Goal: Task Accomplishment & Management: Use online tool/utility

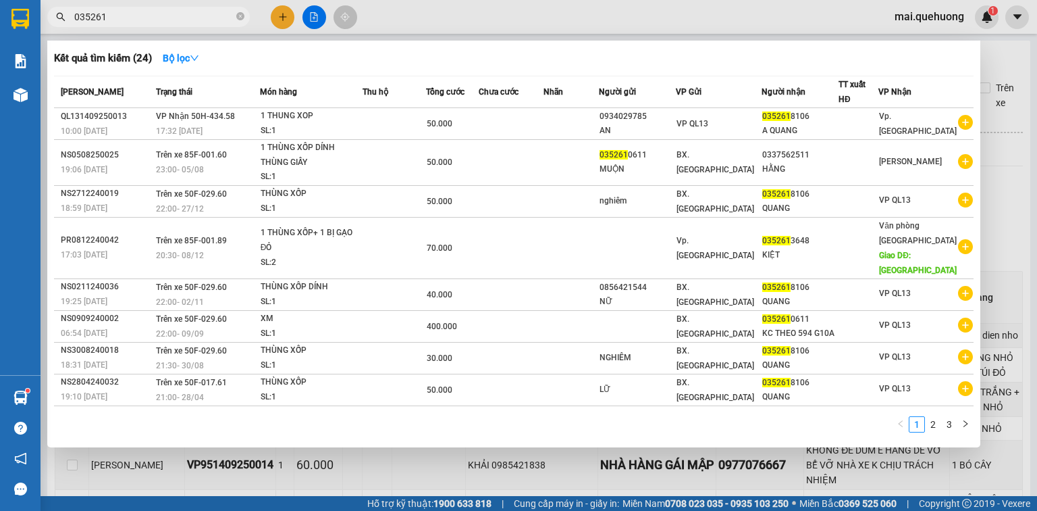
scroll to position [1459, 0]
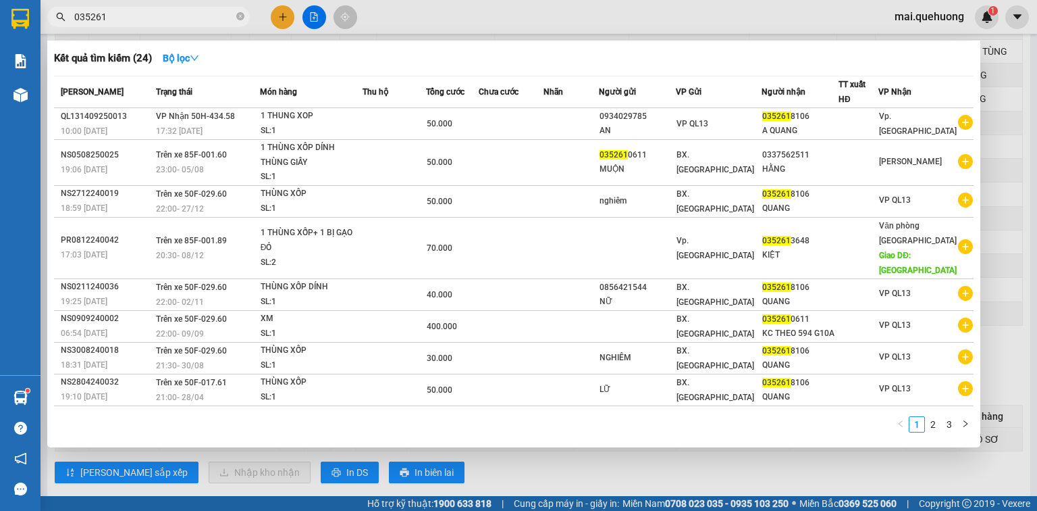
type input "0"
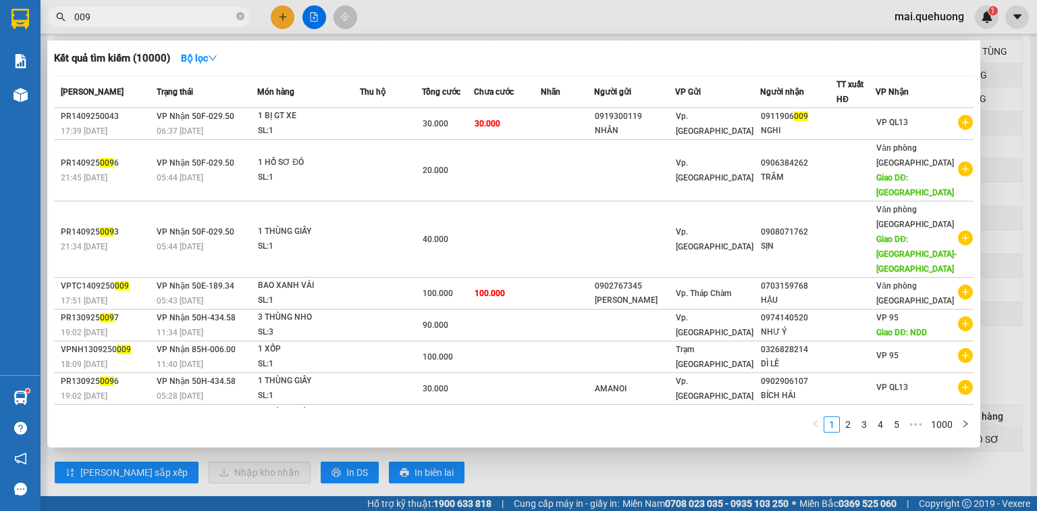
type input "009"
click at [285, 14] on div at bounding box center [518, 255] width 1037 height 511
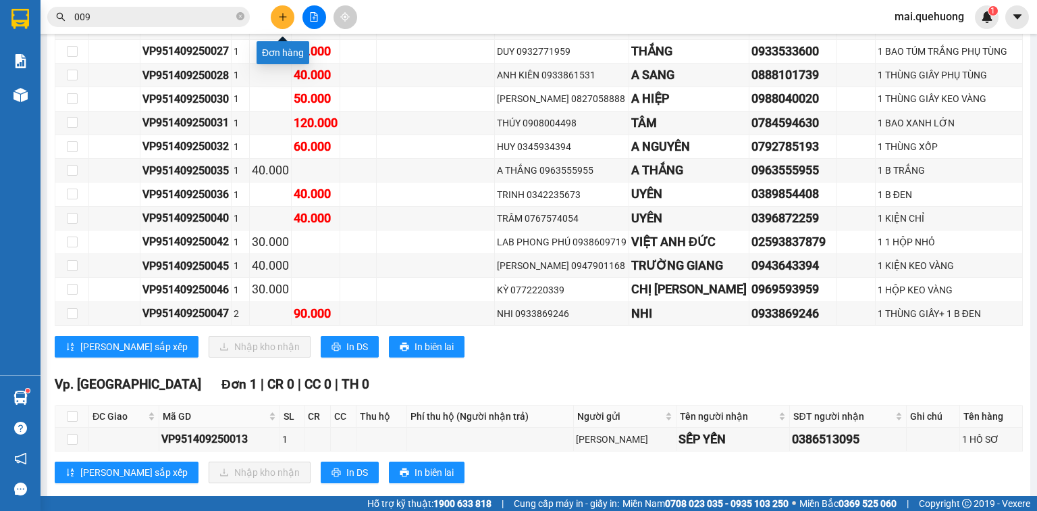
click at [278, 19] on icon "plus" at bounding box center [282, 16] width 9 height 9
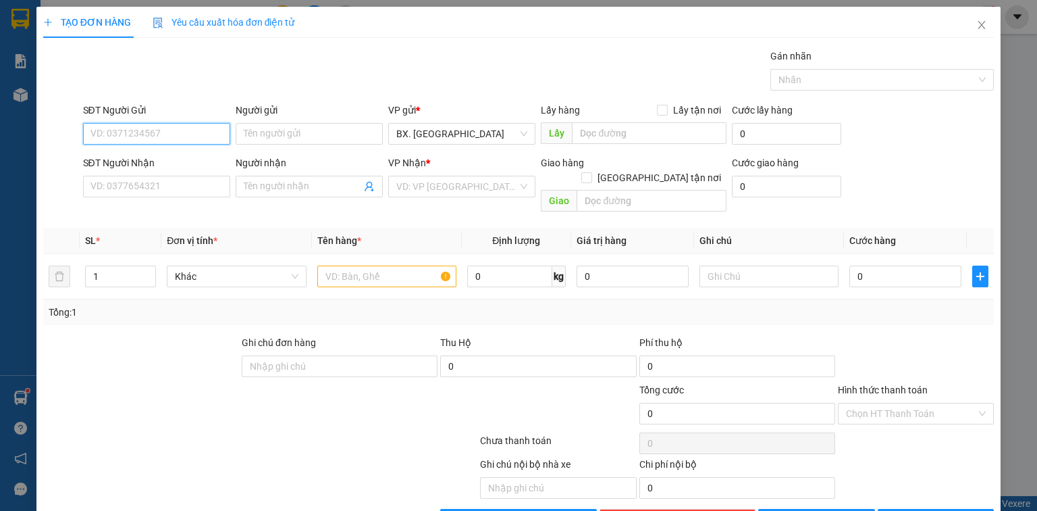
click at [199, 132] on input "SĐT Người Gửi" at bounding box center [156, 134] width 147 height 22
type input "0949074805"
click at [195, 157] on div "0949074805 - [GEOGRAPHIC_DATA]" at bounding box center [167, 160] width 152 height 15
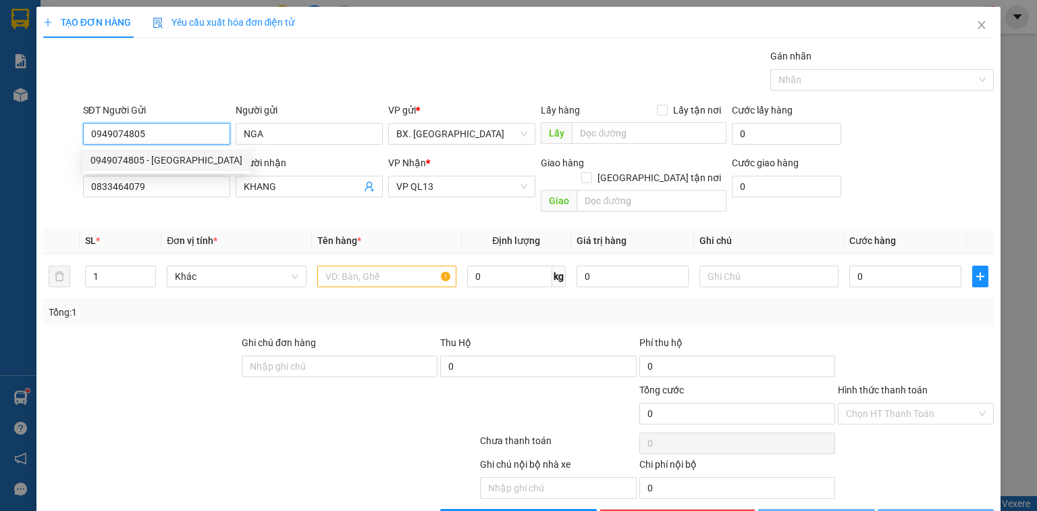
type input "NGA"
type input "0833464079"
type input "KHANG"
type input "40.000"
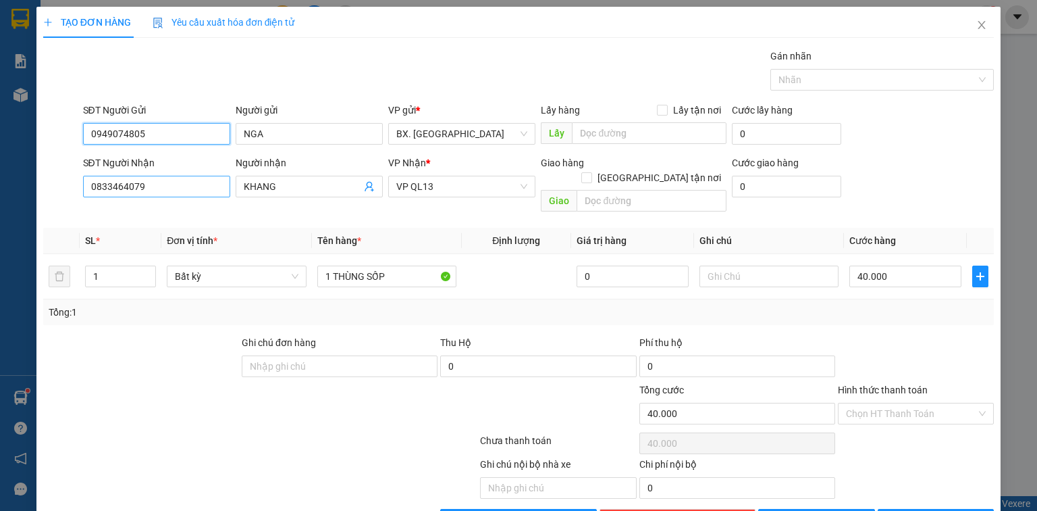
type input "0949074805"
drag, startPoint x: 207, startPoint y: 192, endPoint x: 0, endPoint y: 213, distance: 208.4
click at [0, 213] on div "TẠO ĐƠN HÀNG Yêu cầu xuất hóa đơn điện tử Transit Pickup Surcharge Ids Transit …" at bounding box center [518, 255] width 1037 height 511
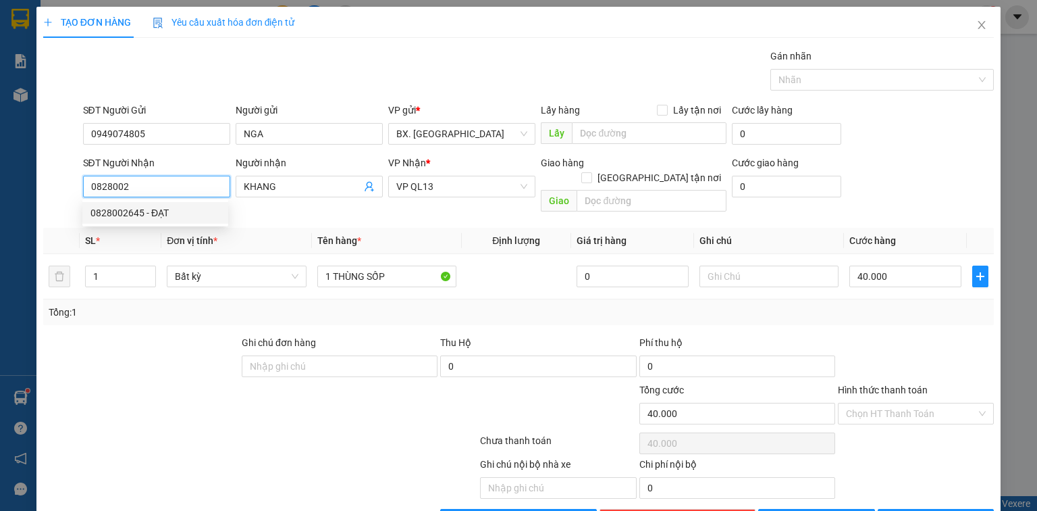
click at [121, 208] on div "0828002645 - ĐẠT" at bounding box center [156, 212] width 130 height 15
type input "0828002645"
type input "ĐẠT"
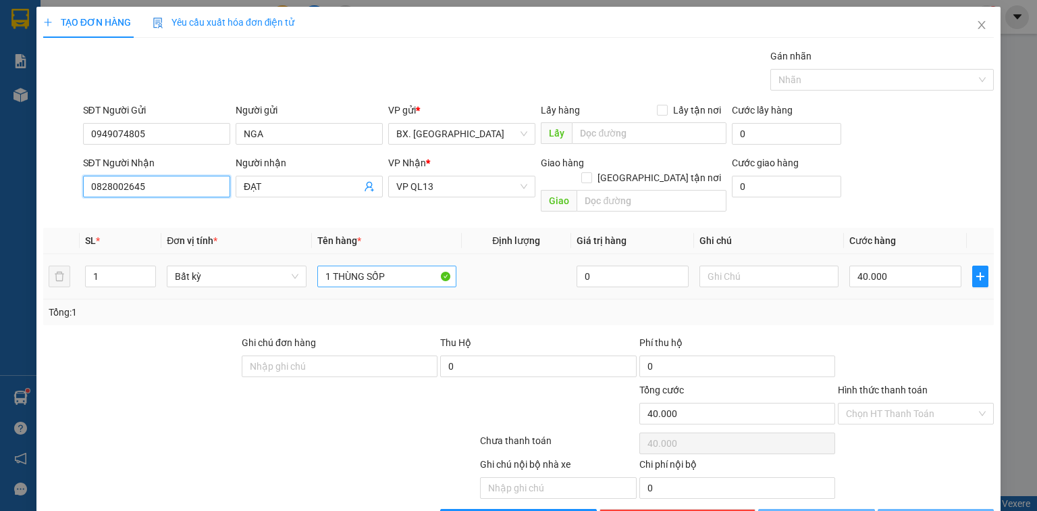
type input "0828002645"
type input "50.000"
click at [417, 266] on input "1 thùng xốp" at bounding box center [386, 276] width 139 height 22
type input "1 thùng xốp"
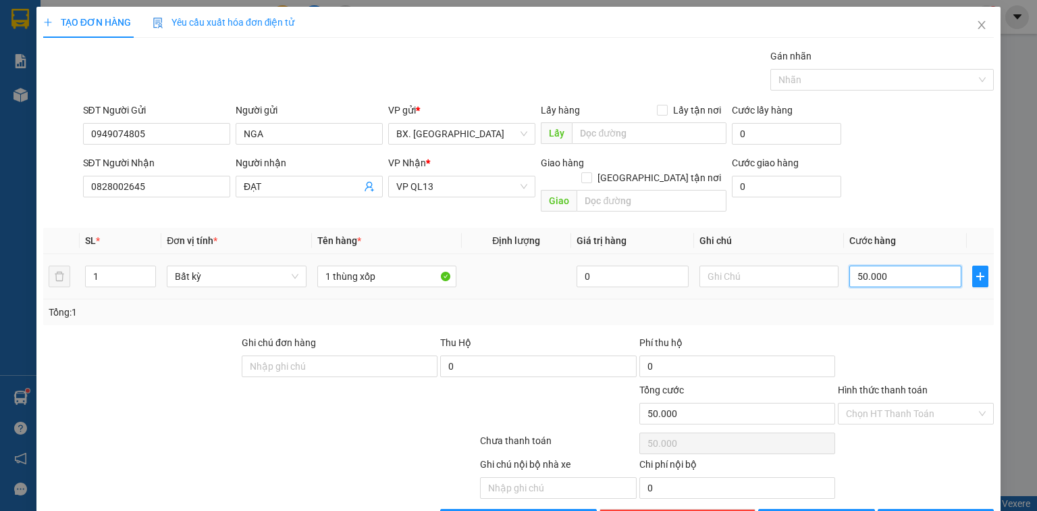
click at [887, 265] on input "50.000" at bounding box center [906, 276] width 112 height 22
type input "4"
type input "40"
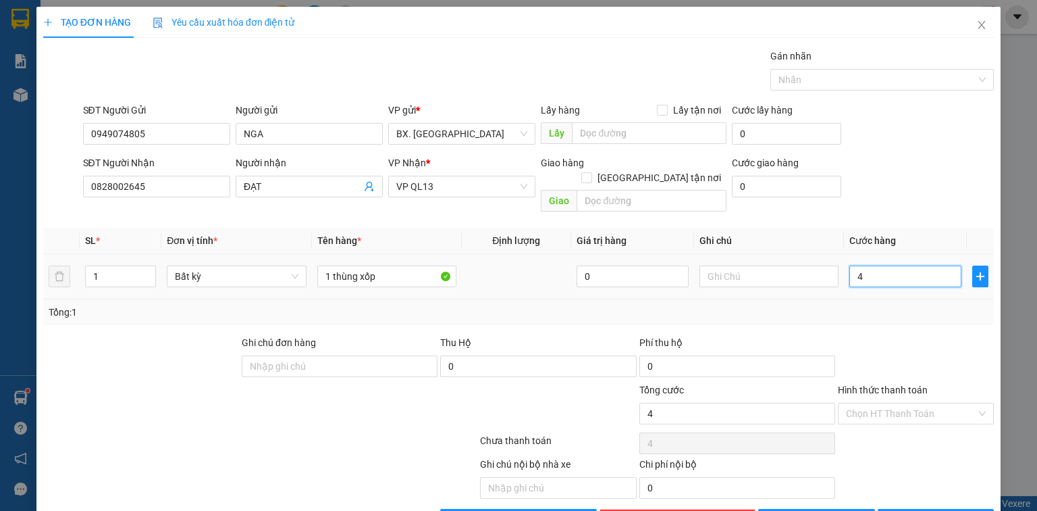
type input "40"
type input "40.000"
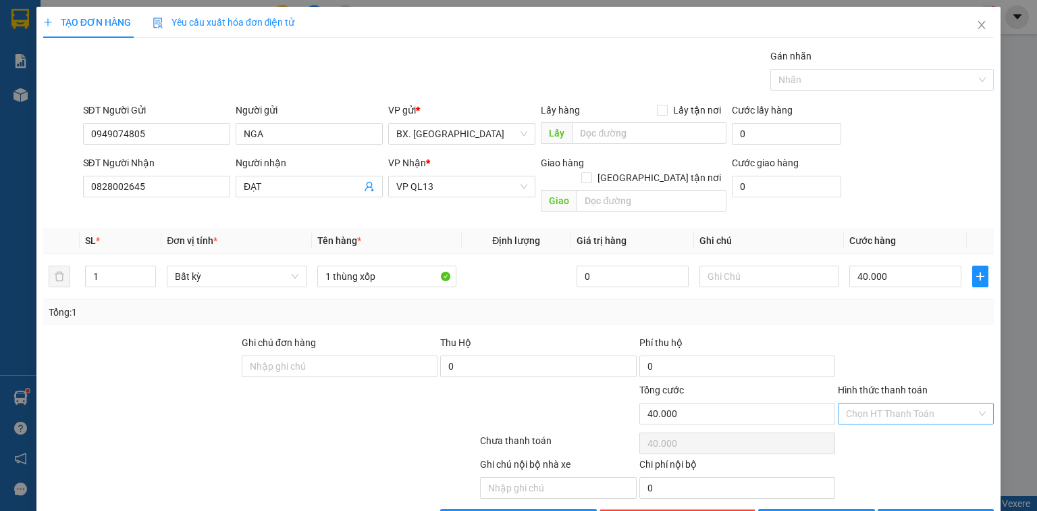
click at [867, 403] on input "Hình thức thanh toán" at bounding box center [911, 413] width 130 height 20
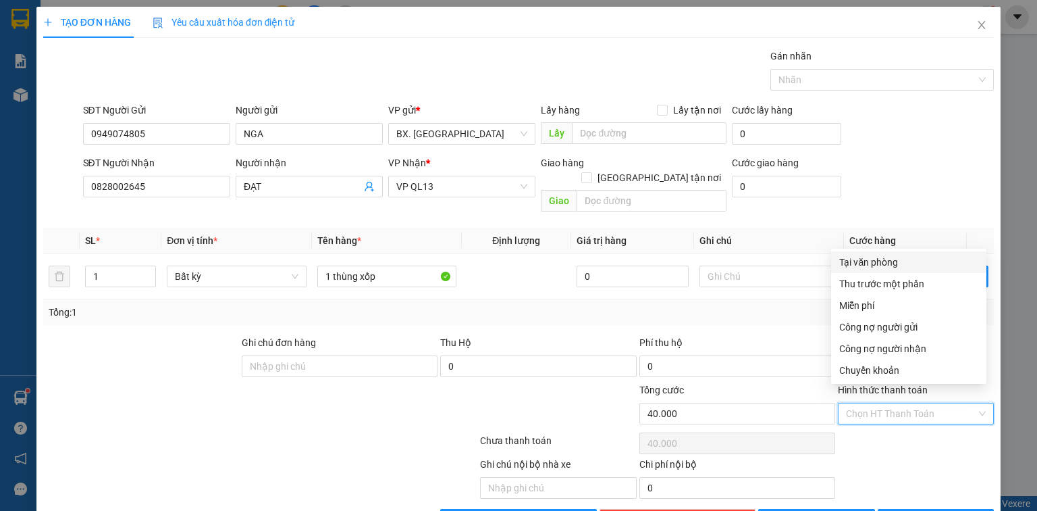
click at [878, 264] on div "Tại văn phòng" at bounding box center [909, 262] width 139 height 15
type input "0"
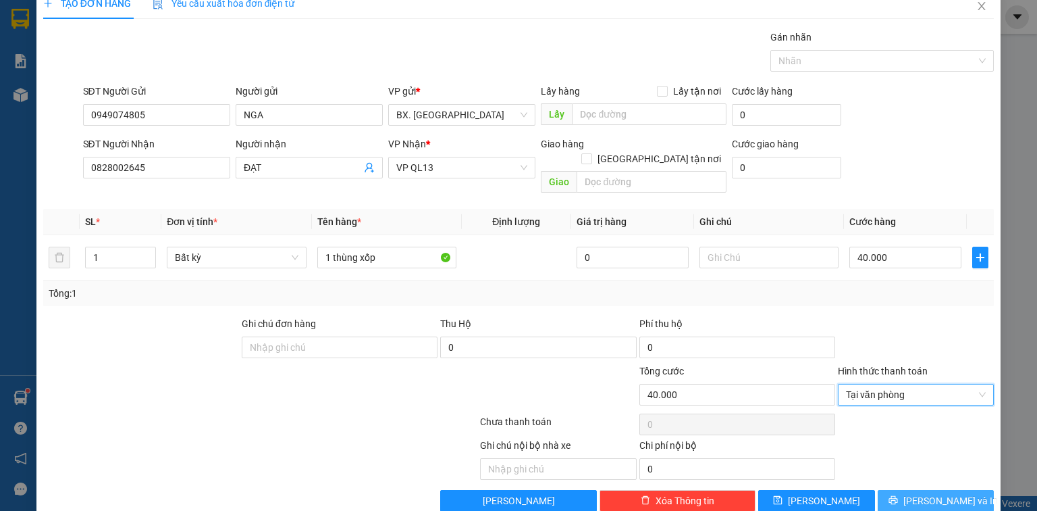
scroll to position [30, 0]
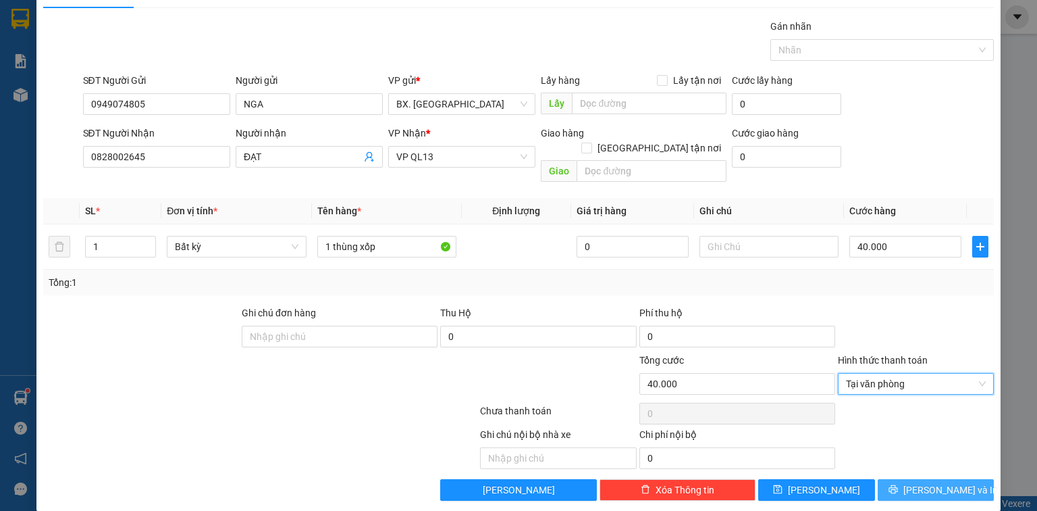
click at [898, 485] on icon "printer" at bounding box center [893, 489] width 9 height 9
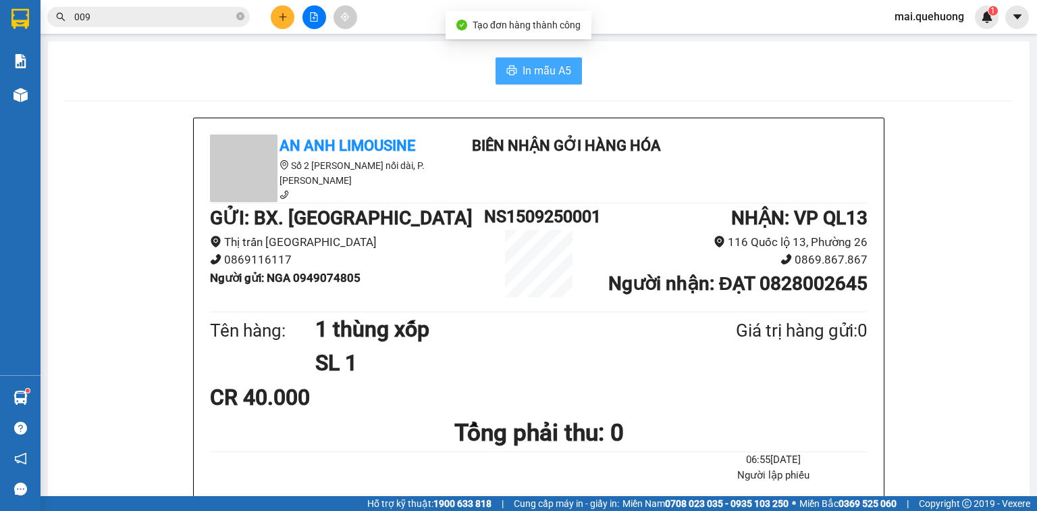
click at [544, 69] on span "In mẫu A5" at bounding box center [547, 70] width 49 height 17
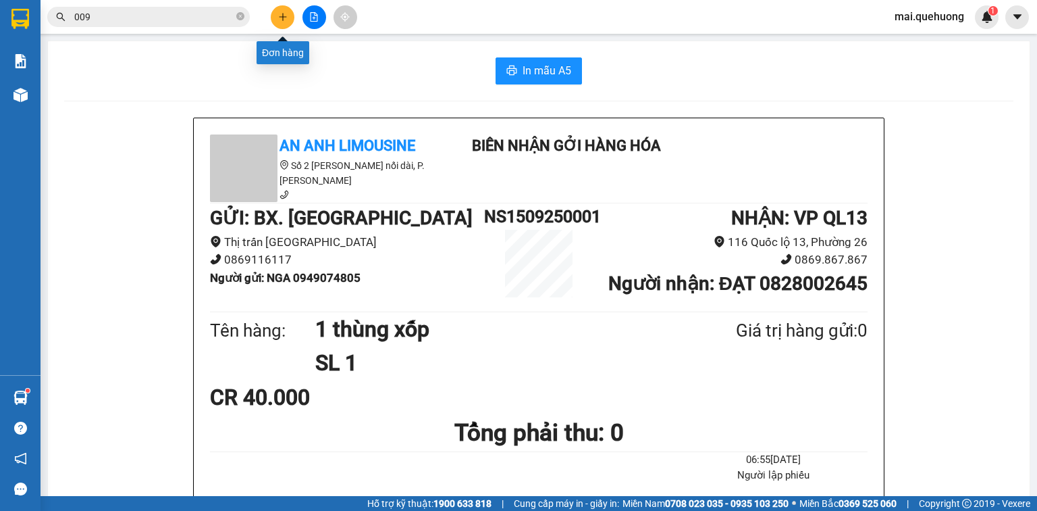
click at [285, 11] on button at bounding box center [283, 17] width 24 height 24
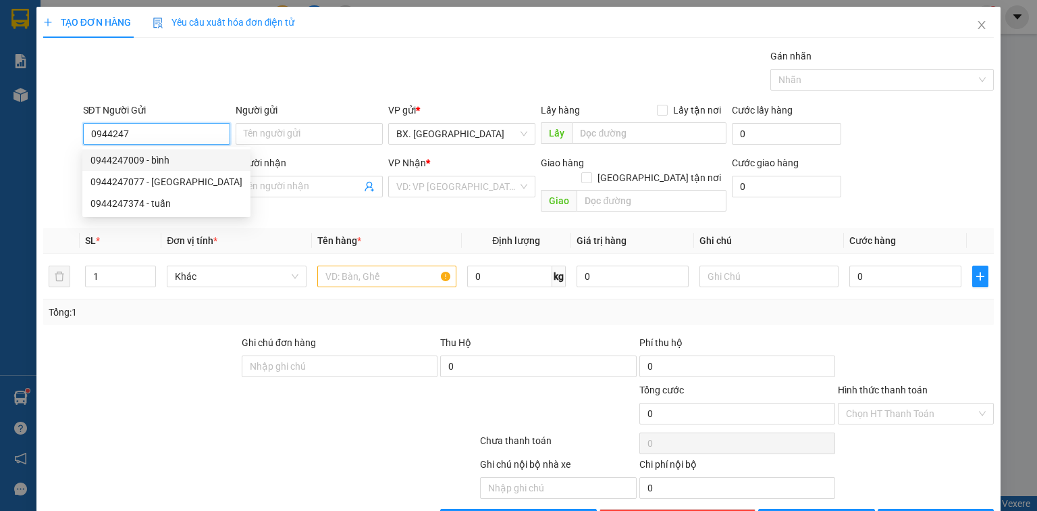
click at [145, 156] on div "0944247009 - bình" at bounding box center [167, 160] width 152 height 15
type input "0944247009"
type input "bình"
type input "0328765605"
type input "BÍCH"
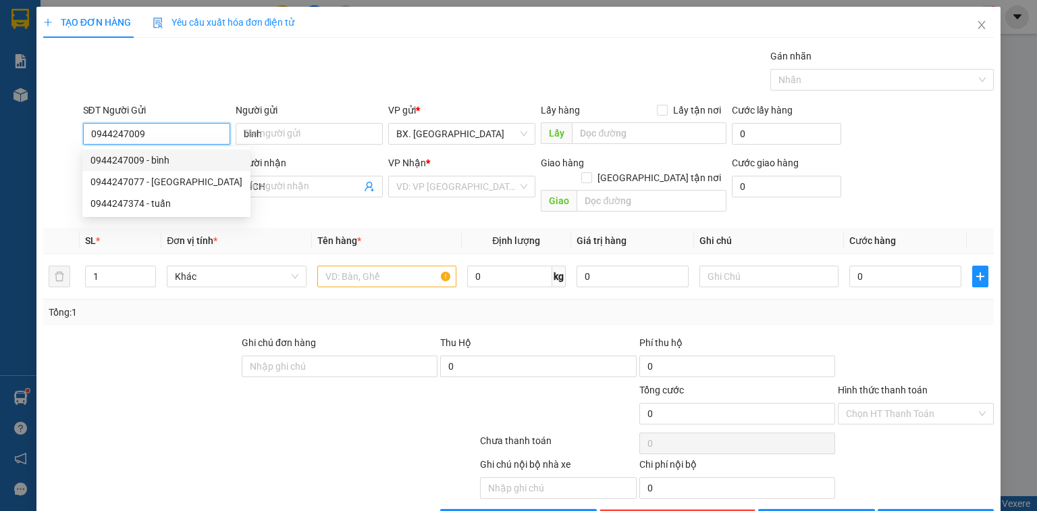
type input "30.000"
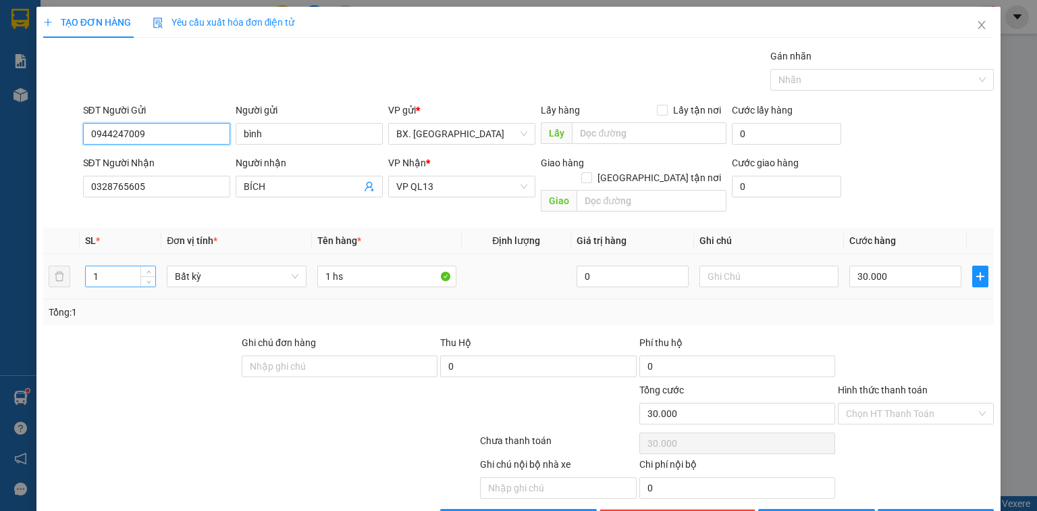
type input "0944247009"
drag, startPoint x: 111, startPoint y: 256, endPoint x: 72, endPoint y: 259, distance: 39.3
click at [72, 259] on tr "1 Bất kỳ 1 hs 0 30.000" at bounding box center [518, 276] width 951 height 45
type input "2"
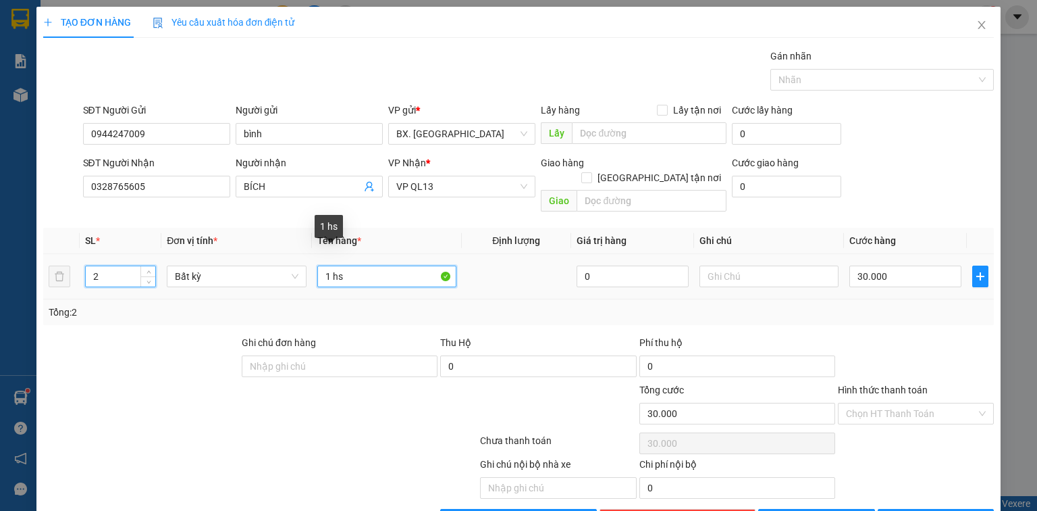
type input "0"
drag, startPoint x: 370, startPoint y: 270, endPoint x: 163, endPoint y: 367, distance: 229.0
click at [163, 367] on div "Transit Pickup Surcharge Ids Transit Deliver Surcharge Ids Transit Deliver Surc…" at bounding box center [518, 290] width 951 height 482
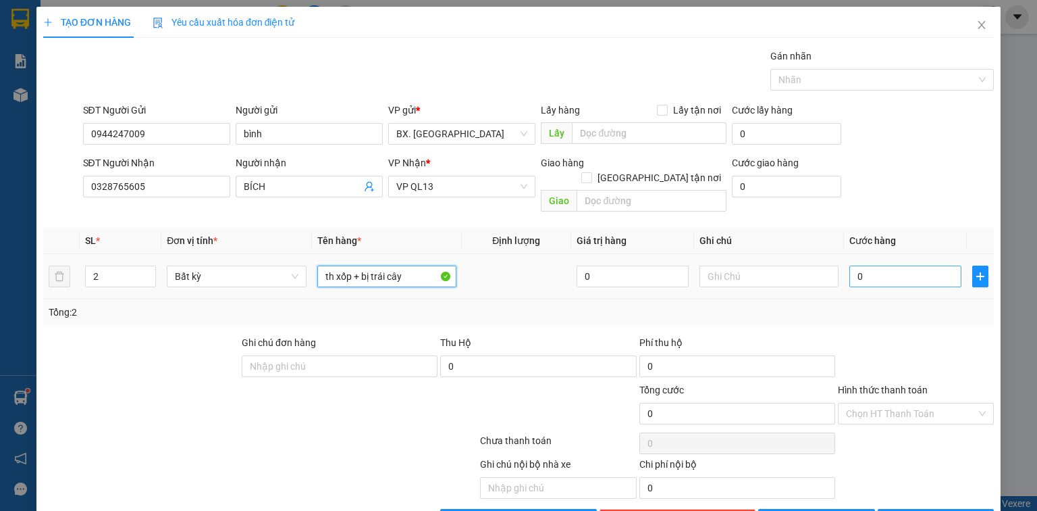
type input "th xốp + bị trái cây"
click at [938, 265] on input "0" at bounding box center [906, 276] width 112 height 22
type input "6"
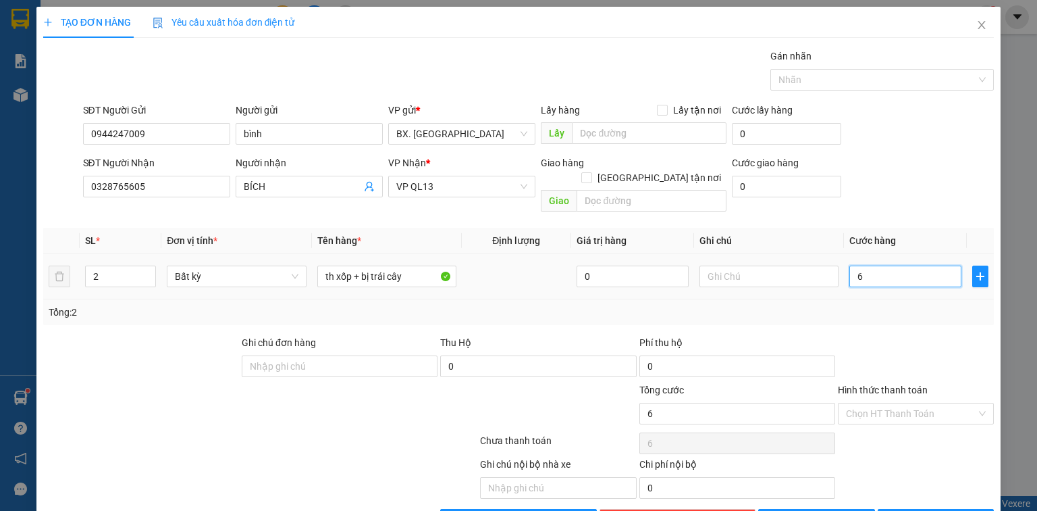
type input "60"
type input "60.000"
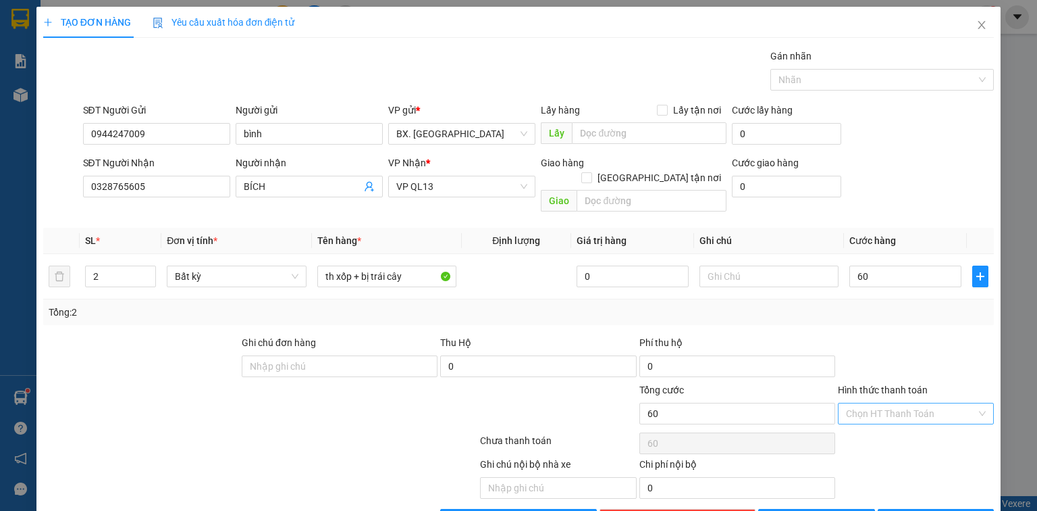
type input "60.000"
click at [922, 403] on input "Hình thức thanh toán" at bounding box center [911, 413] width 130 height 20
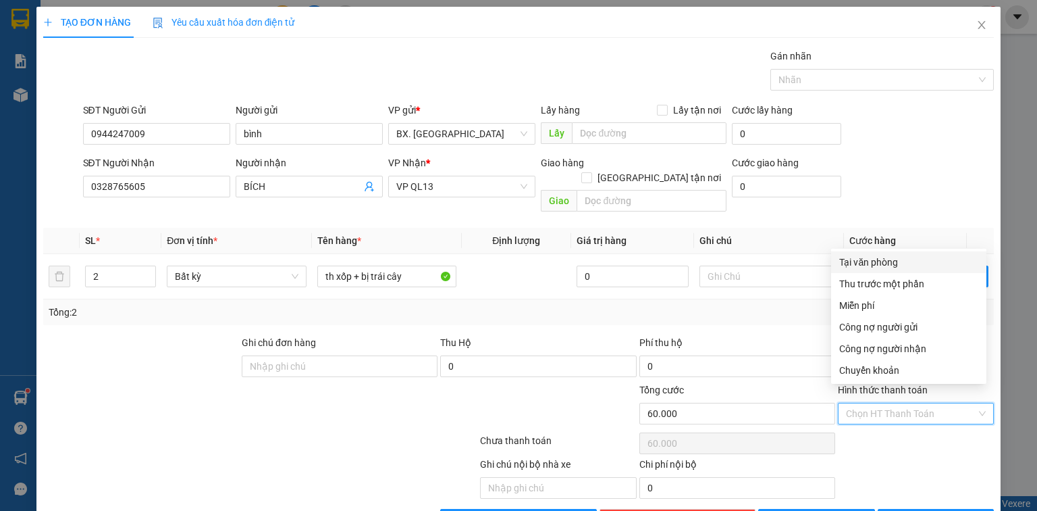
click at [884, 254] on div "Tại văn phòng" at bounding box center [908, 262] width 155 height 22
type input "0"
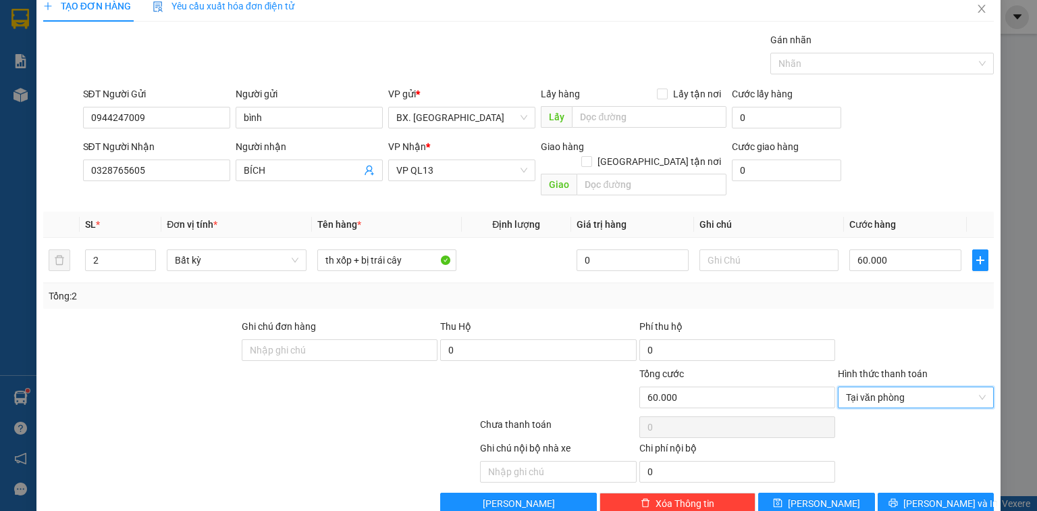
scroll to position [30, 0]
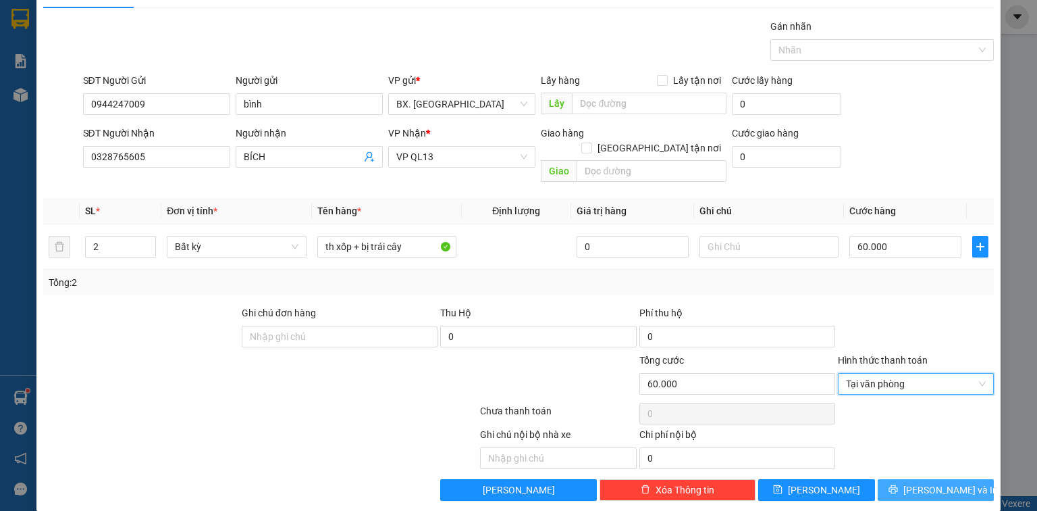
click at [900, 479] on button "[PERSON_NAME] và In" at bounding box center [936, 490] width 117 height 22
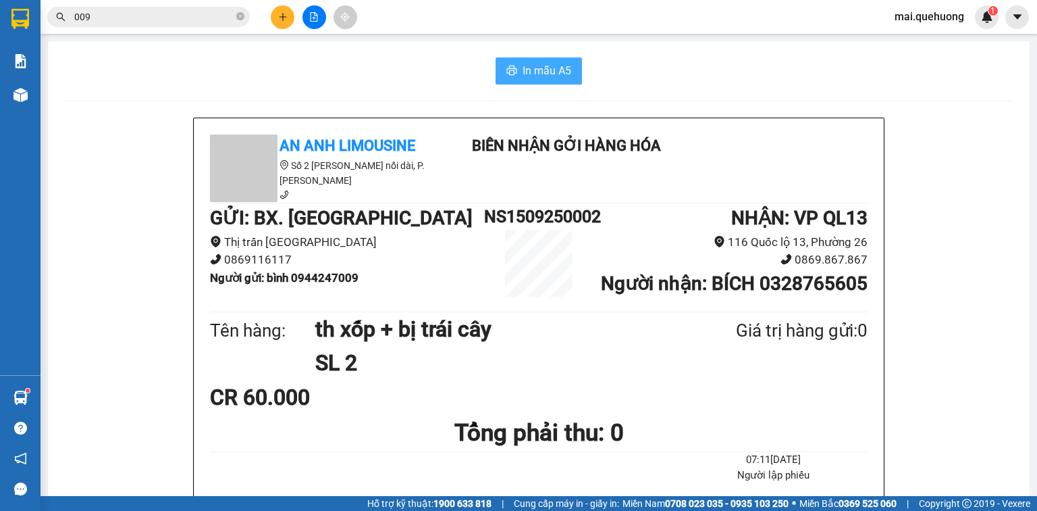
click at [550, 69] on span "In mẫu A5" at bounding box center [547, 70] width 49 height 17
click at [199, 19] on input "009" at bounding box center [153, 16] width 159 height 15
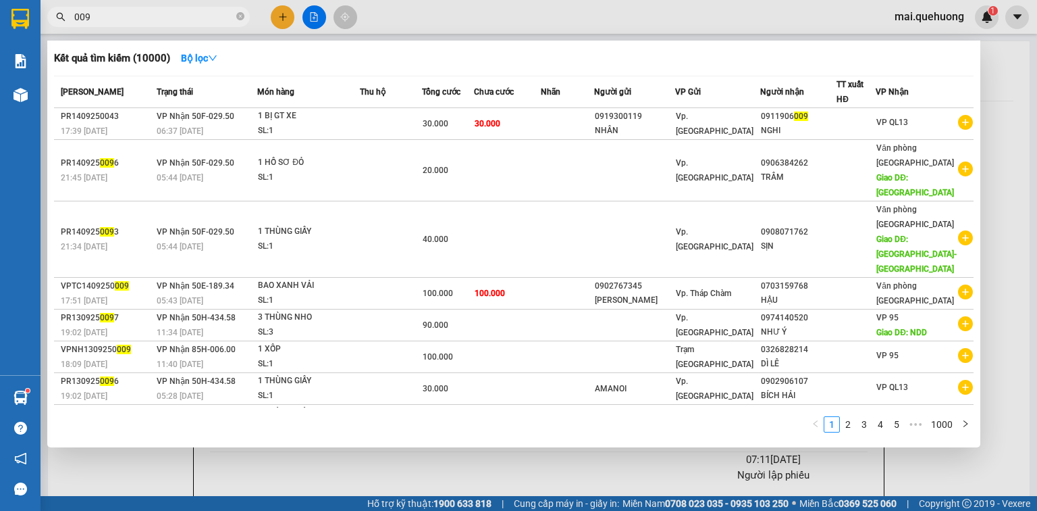
click at [199, 19] on input "009" at bounding box center [153, 16] width 159 height 15
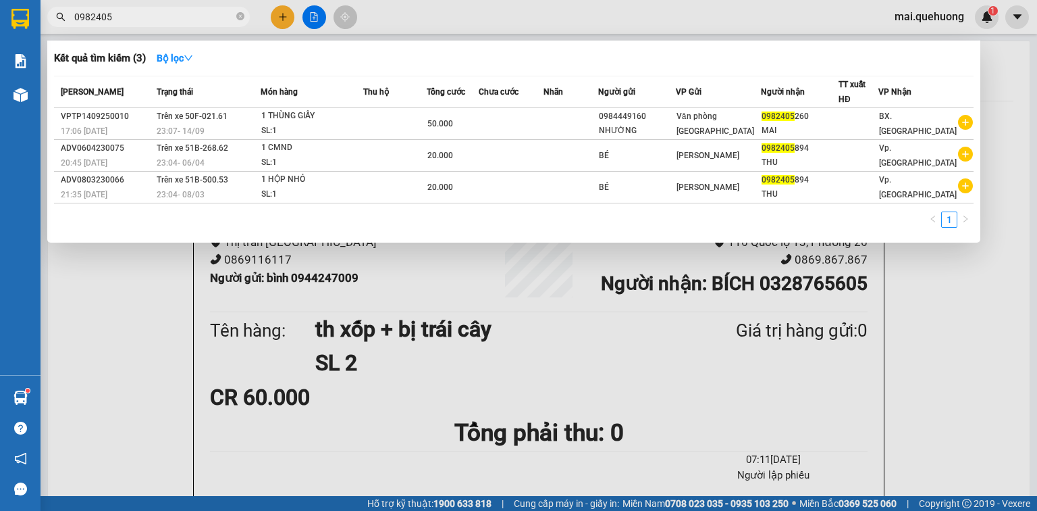
click at [189, 16] on input "0982405" at bounding box center [153, 16] width 159 height 15
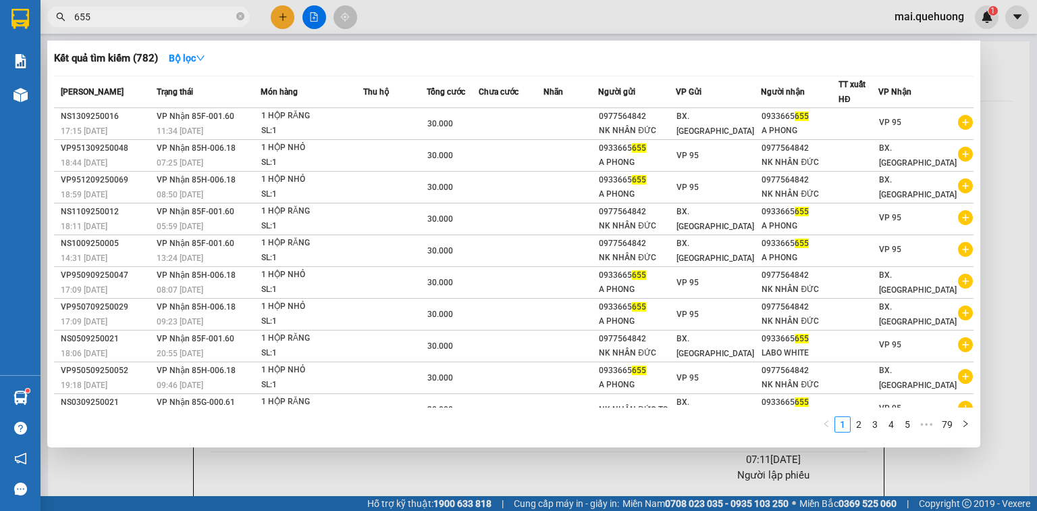
type input "655"
click at [318, 13] on div at bounding box center [518, 255] width 1037 height 511
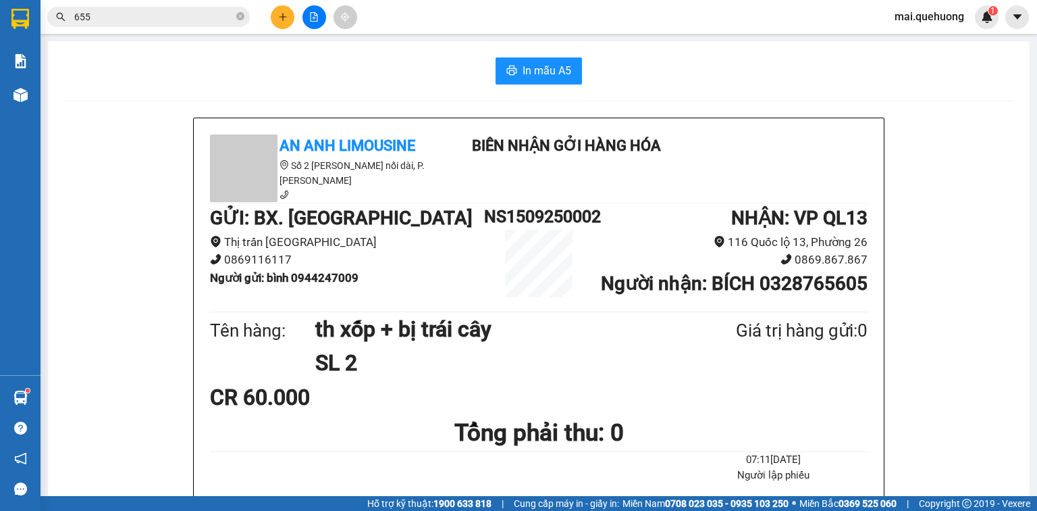
click at [324, 14] on button at bounding box center [315, 17] width 24 height 24
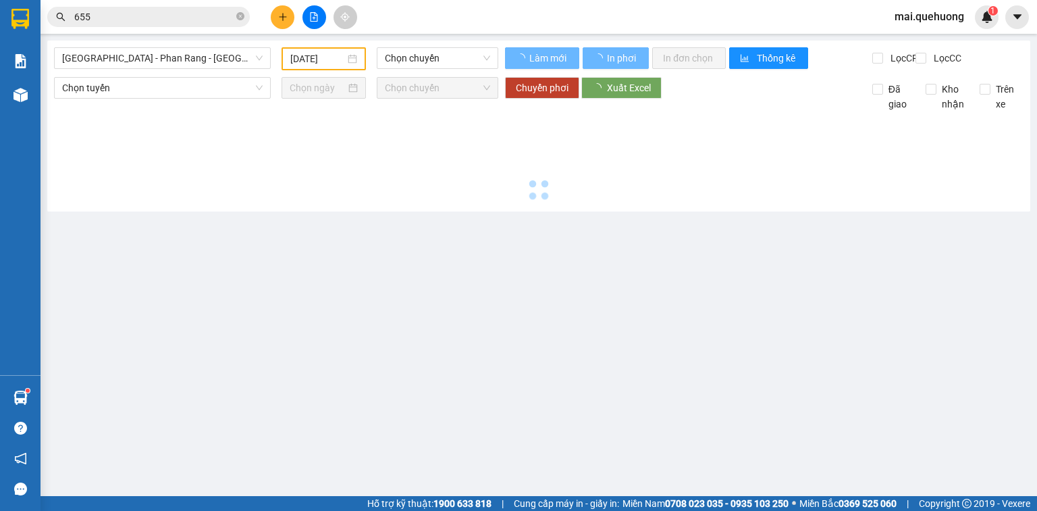
type input "[DATE]"
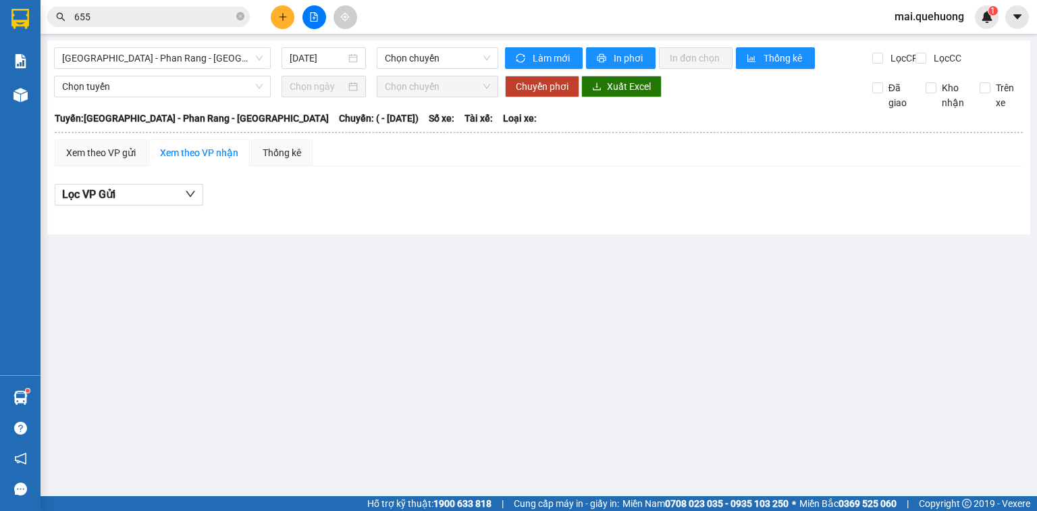
click at [157, 43] on div "[GEOGRAPHIC_DATA] - [GEOGRAPHIC_DATA] - [GEOGRAPHIC_DATA] [DATE] Chọn chuyến Là…" at bounding box center [538, 138] width 983 height 194
click at [157, 51] on span "[GEOGRAPHIC_DATA] - Phan Rang - [GEOGRAPHIC_DATA]" at bounding box center [162, 58] width 201 height 20
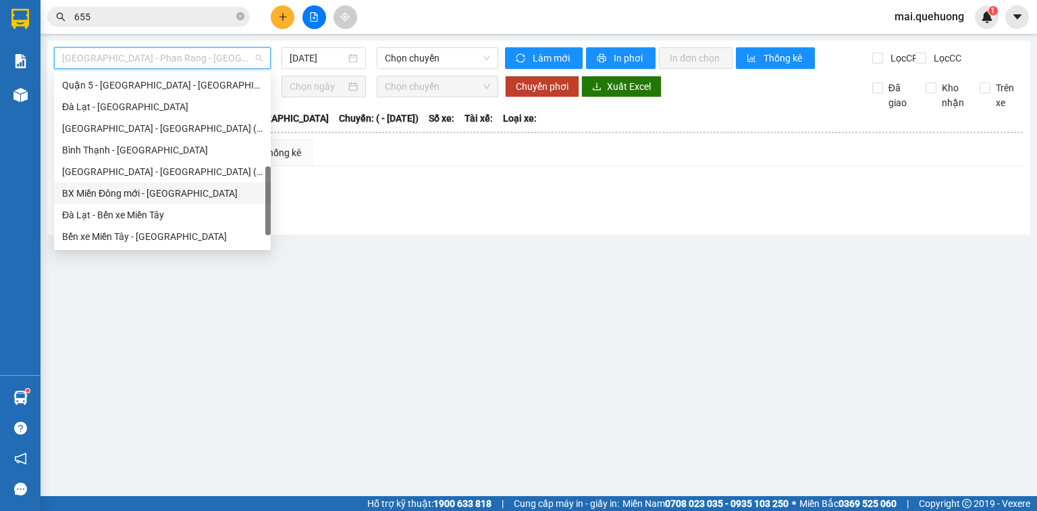
scroll to position [367, 0]
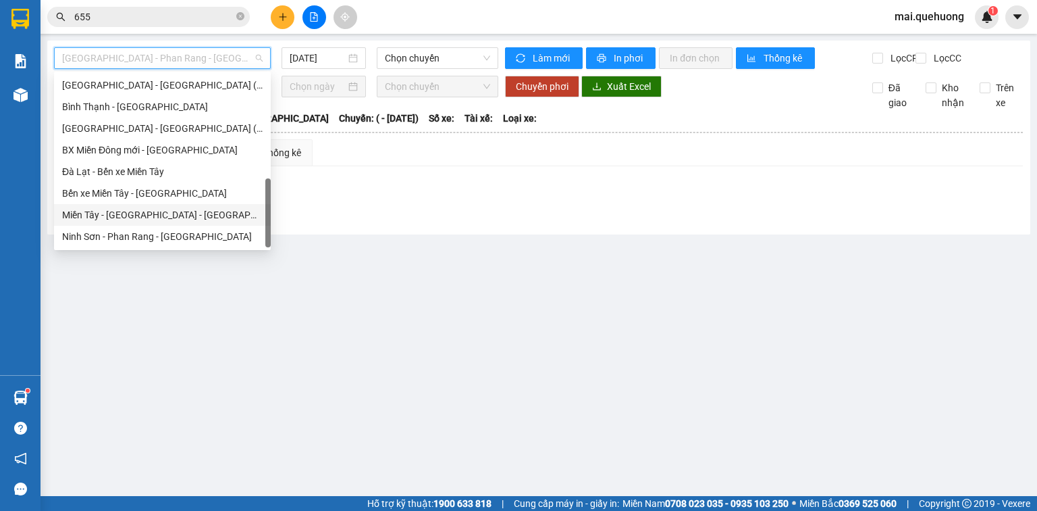
click at [143, 216] on div "Miền Tây - [GEOGRAPHIC_DATA] - [GEOGRAPHIC_DATA]" at bounding box center [162, 214] width 201 height 15
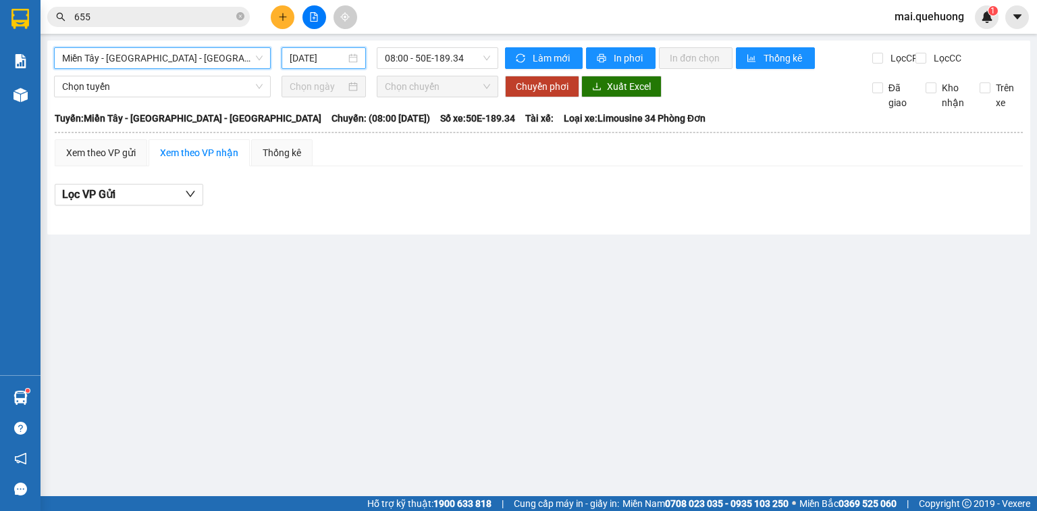
click at [327, 63] on input "[DATE]" at bounding box center [317, 58] width 55 height 15
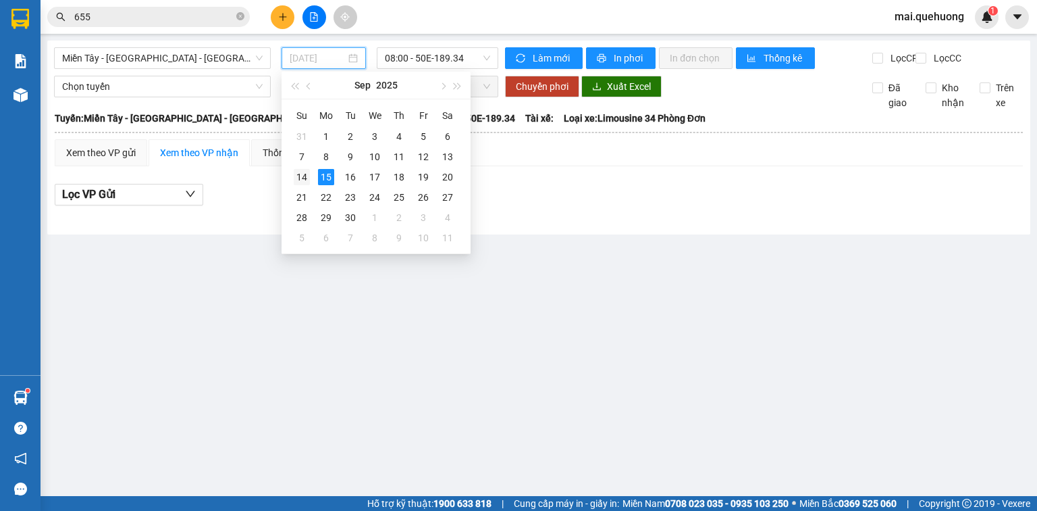
click at [306, 173] on div "14" at bounding box center [302, 177] width 16 height 16
type input "[DATE]"
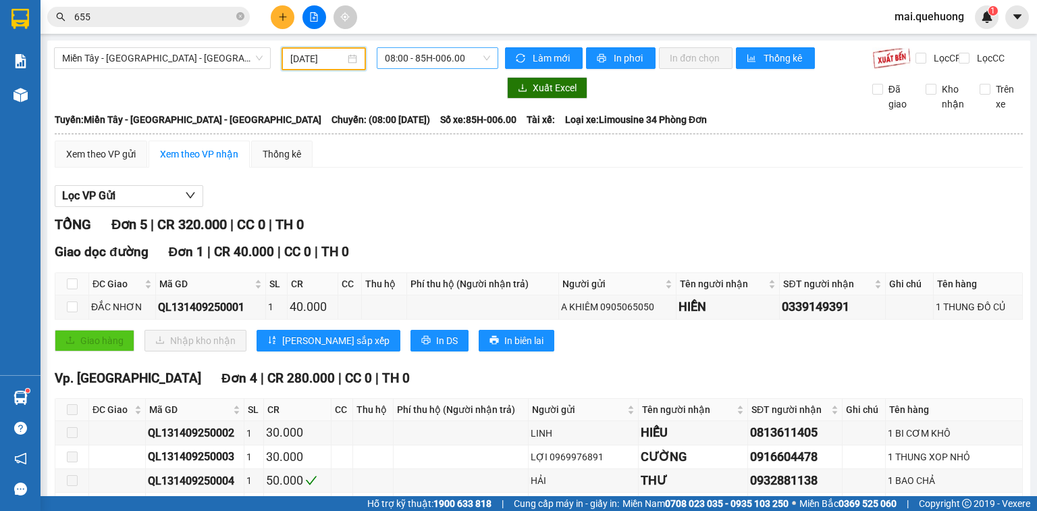
click at [437, 57] on span "08:00 - 85H-006.00" at bounding box center [438, 58] width 106 height 20
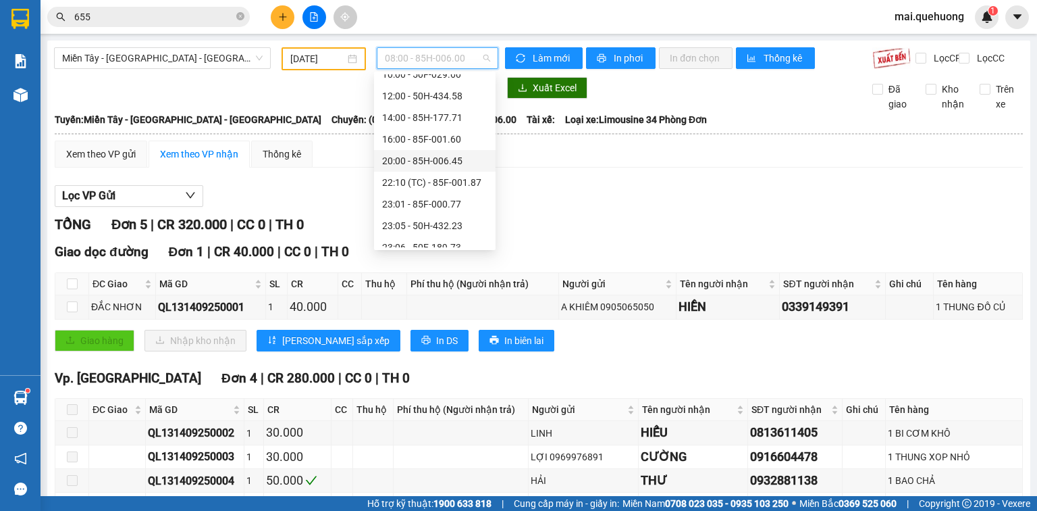
scroll to position [130, 0]
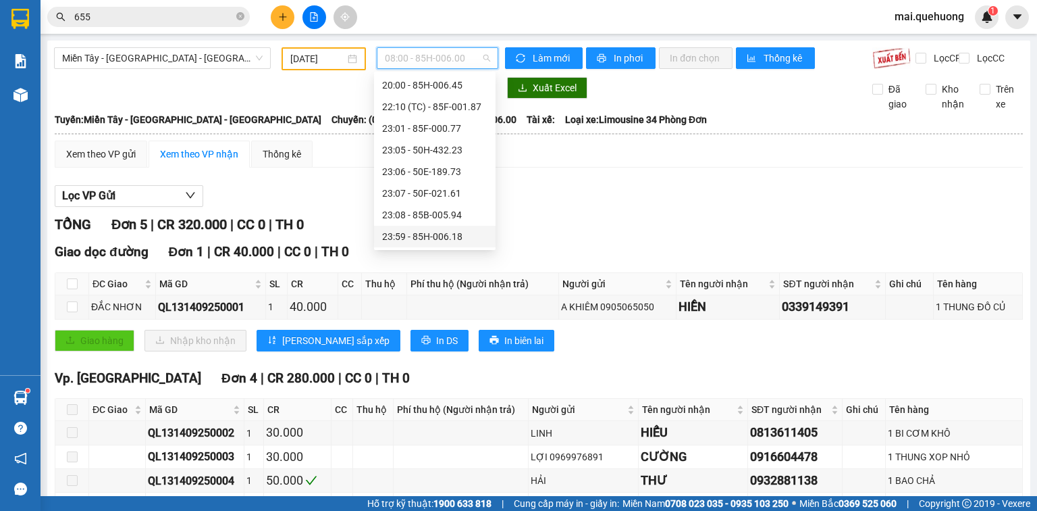
click at [436, 238] on div "23:59 - 85H-006.18" at bounding box center [434, 236] width 105 height 15
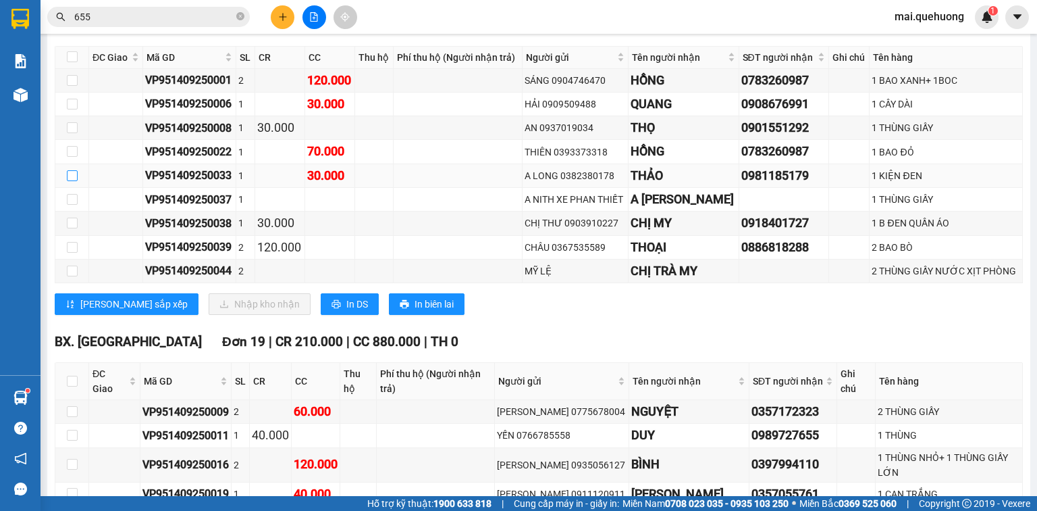
scroll to position [1081, 0]
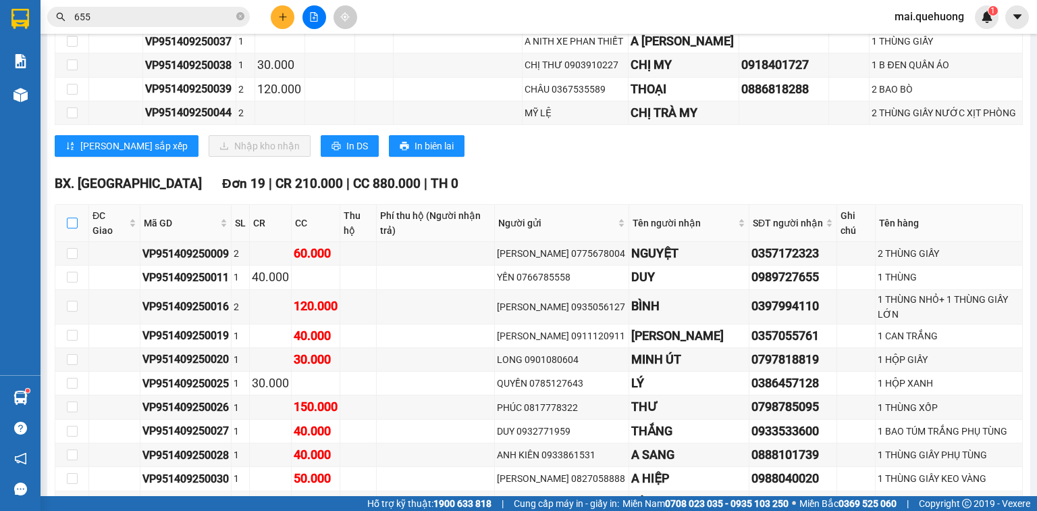
click at [70, 230] on label at bounding box center [72, 222] width 11 height 15
click at [70, 228] on input "checkbox" at bounding box center [72, 222] width 11 height 11
checkbox input "true"
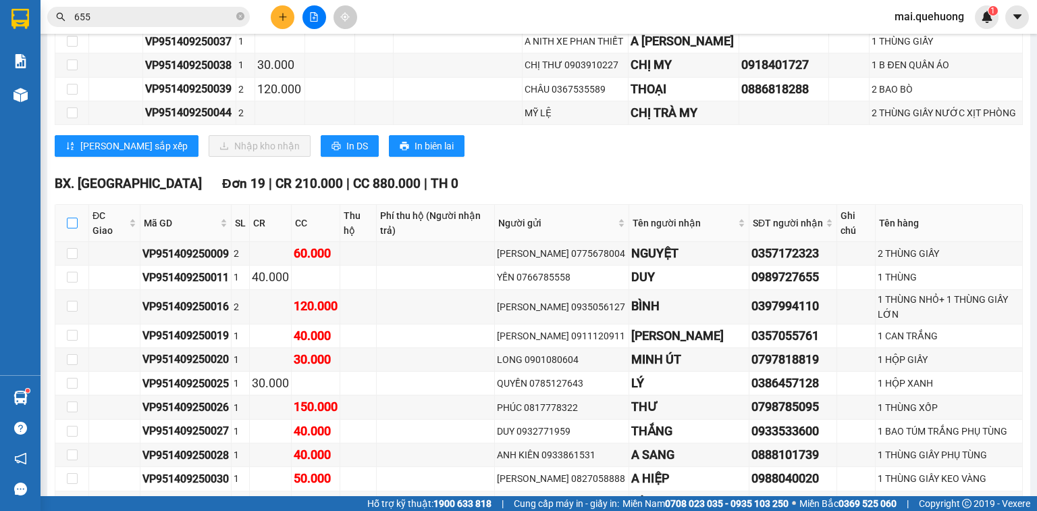
checkbox input "true"
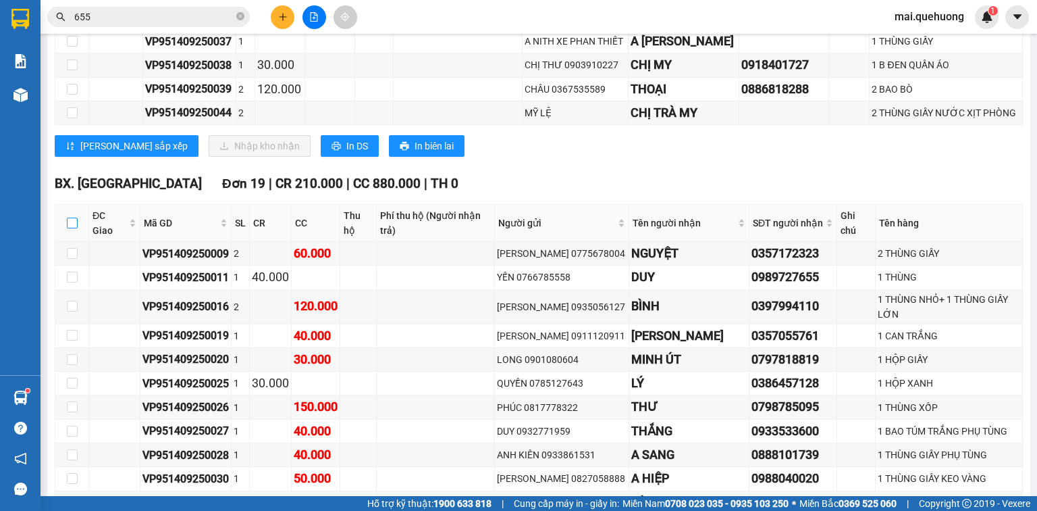
checkbox input "true"
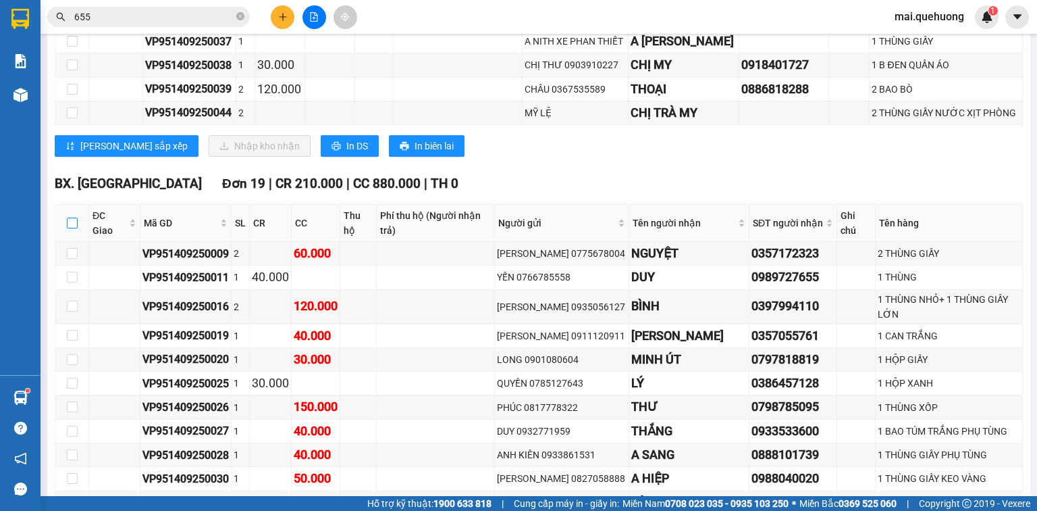
checkbox input "true"
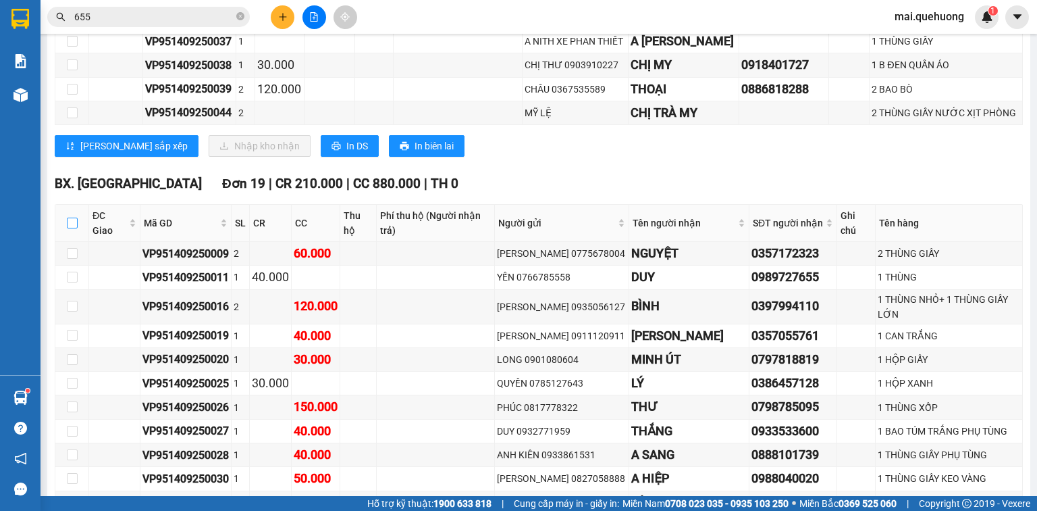
checkbox input "true"
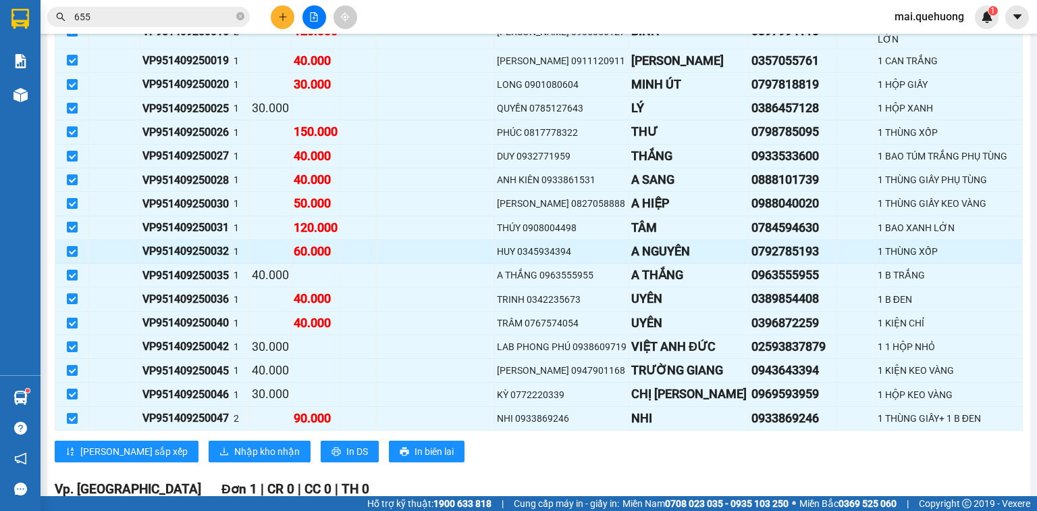
scroll to position [1499, 0]
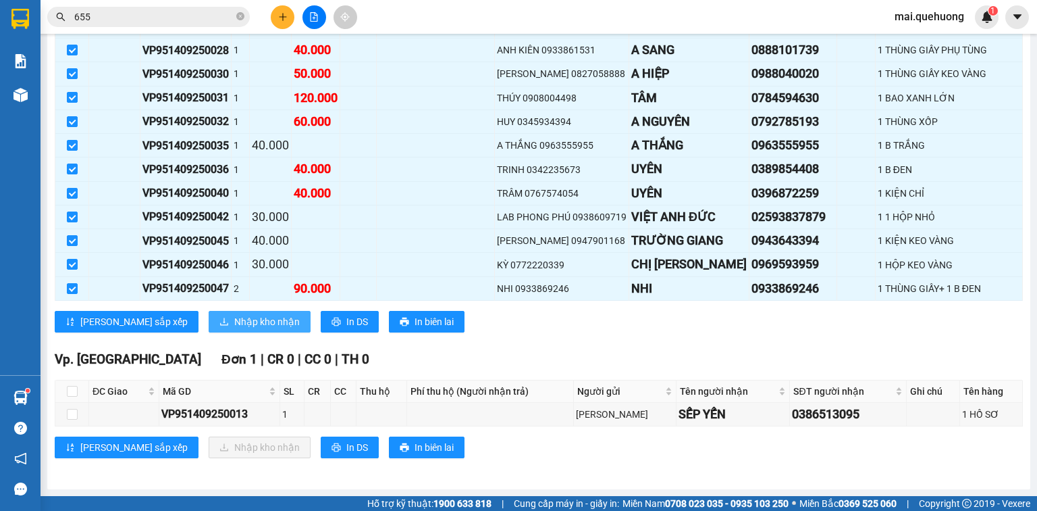
click at [234, 322] on span "Nhập kho nhận" at bounding box center [267, 321] width 66 height 15
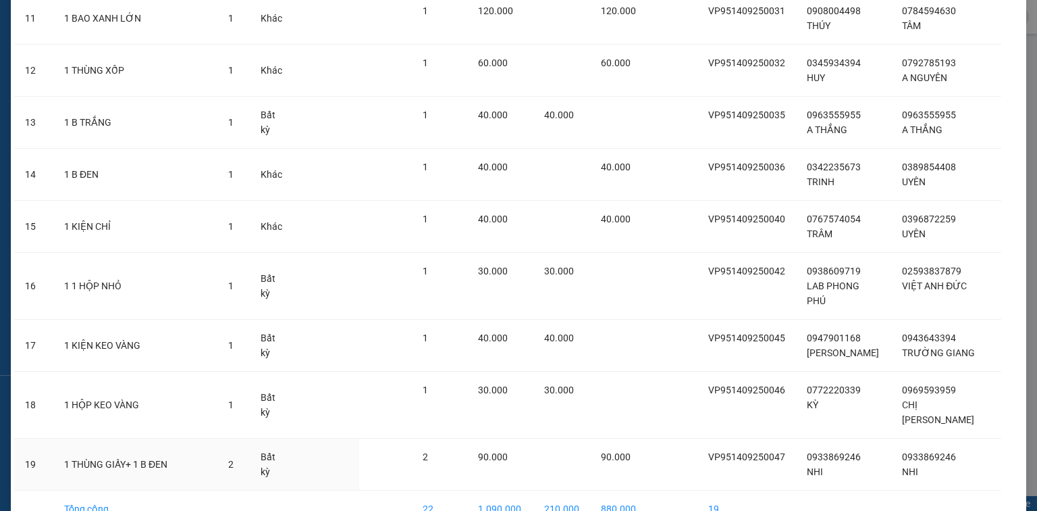
scroll to position [686, 0]
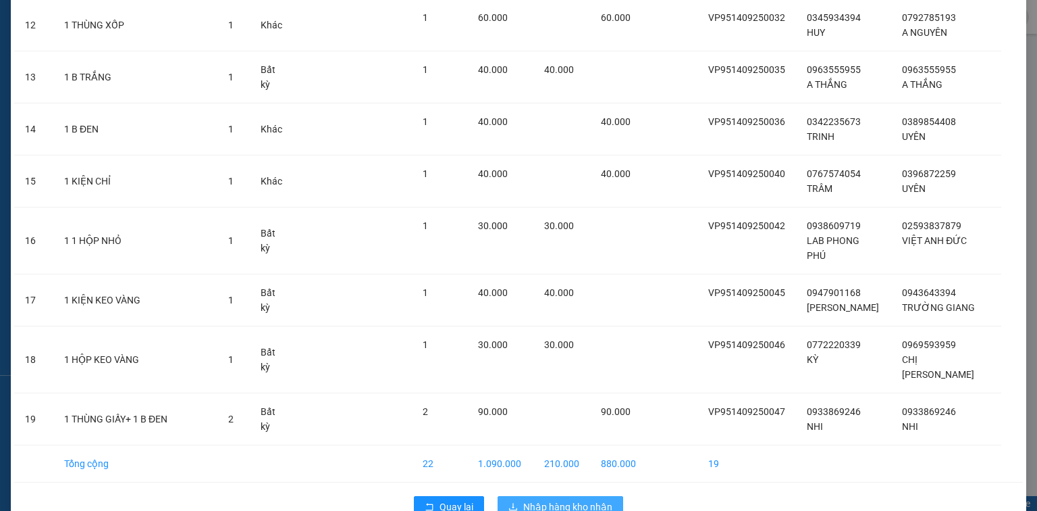
click at [523, 499] on span "Nhập hàng kho nhận" at bounding box center [567, 506] width 89 height 15
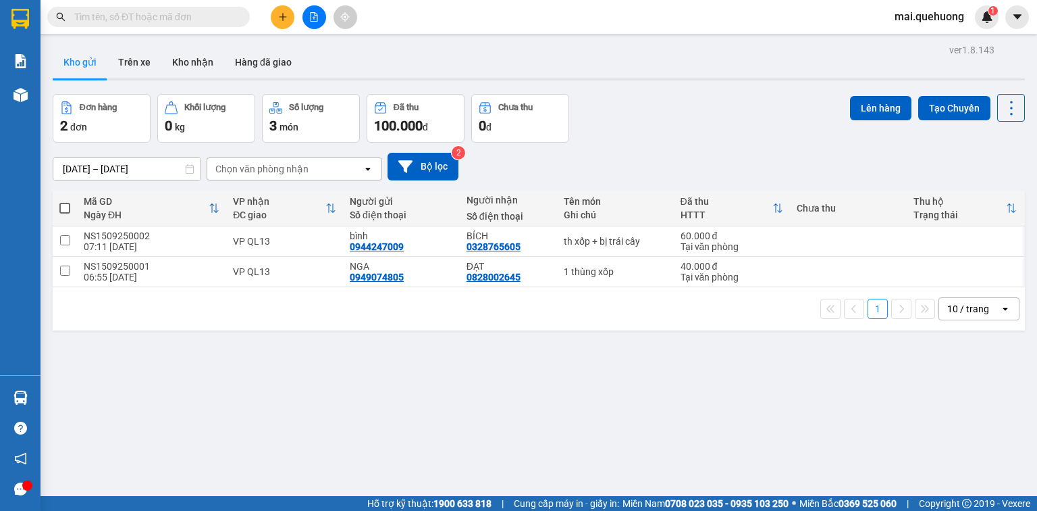
click at [201, 21] on input "text" at bounding box center [153, 16] width 159 height 15
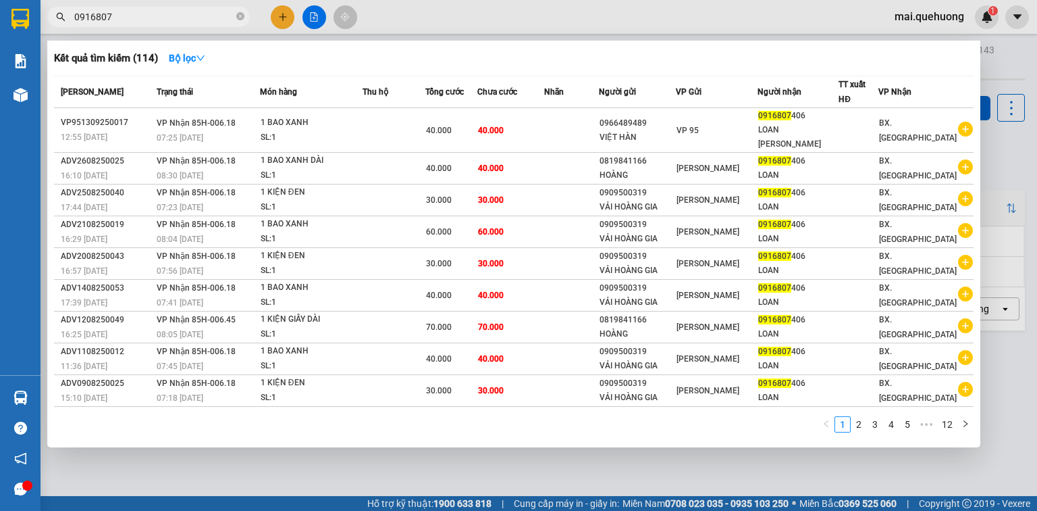
type input "0916807"
click at [307, 14] on div at bounding box center [518, 255] width 1037 height 511
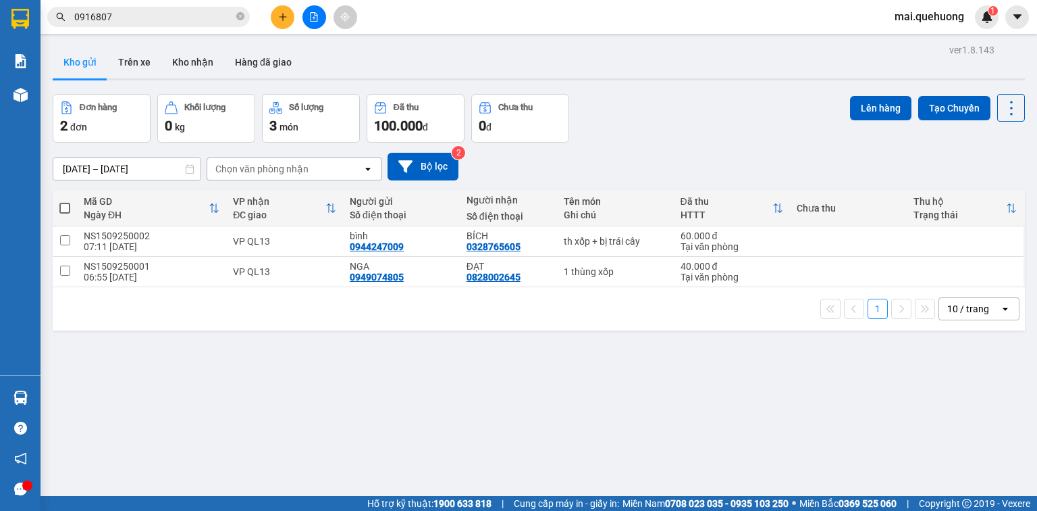
click at [309, 14] on icon "file-add" at bounding box center [313, 16] width 9 height 9
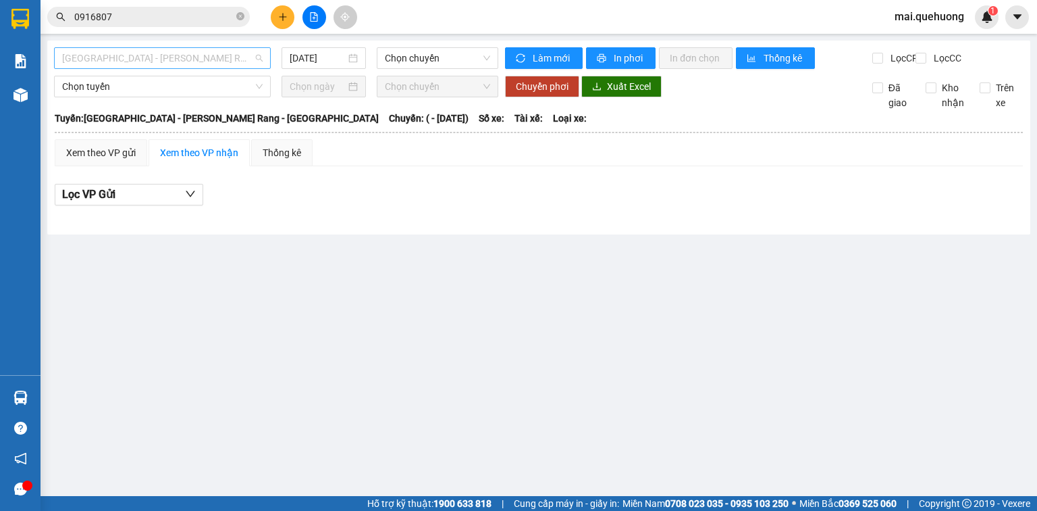
click at [216, 52] on span "[GEOGRAPHIC_DATA] - [PERSON_NAME] Rang - [GEOGRAPHIC_DATA]" at bounding box center [162, 58] width 201 height 20
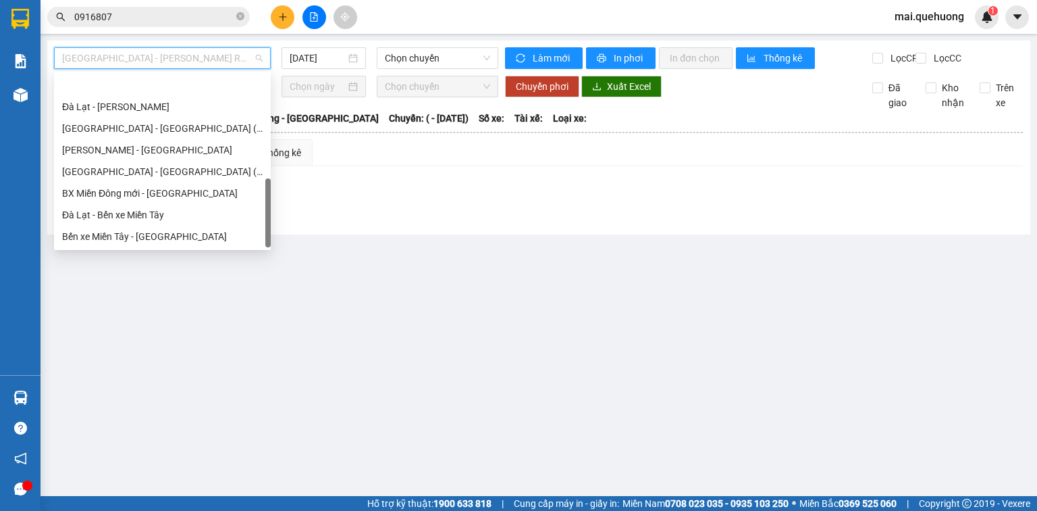
scroll to position [367, 0]
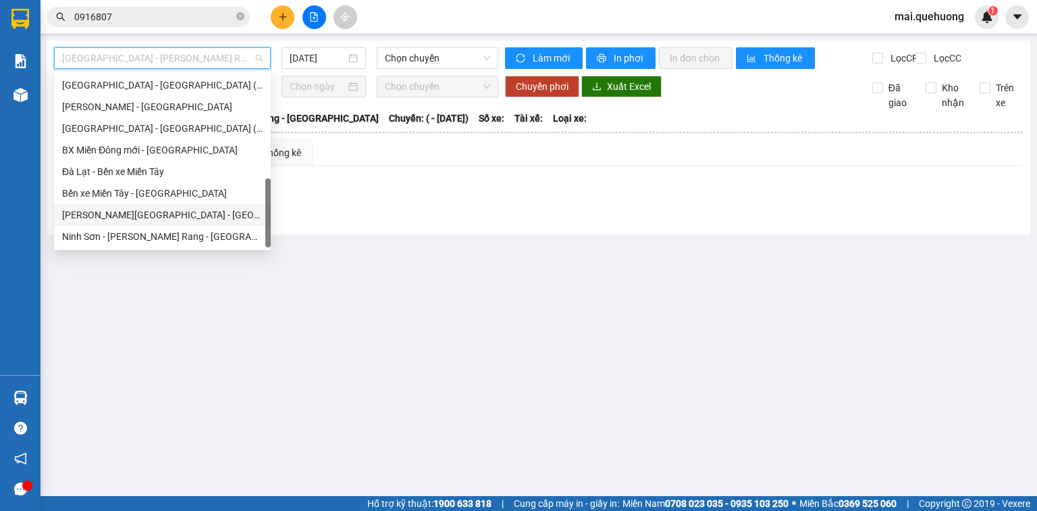
click at [211, 212] on div "Miền Tây - [GEOGRAPHIC_DATA] - [GEOGRAPHIC_DATA]" at bounding box center [162, 214] width 201 height 15
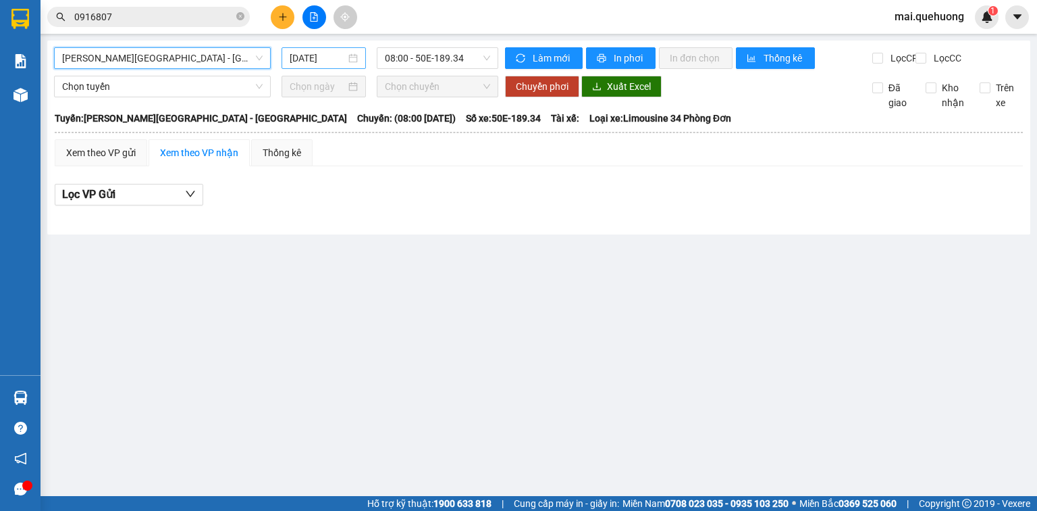
click at [347, 64] on div "[DATE]" at bounding box center [324, 58] width 68 height 15
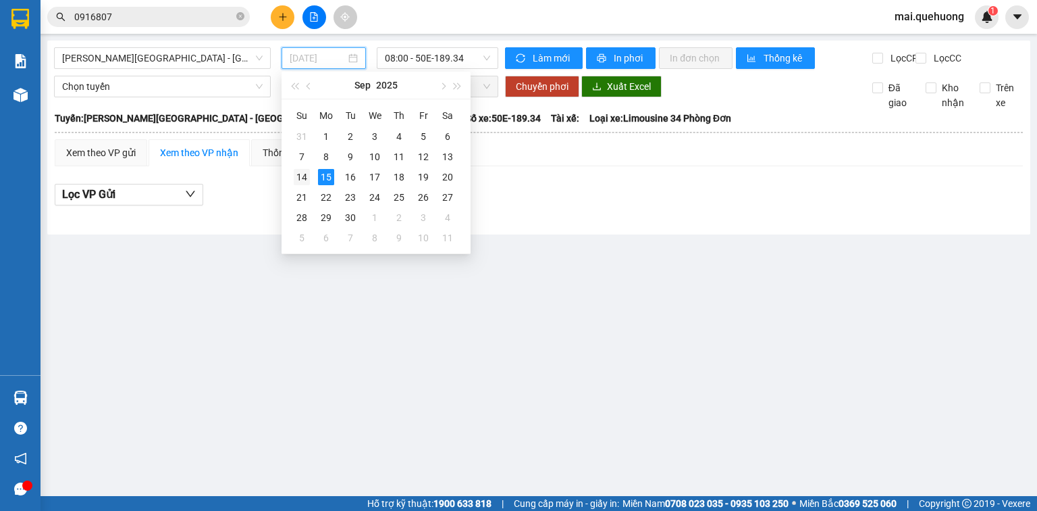
click at [303, 180] on div "14" at bounding box center [302, 177] width 16 height 16
type input "[DATE]"
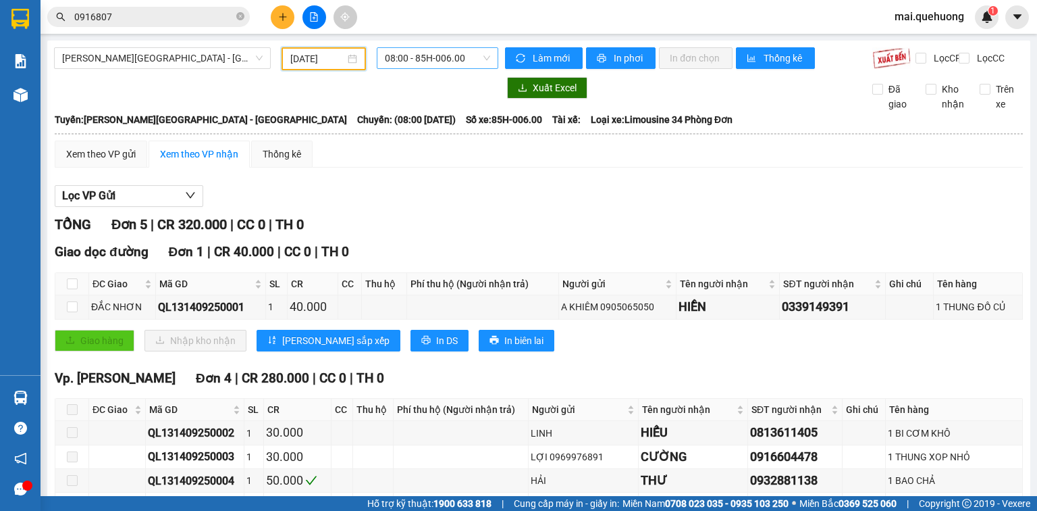
click at [440, 63] on span "08:00 - 85H-006.00" at bounding box center [438, 58] width 106 height 20
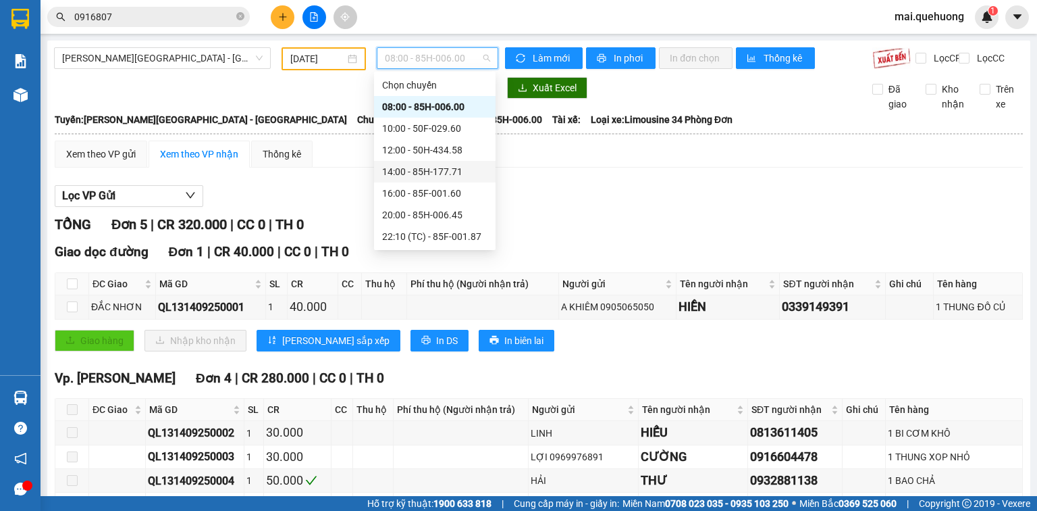
scroll to position [130, 0]
click at [452, 216] on div "23:08 - 85B-005.94" at bounding box center [434, 214] width 105 height 15
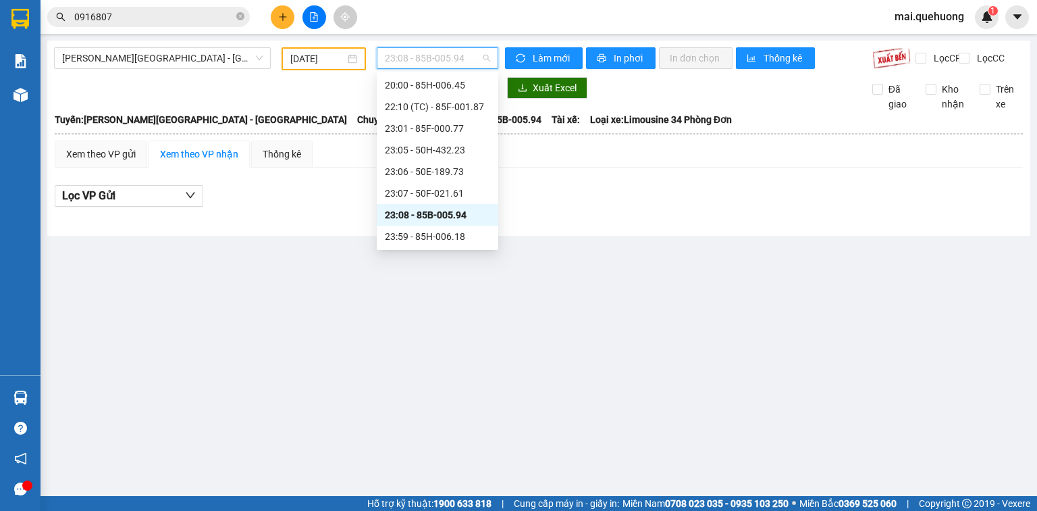
drag, startPoint x: 469, startPoint y: 57, endPoint x: 470, endPoint y: 141, distance: 83.8
click at [469, 59] on span "23:08 - 85B-005.94" at bounding box center [438, 58] width 106 height 20
click at [468, 191] on div "23:07 - 50F-021.61" at bounding box center [437, 193] width 105 height 15
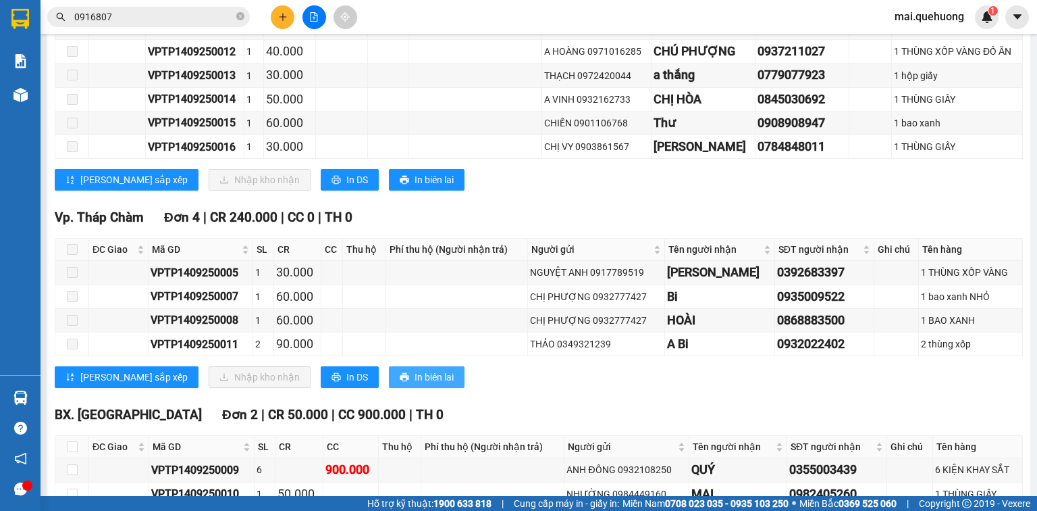
scroll to position [609, 0]
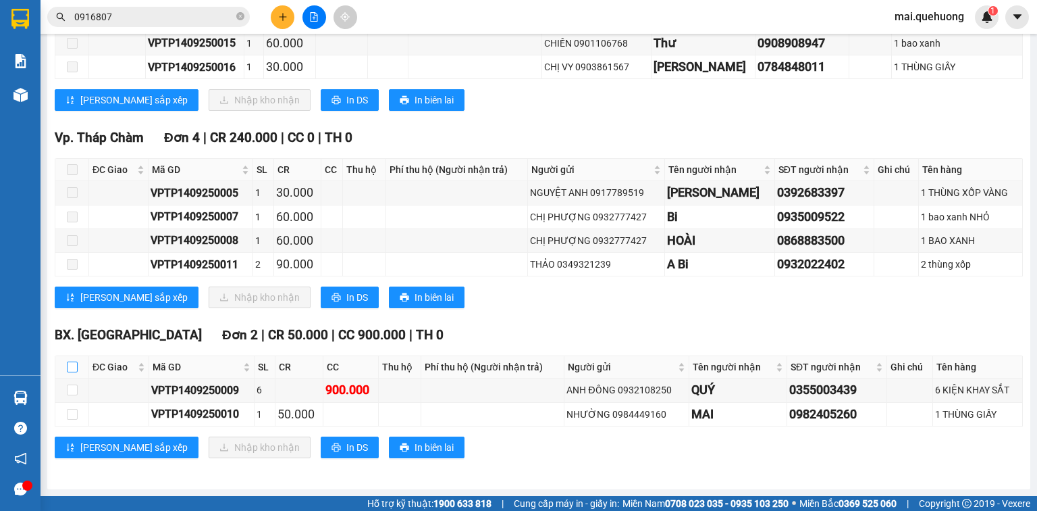
click at [68, 365] on input "checkbox" at bounding box center [72, 366] width 11 height 11
checkbox input "true"
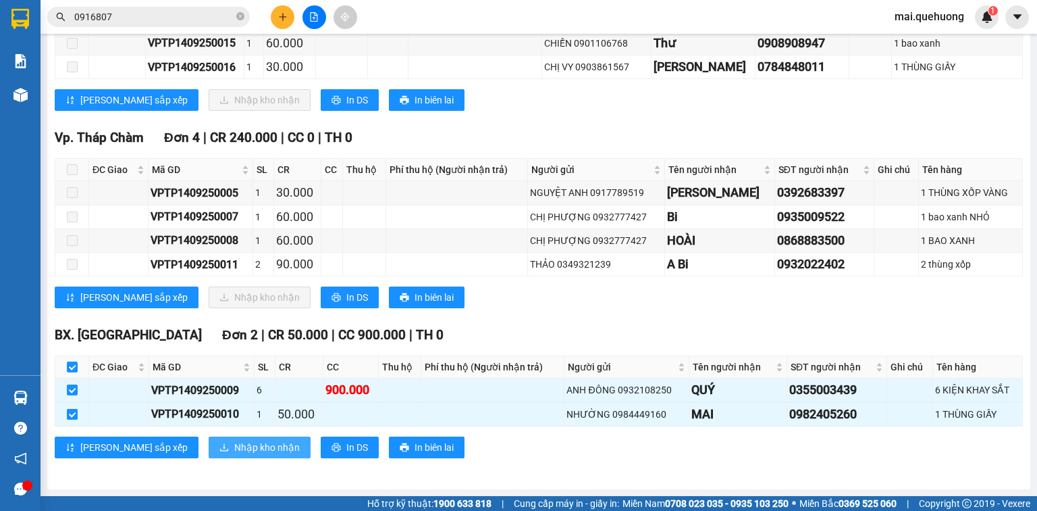
click at [234, 448] on span "Nhập kho nhận" at bounding box center [267, 447] width 66 height 15
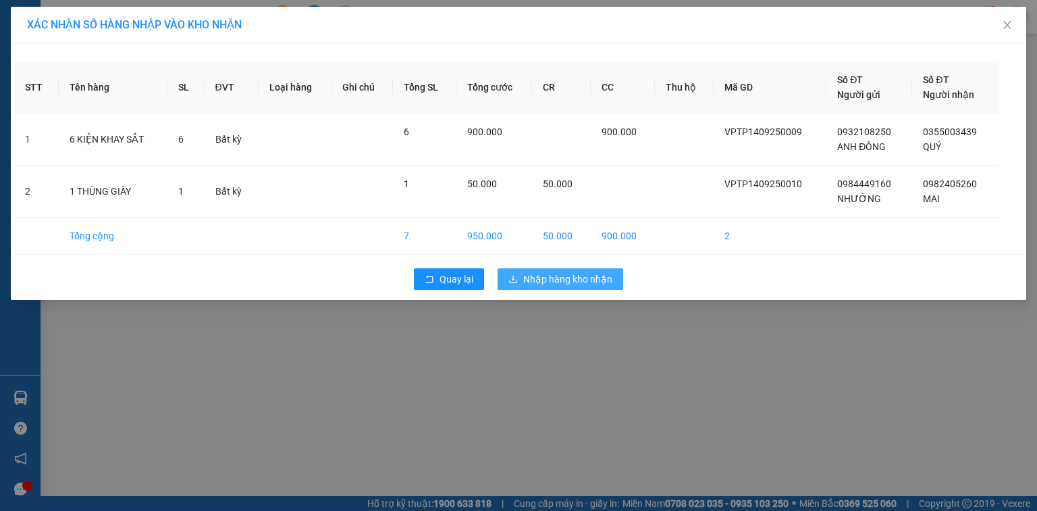
click at [555, 280] on span "Nhập hàng kho nhận" at bounding box center [567, 279] width 89 height 15
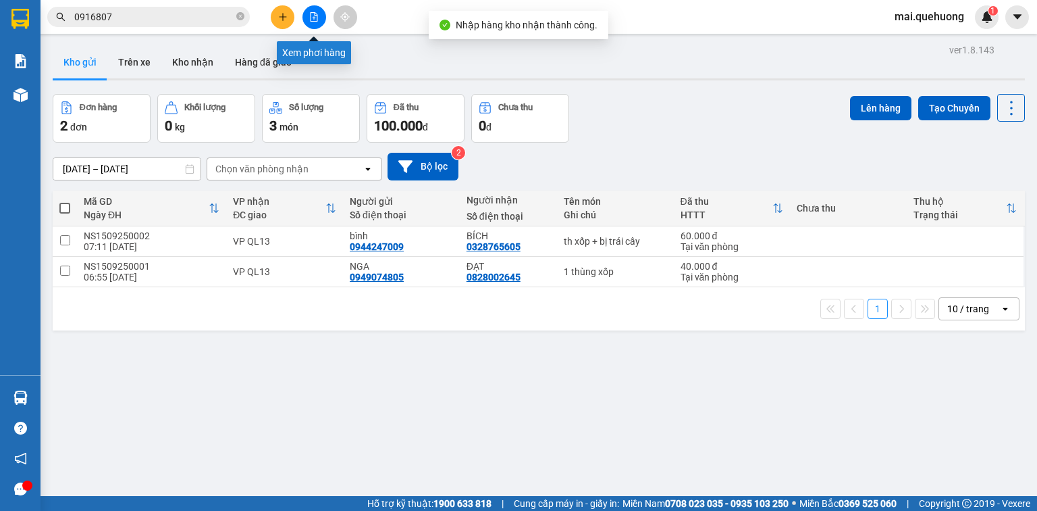
click at [317, 19] on icon "file-add" at bounding box center [314, 16] width 7 height 9
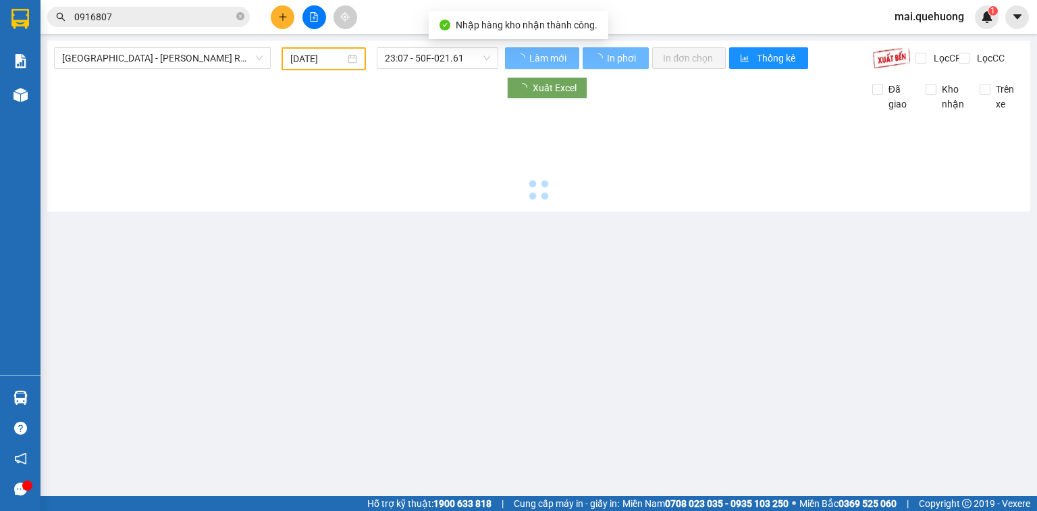
type input "[DATE]"
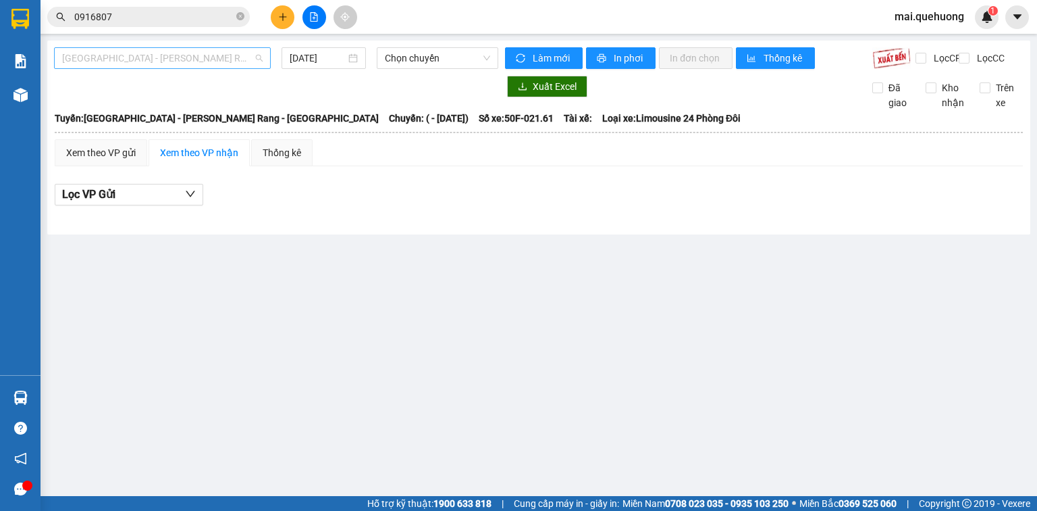
click at [215, 54] on span "[GEOGRAPHIC_DATA] - Phan Rang - [GEOGRAPHIC_DATA]" at bounding box center [162, 58] width 201 height 20
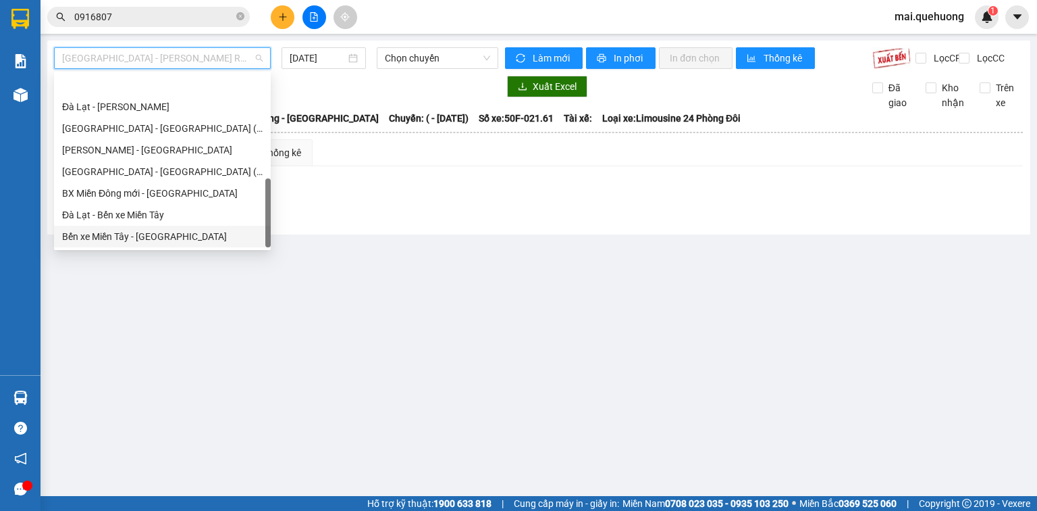
scroll to position [367, 0]
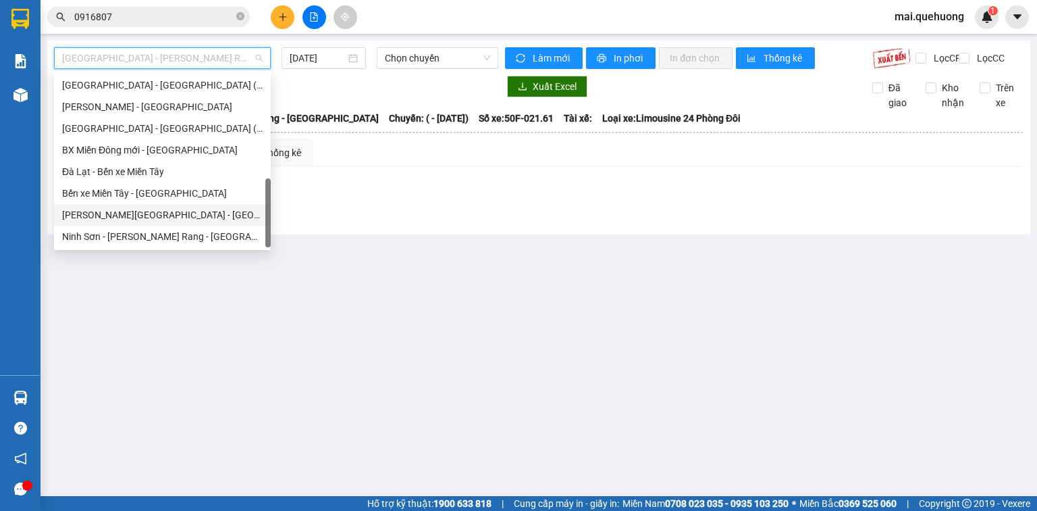
click at [188, 209] on div "Miền Tây - [GEOGRAPHIC_DATA] - [GEOGRAPHIC_DATA]" at bounding box center [162, 214] width 201 height 15
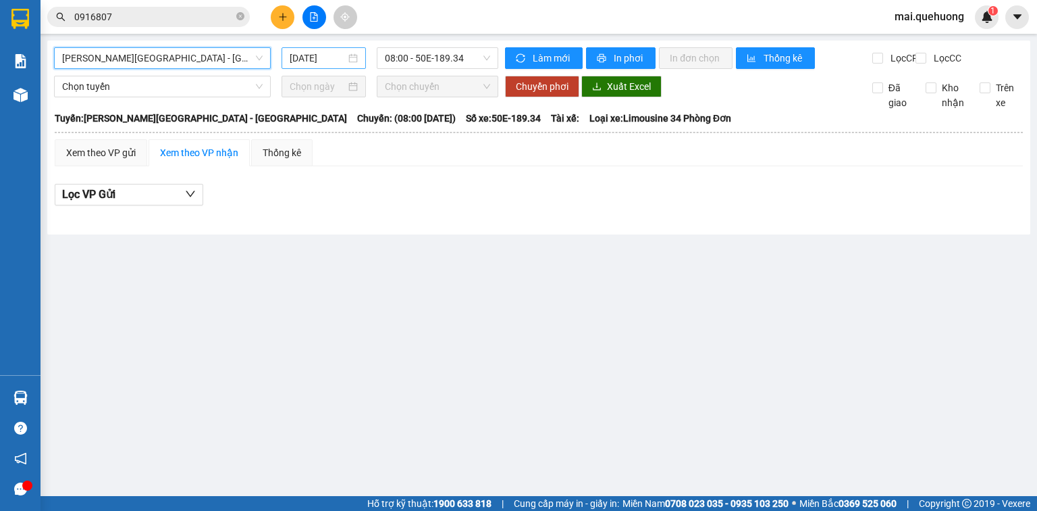
click at [332, 51] on input "[DATE]" at bounding box center [317, 58] width 55 height 15
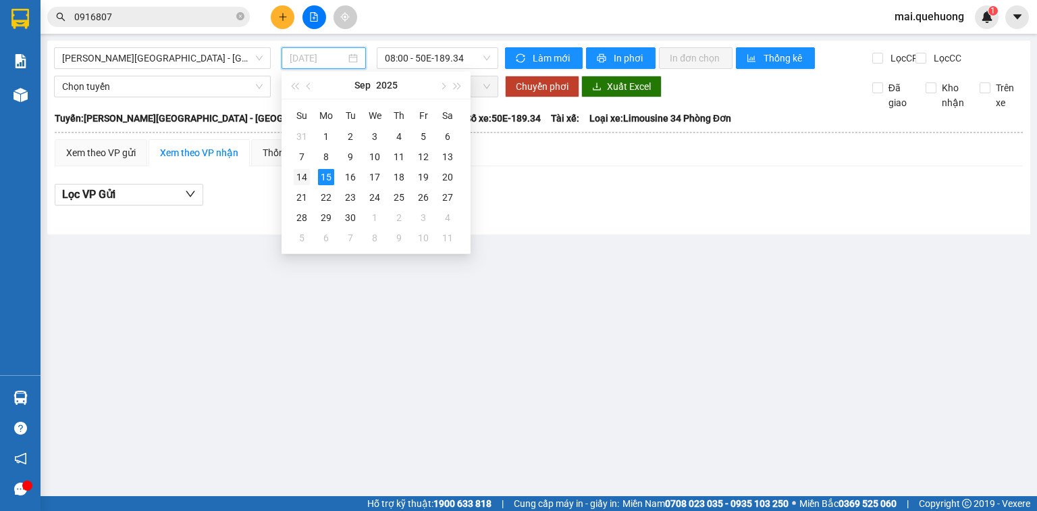
click at [303, 173] on div "14" at bounding box center [302, 177] width 16 height 16
type input "[DATE]"
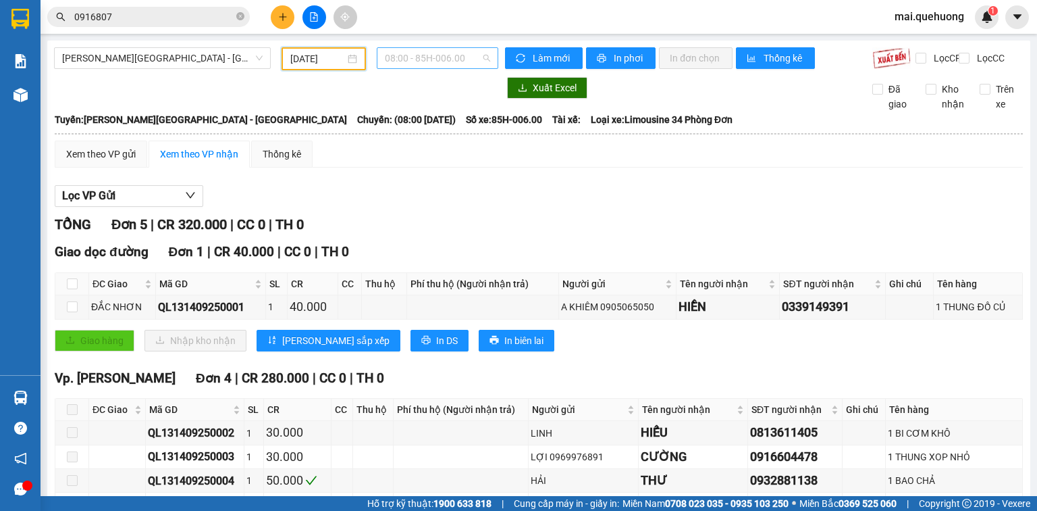
click at [415, 54] on span "08:00 - 85H-006.00" at bounding box center [438, 58] width 106 height 20
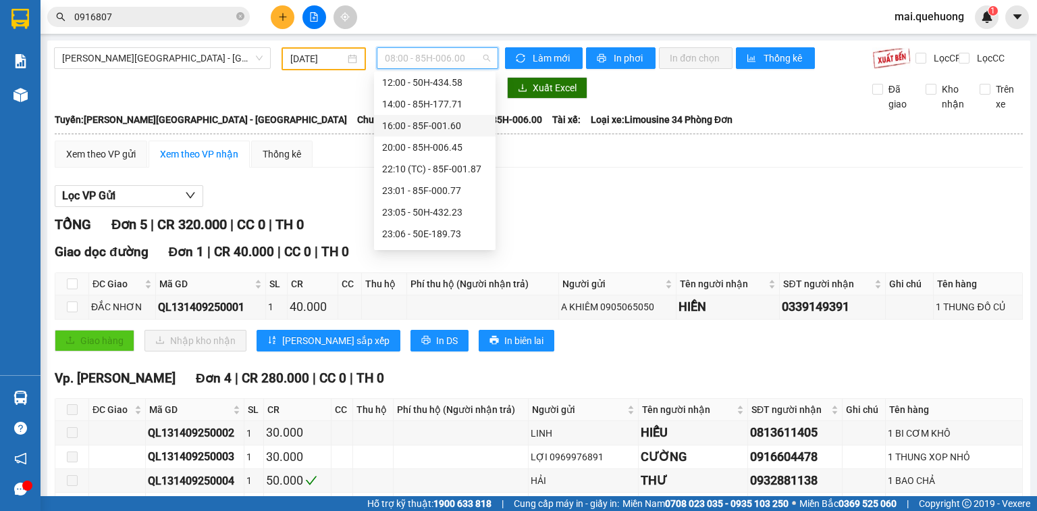
scroll to position [130, 0]
click at [418, 175] on div "23:06 - 50E-189.73" at bounding box center [434, 171] width 105 height 15
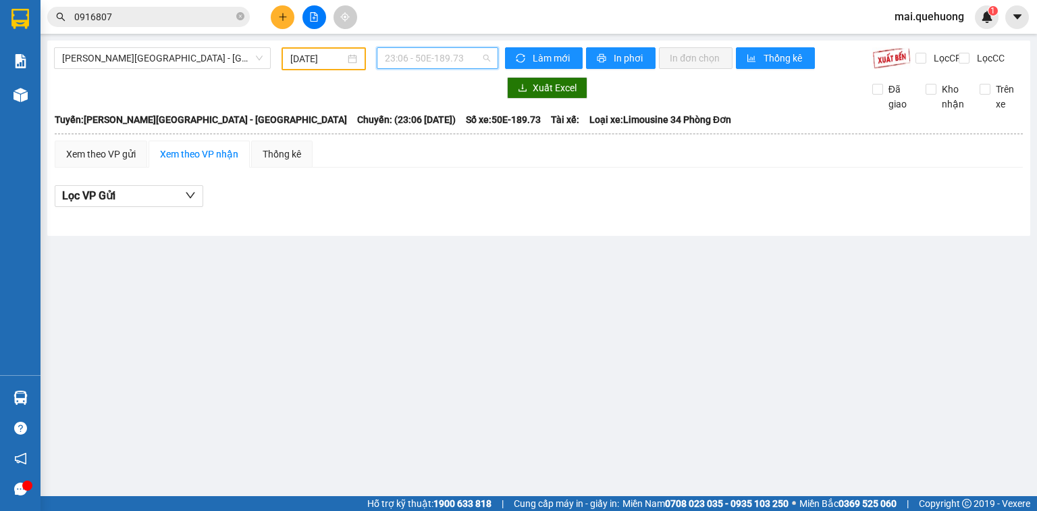
click at [419, 60] on span "23:06 - 50E-189.73" at bounding box center [438, 58] width 106 height 20
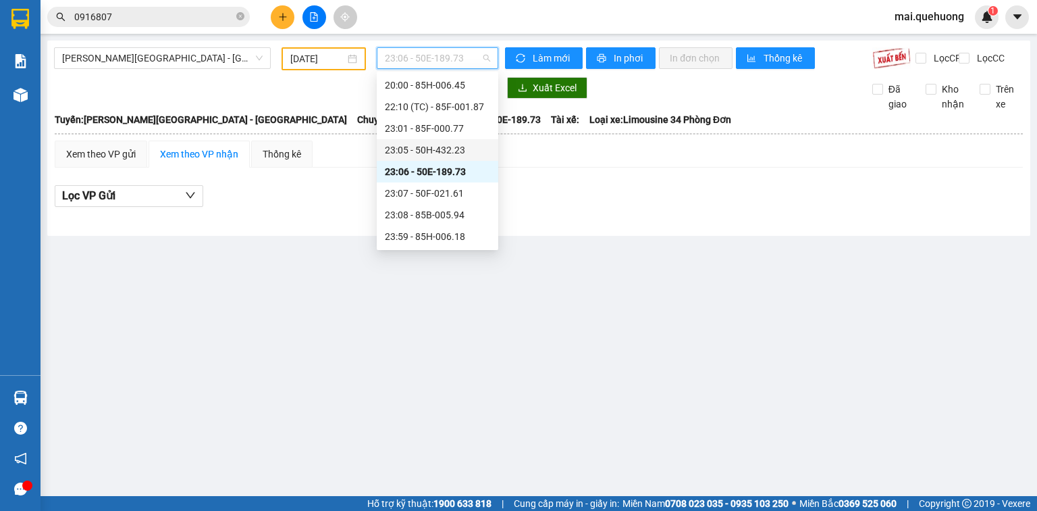
click at [424, 149] on div "23:05 - 50H-432.23" at bounding box center [437, 150] width 105 height 15
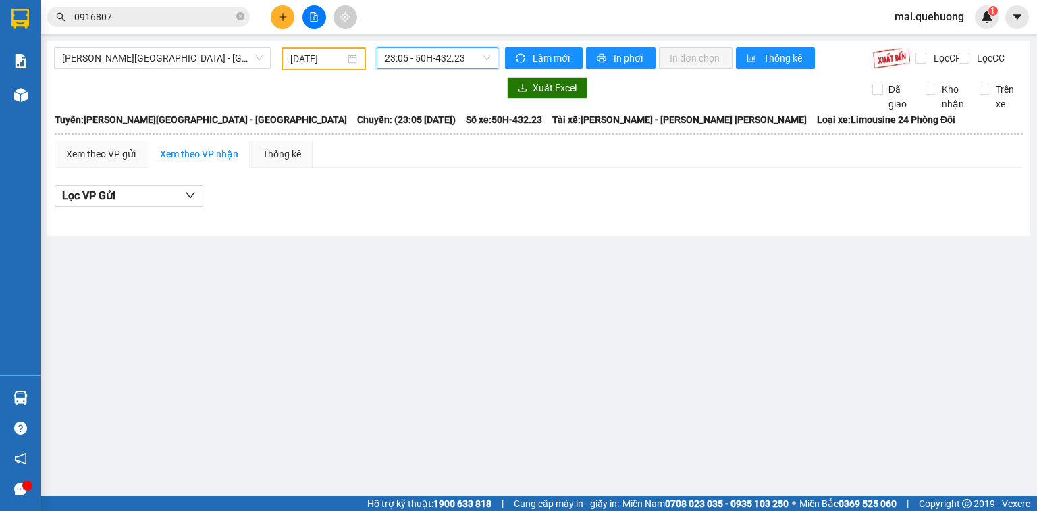
click at [443, 57] on span "23:05 - 50H-432.23" at bounding box center [438, 58] width 106 height 20
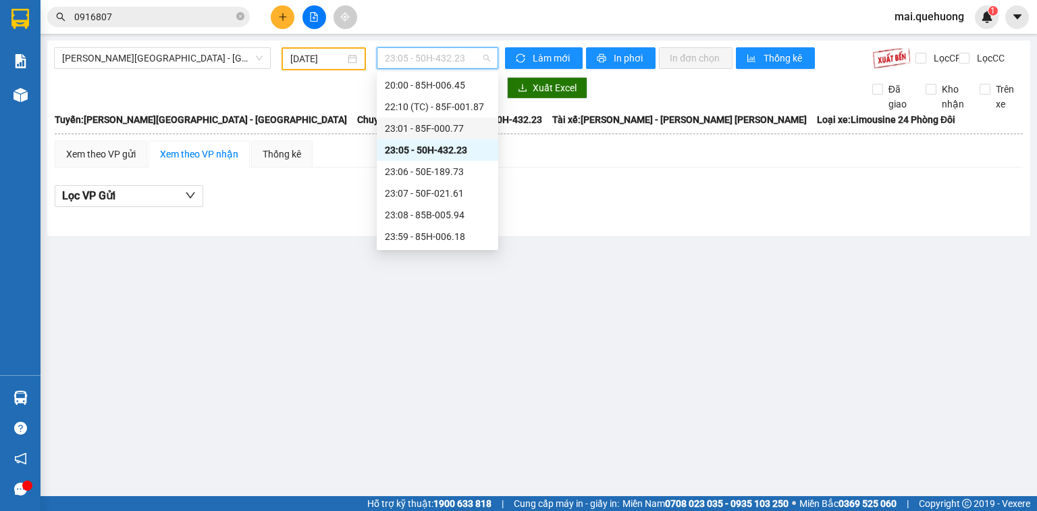
click at [436, 134] on div "23:01 - 85F-000.77" at bounding box center [437, 128] width 105 height 15
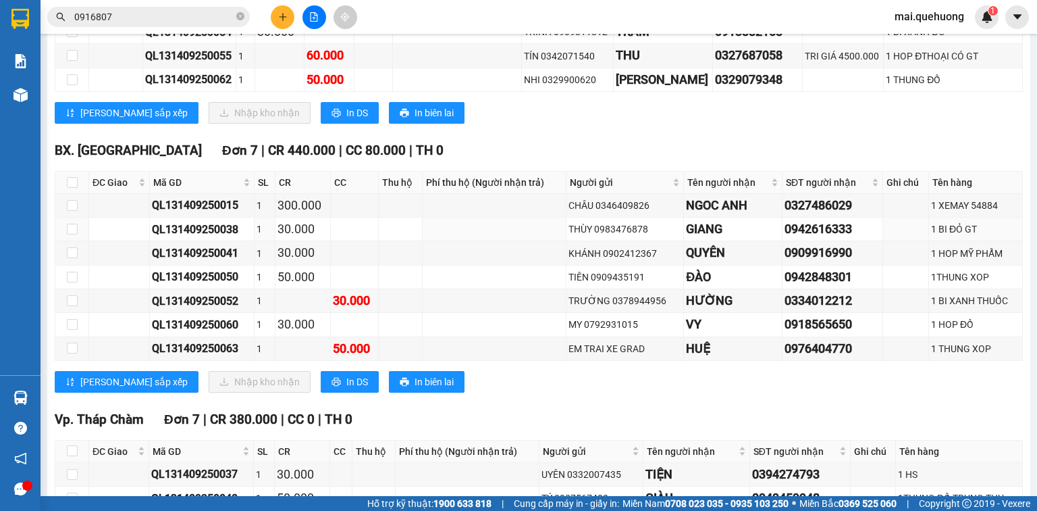
scroll to position [811, 0]
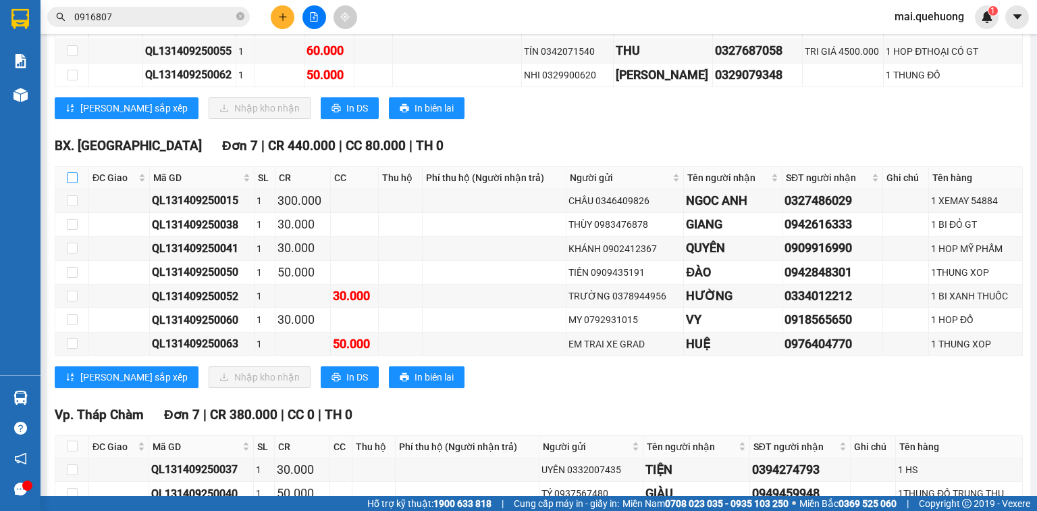
click at [74, 183] on input "checkbox" at bounding box center [72, 177] width 11 height 11
checkbox input "true"
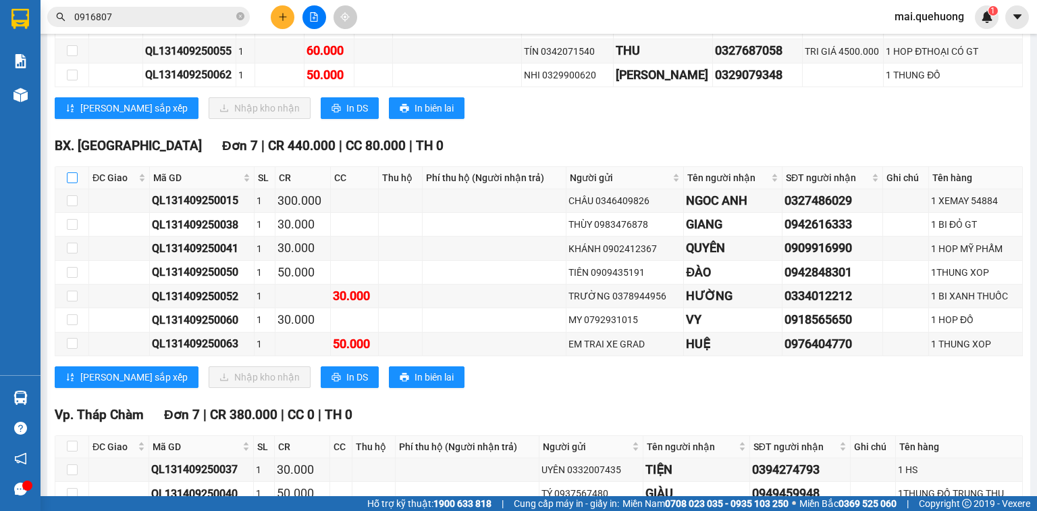
checkbox input "true"
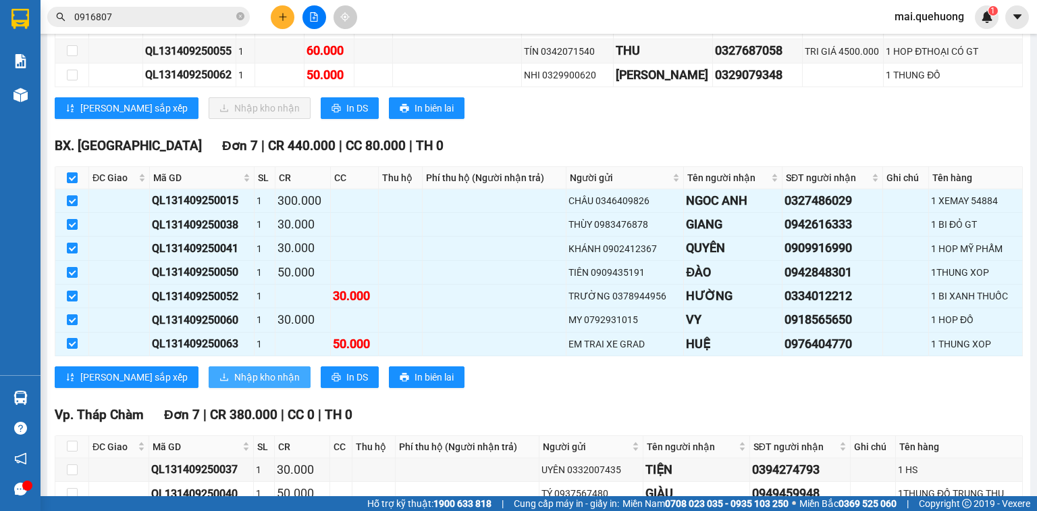
click at [234, 380] on span "Nhập kho nhận" at bounding box center [267, 376] width 66 height 15
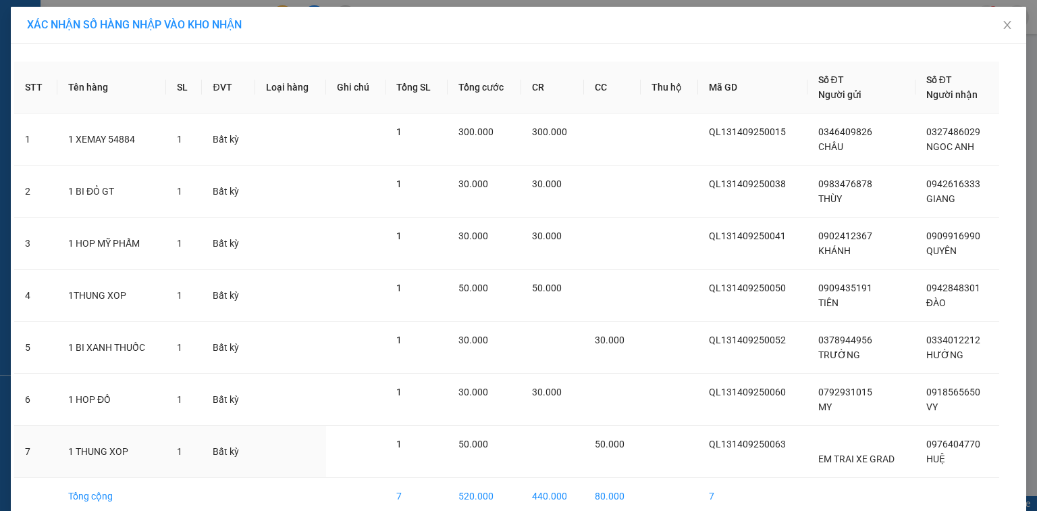
scroll to position [64, 0]
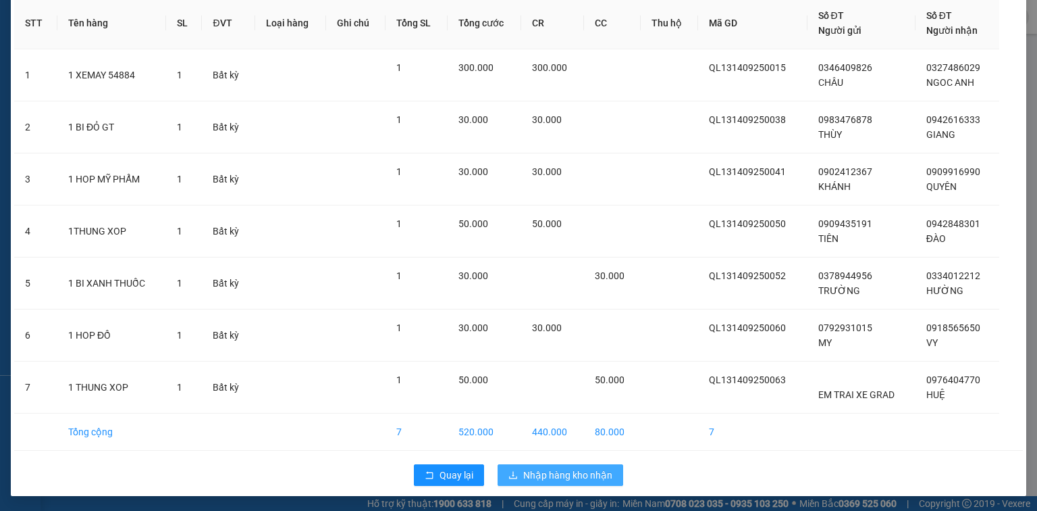
click at [545, 469] on span "Nhập hàng kho nhận" at bounding box center [567, 474] width 89 height 15
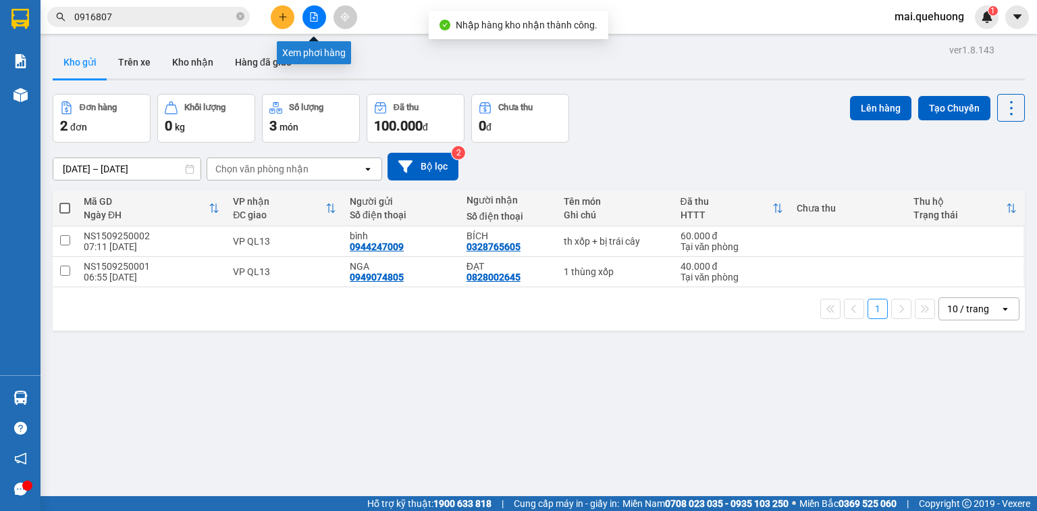
click at [311, 16] on icon "file-add" at bounding box center [313, 16] width 9 height 9
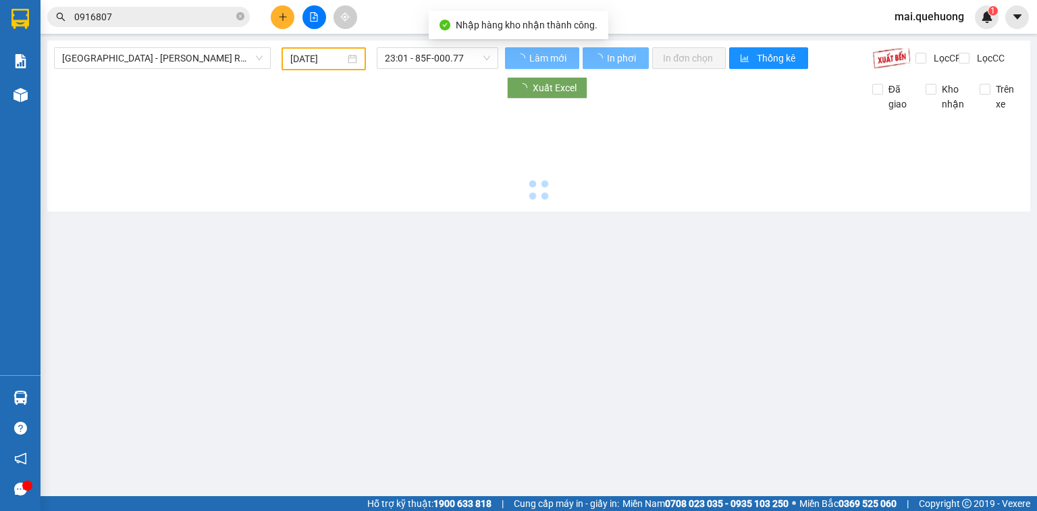
type input "[DATE]"
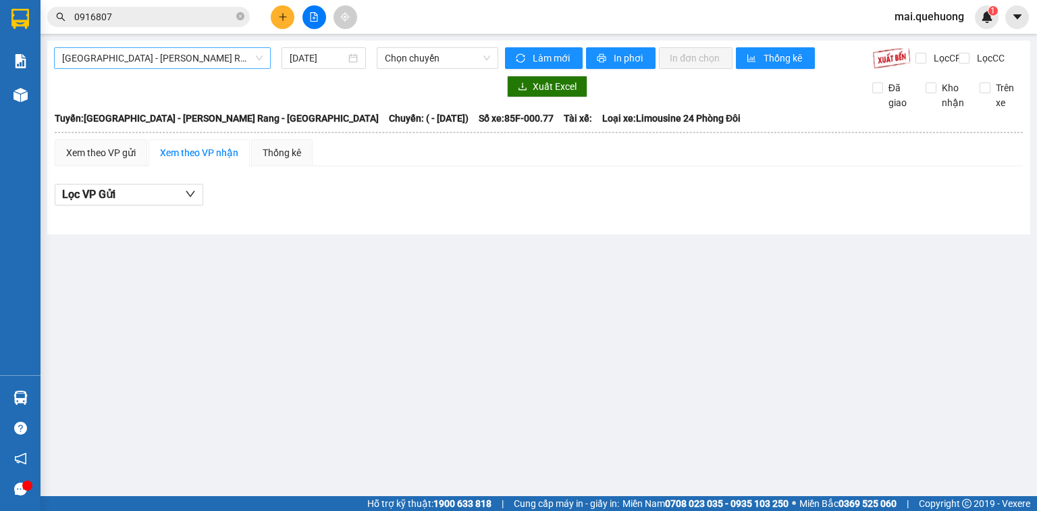
click at [200, 59] on span "[GEOGRAPHIC_DATA] - Phan Rang - [GEOGRAPHIC_DATA]" at bounding box center [162, 58] width 201 height 20
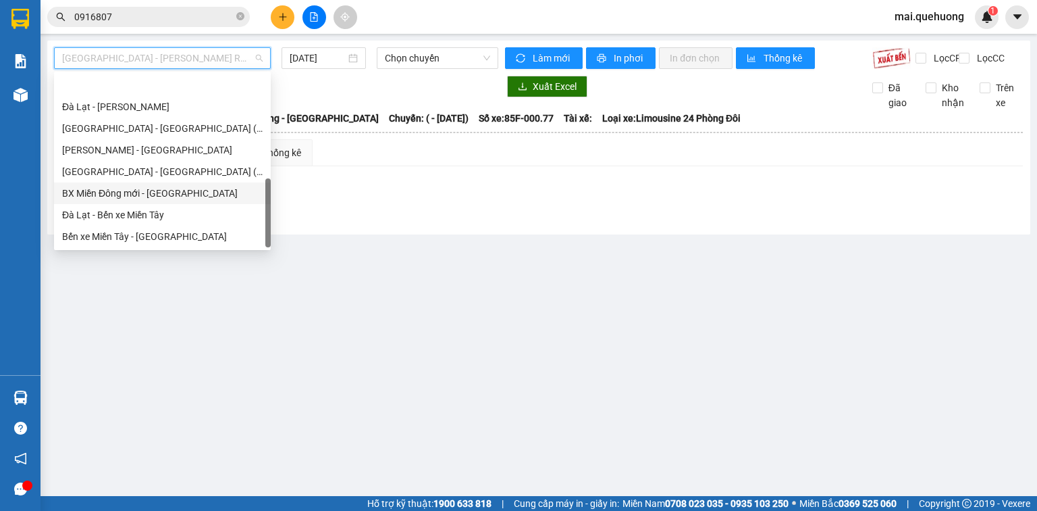
scroll to position [367, 0]
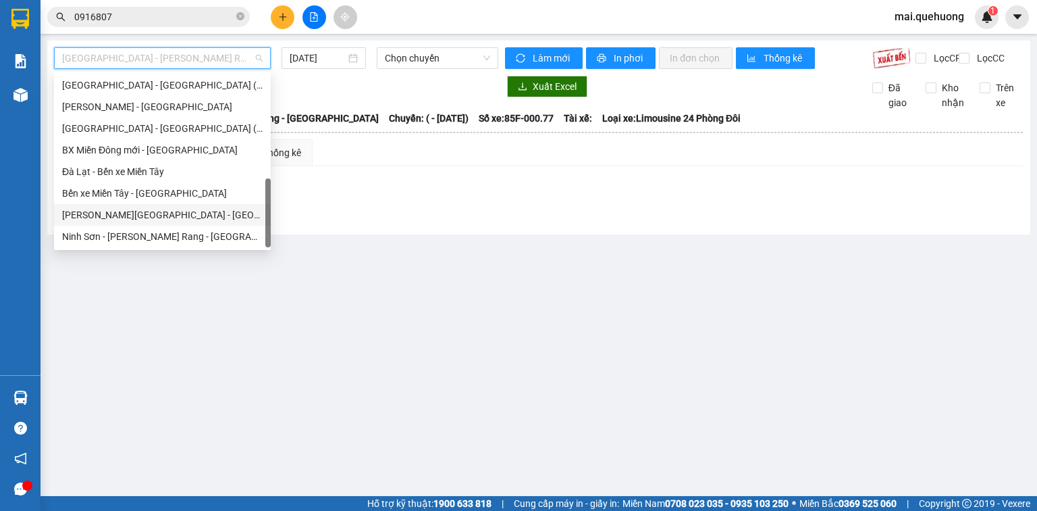
click at [190, 215] on div "Miền Tây - [GEOGRAPHIC_DATA] - [GEOGRAPHIC_DATA]" at bounding box center [162, 214] width 201 height 15
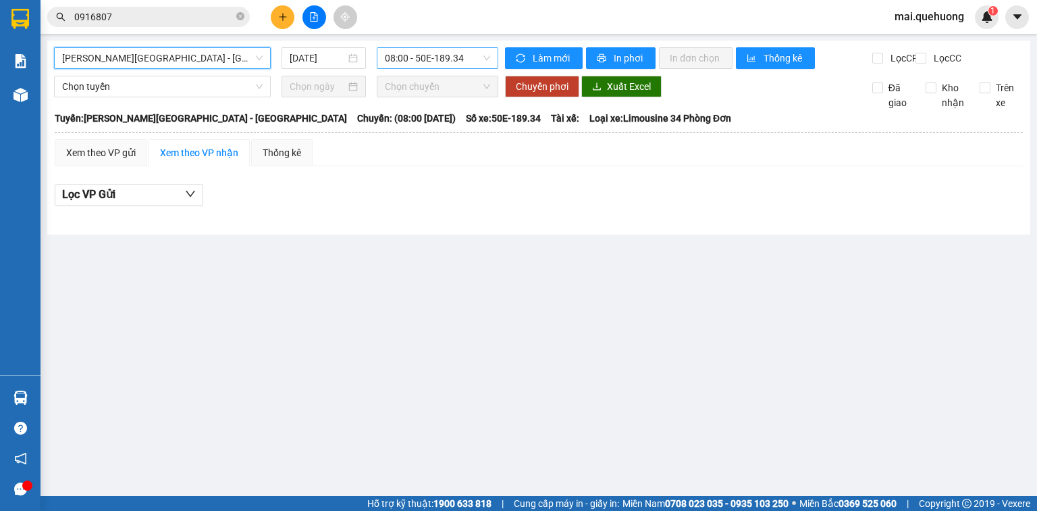
click at [400, 49] on span "08:00 - 50E-189.34" at bounding box center [438, 58] width 106 height 20
click at [342, 63] on input "[DATE]" at bounding box center [317, 58] width 55 height 15
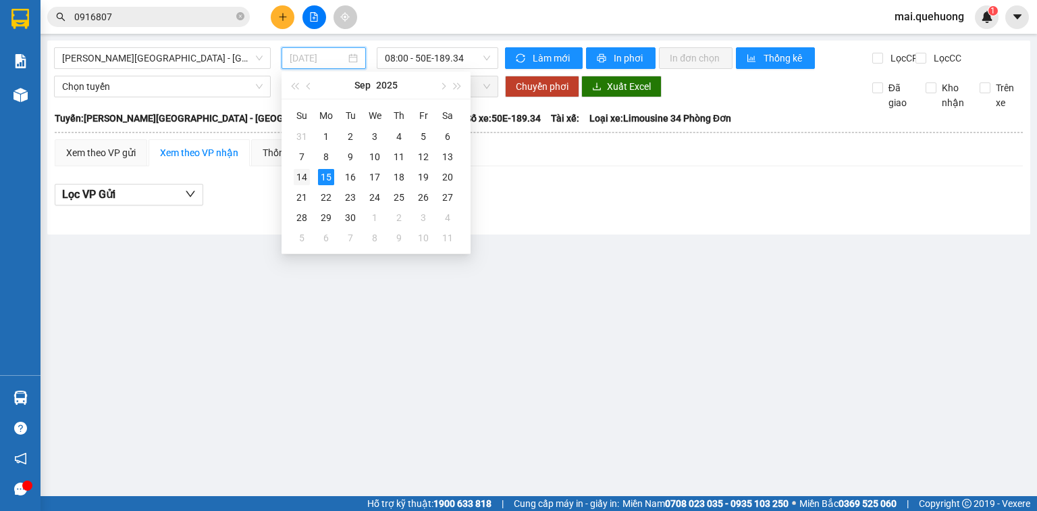
click at [308, 176] on div "14" at bounding box center [302, 177] width 16 height 16
type input "[DATE]"
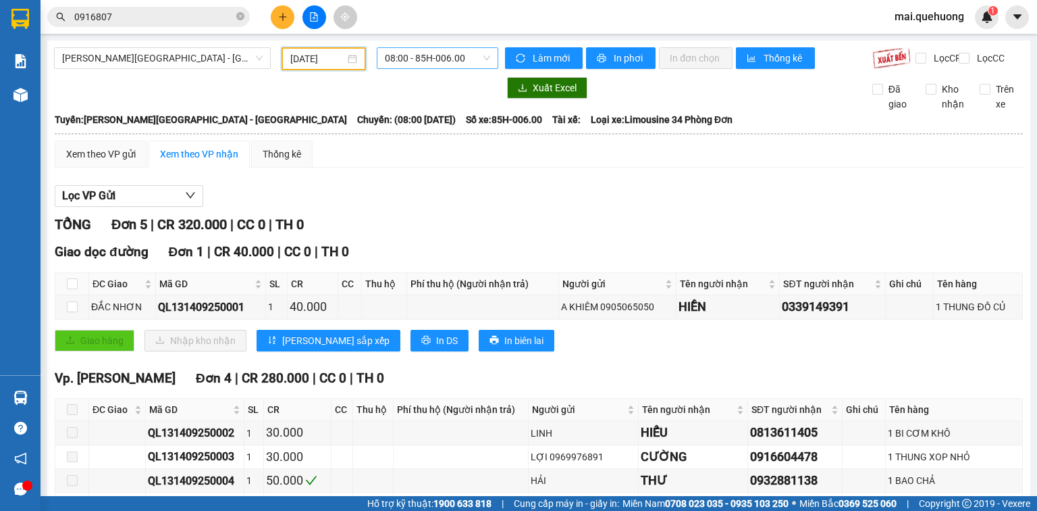
click at [427, 57] on span "08:00 - 85H-006.00" at bounding box center [438, 58] width 106 height 20
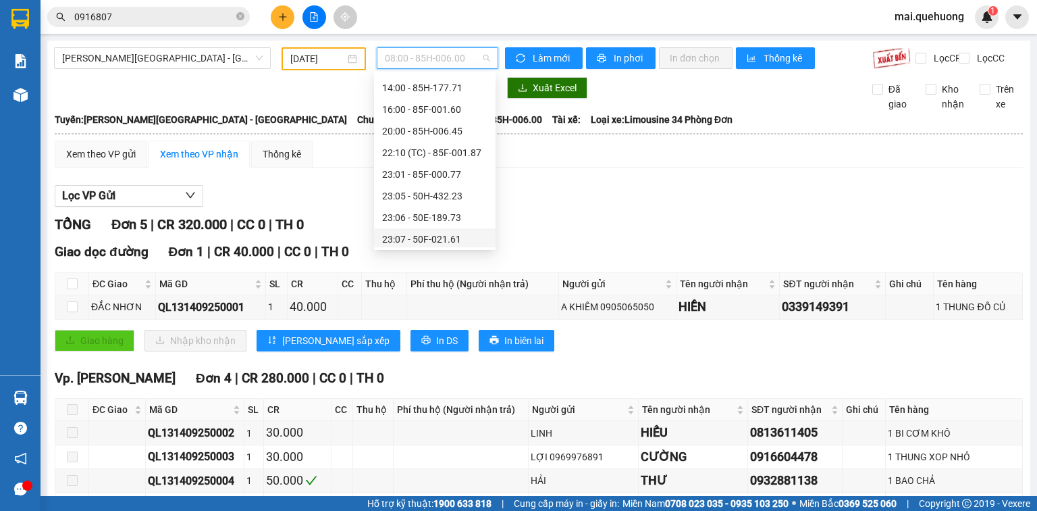
scroll to position [108, 0]
click at [433, 154] on div "23:01 - 85F-000.77" at bounding box center [434, 150] width 105 height 15
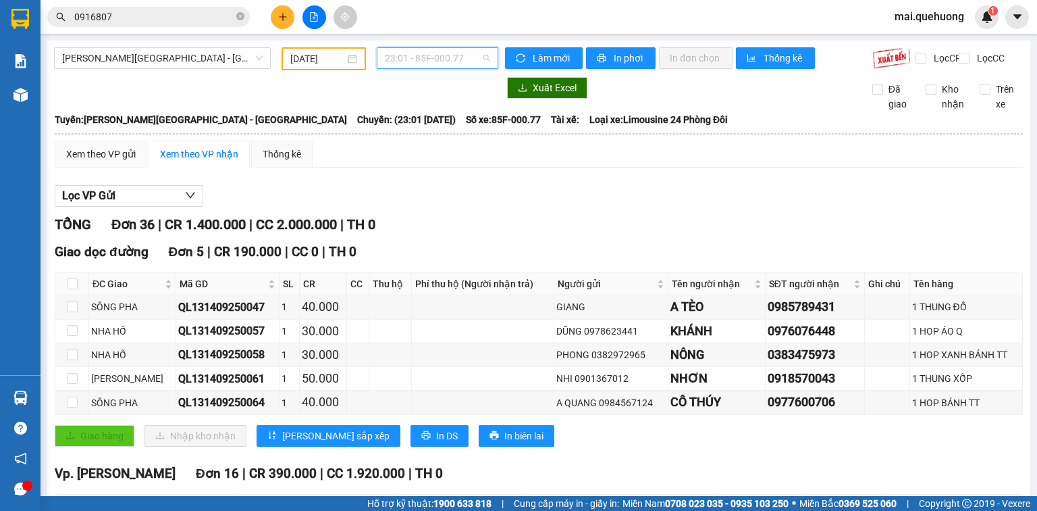
click at [420, 57] on span "23:01 - 85F-000.77" at bounding box center [438, 58] width 106 height 20
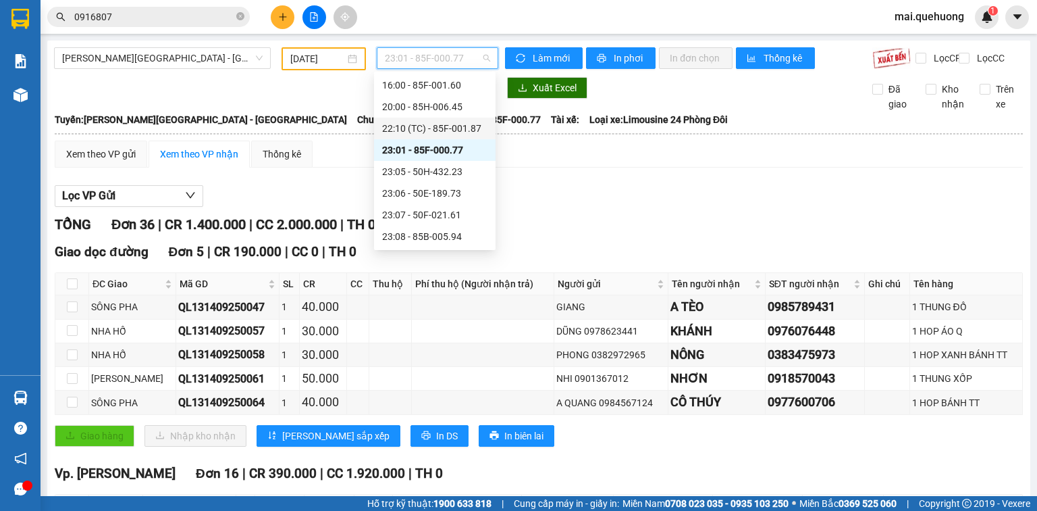
click at [413, 127] on div "22:10 (TC) - 85F-001.87" at bounding box center [434, 128] width 105 height 15
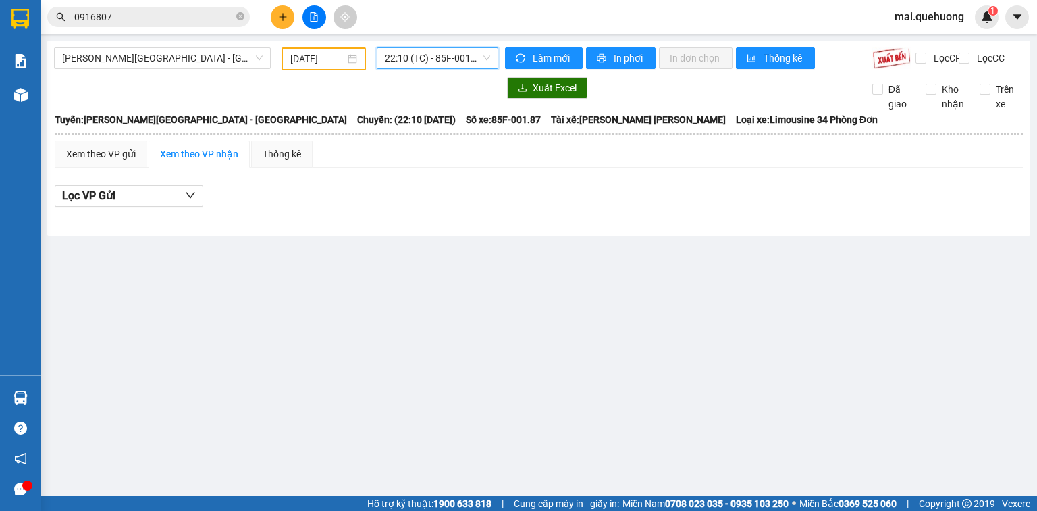
click at [424, 59] on span "22:10 (TC) - 85F-001.87" at bounding box center [438, 58] width 106 height 20
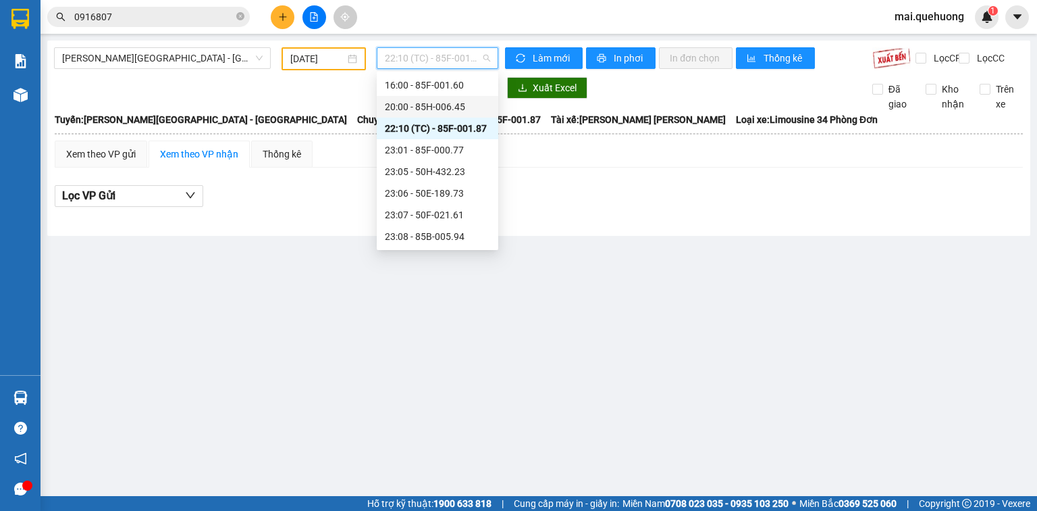
click at [427, 103] on div "20:00 - 85H-006.45" at bounding box center [437, 106] width 105 height 15
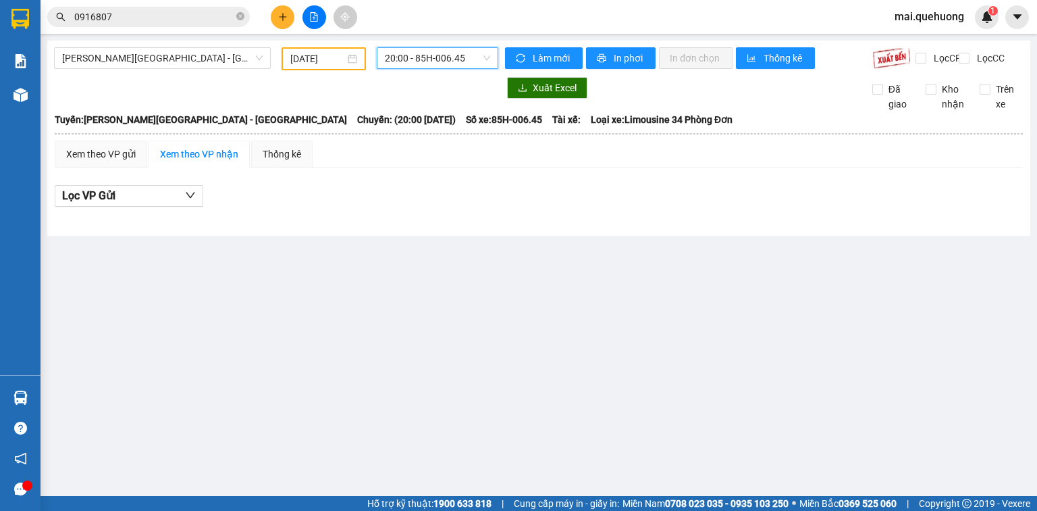
click at [426, 54] on span "20:00 - 85H-006.45" at bounding box center [438, 58] width 106 height 20
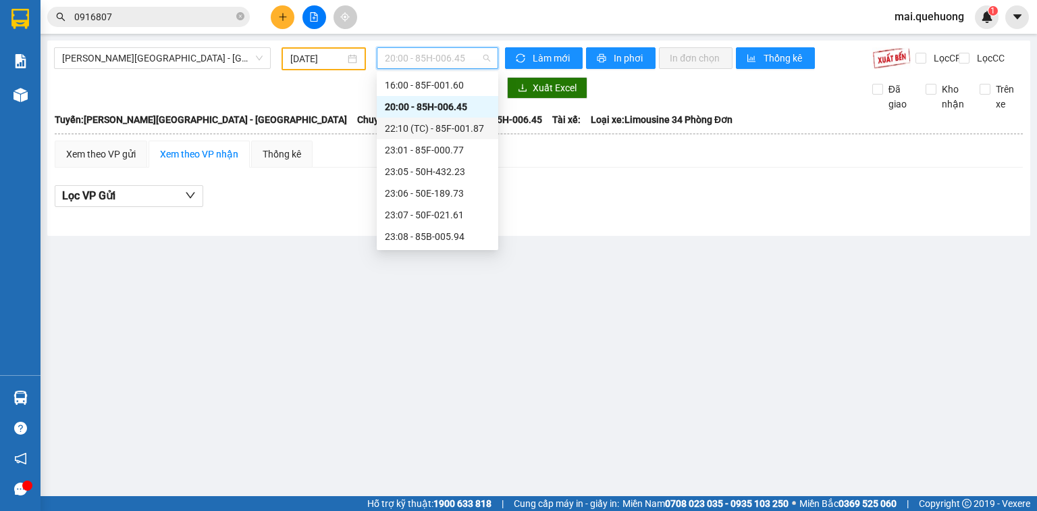
scroll to position [54, 0]
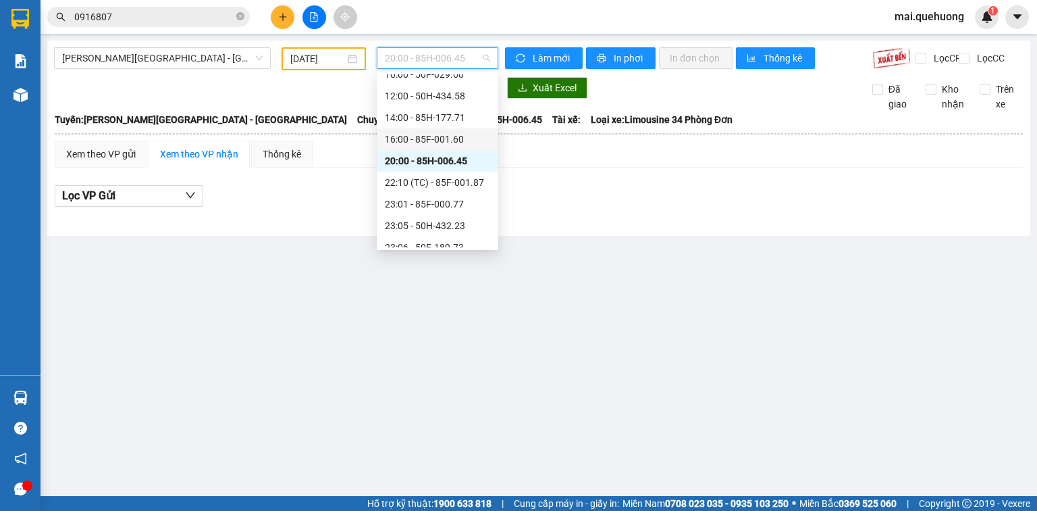
click at [411, 139] on div "16:00 - 85F-001.60" at bounding box center [437, 139] width 105 height 15
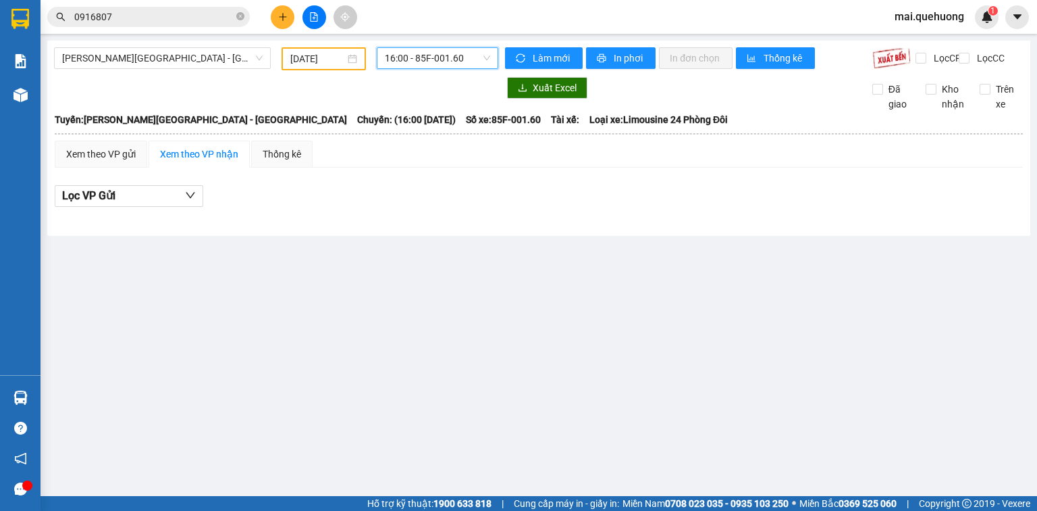
click at [427, 59] on span "16:00 - 85F-001.60" at bounding box center [438, 58] width 106 height 20
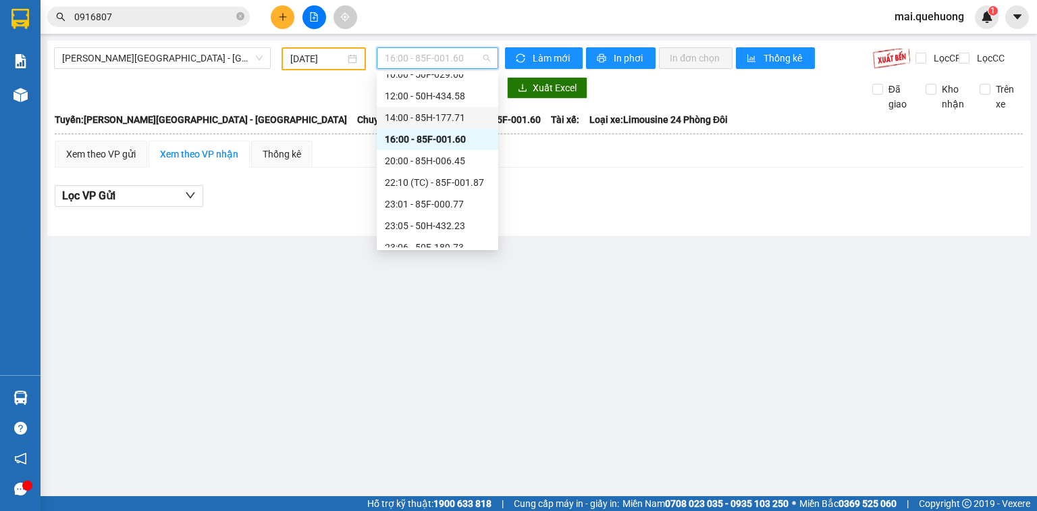
click at [427, 109] on div "14:00 - 85H-177.71" at bounding box center [438, 118] width 122 height 22
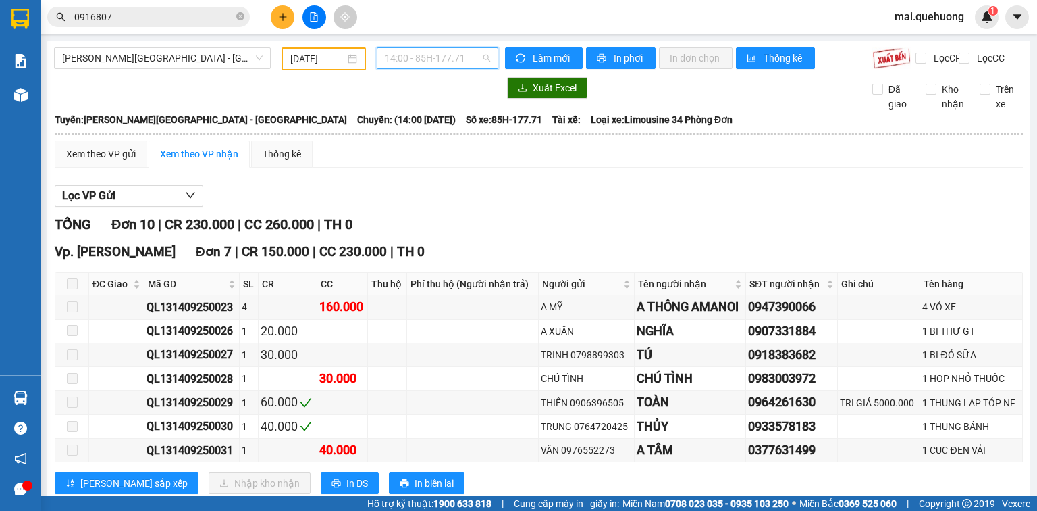
click at [413, 49] on span "14:00 - 85H-177.71" at bounding box center [438, 58] width 106 height 20
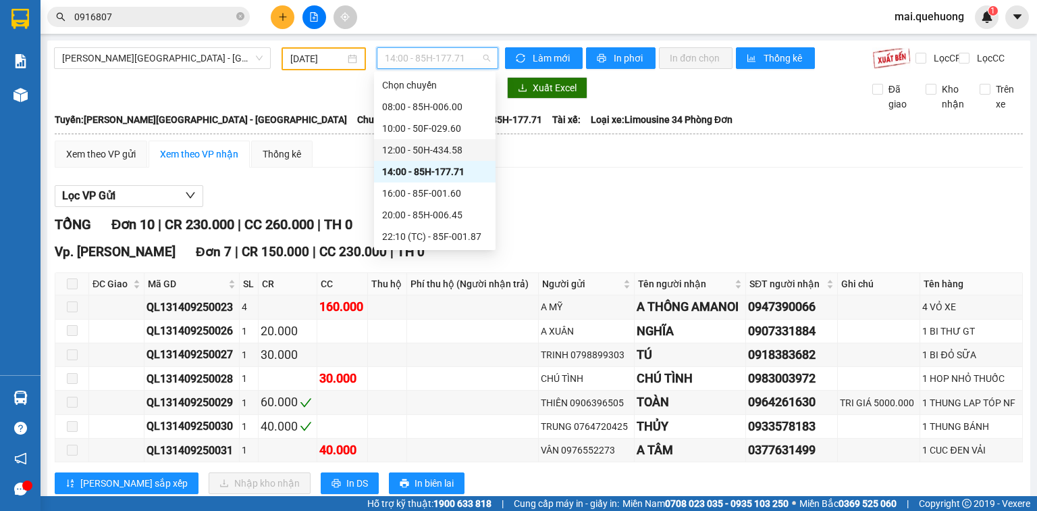
click at [419, 146] on div "12:00 - 50H-434.58" at bounding box center [434, 150] width 105 height 15
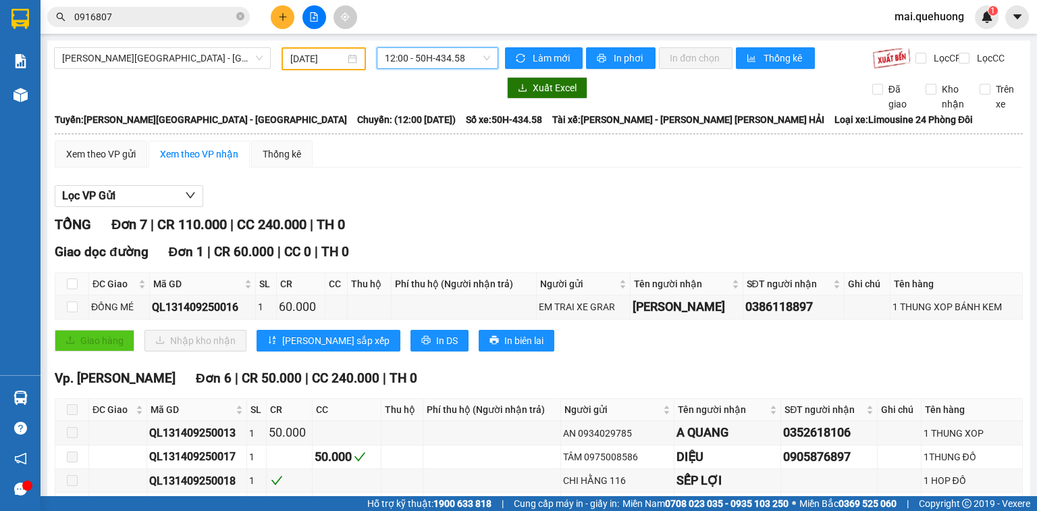
click at [432, 61] on span "12:00 - 50H-434.58" at bounding box center [438, 58] width 106 height 20
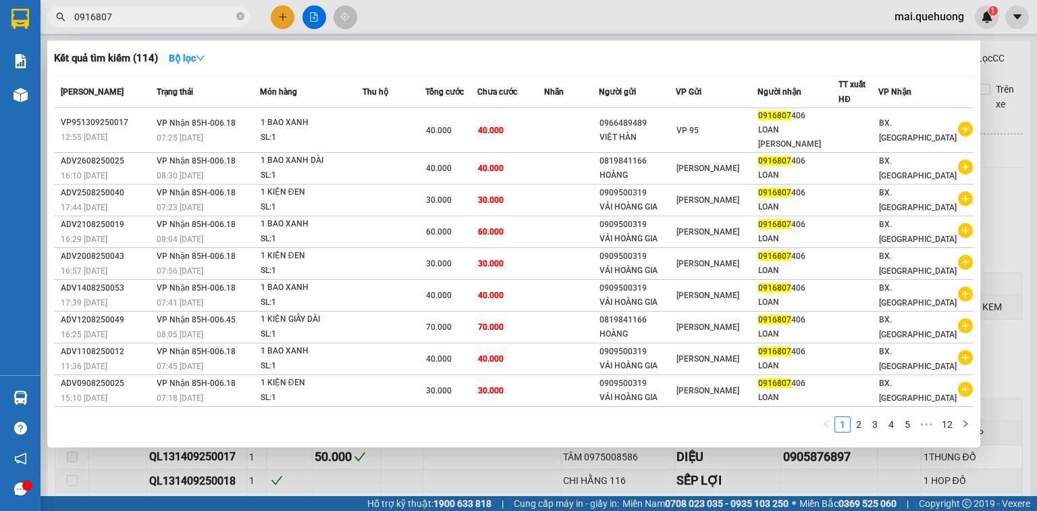
click at [186, 10] on input "0916807" at bounding box center [153, 16] width 159 height 15
click at [181, 19] on input "0916807" at bounding box center [153, 16] width 159 height 15
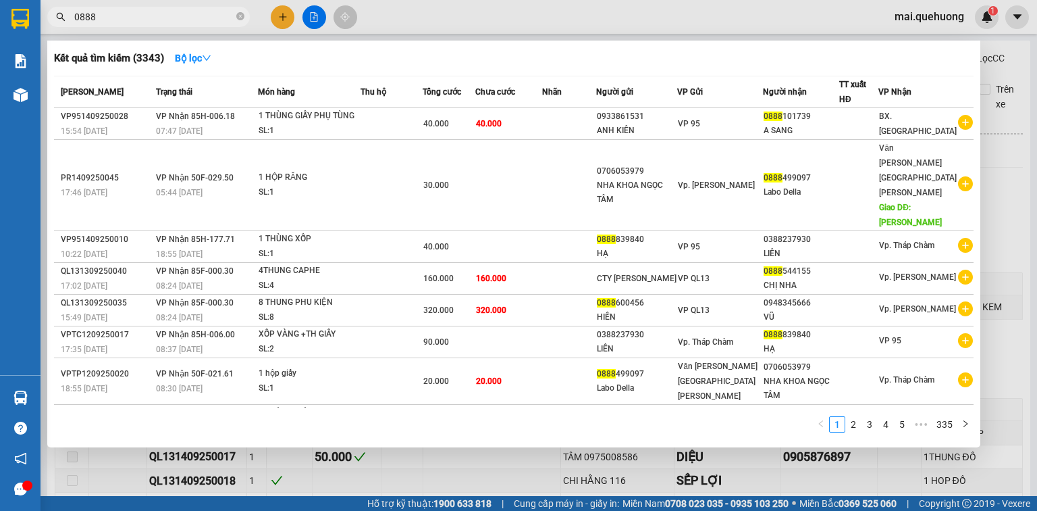
click at [159, 9] on input "0888" at bounding box center [153, 16] width 159 height 15
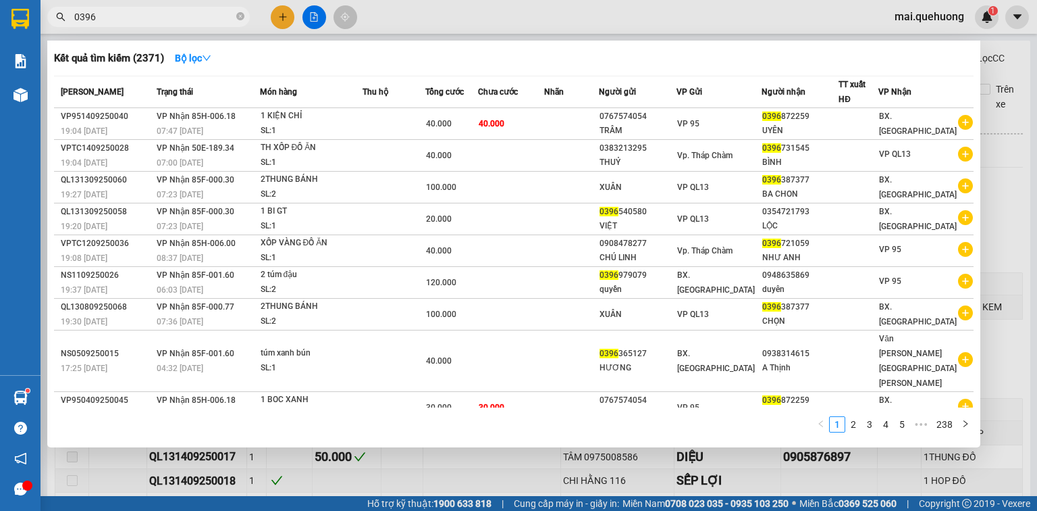
click at [207, 8] on span "0396" at bounding box center [148, 17] width 203 height 20
click at [191, 12] on input "0396" at bounding box center [153, 16] width 159 height 15
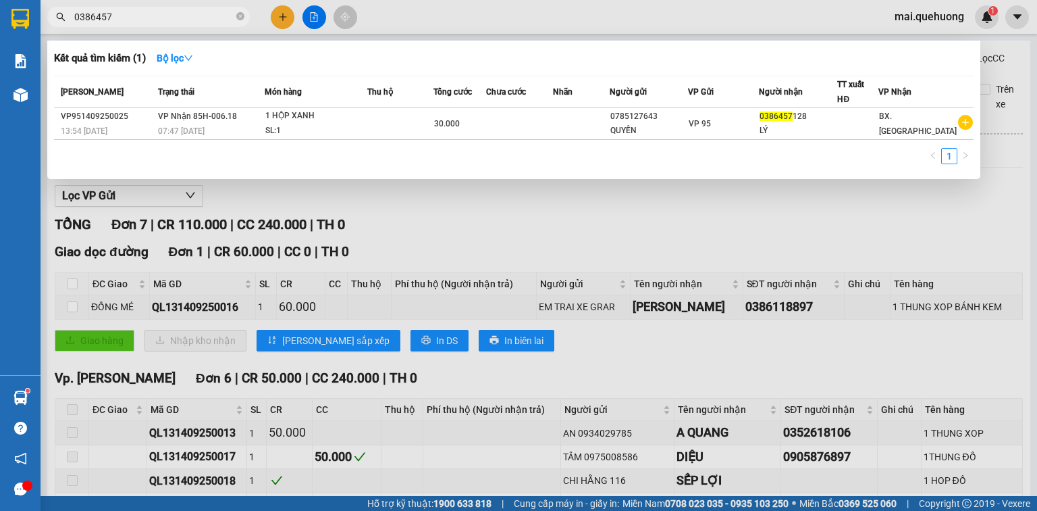
click at [180, 8] on span "0386457" at bounding box center [148, 17] width 203 height 20
click at [194, 14] on input "0386457" at bounding box center [153, 16] width 159 height 15
click at [195, 15] on input "0386457" at bounding box center [153, 16] width 159 height 15
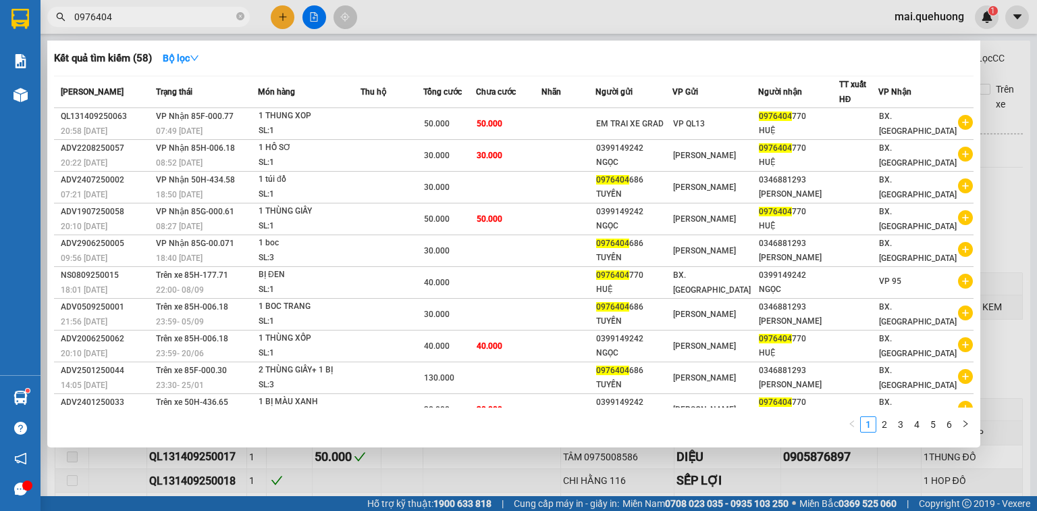
click at [216, 17] on input "0976404" at bounding box center [153, 16] width 159 height 15
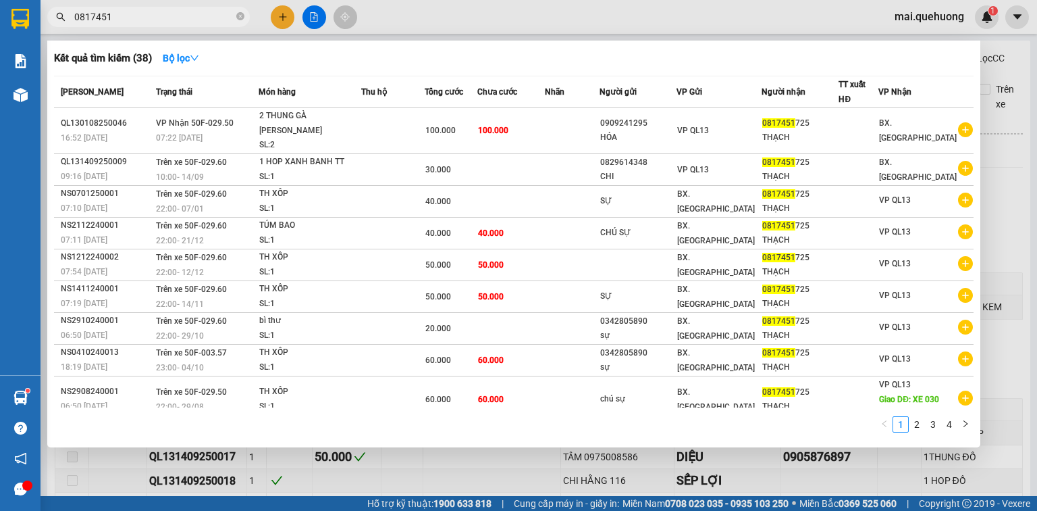
type input "0817451"
click at [192, 10] on input "0817451" at bounding box center [153, 16] width 159 height 15
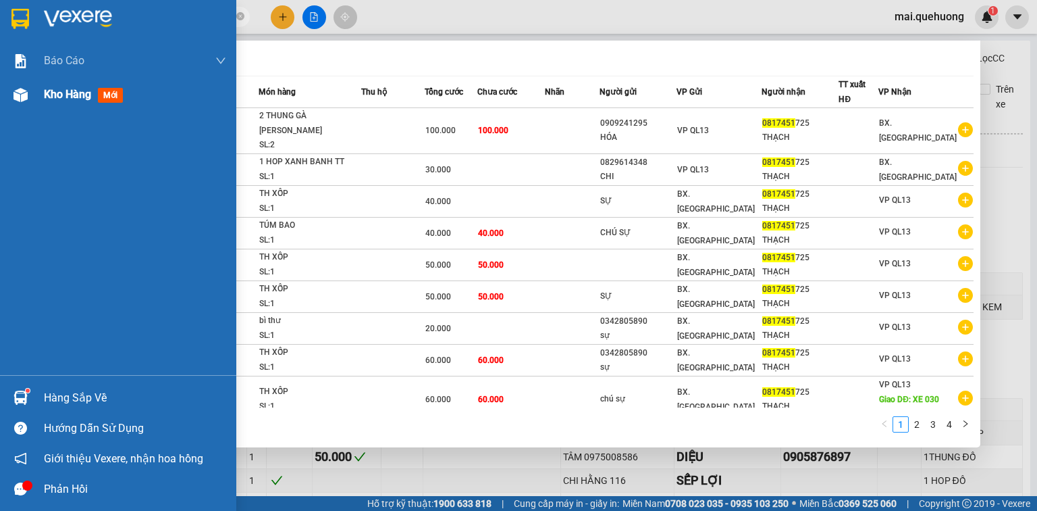
click at [72, 96] on span "Kho hàng" at bounding box center [67, 94] width 47 height 13
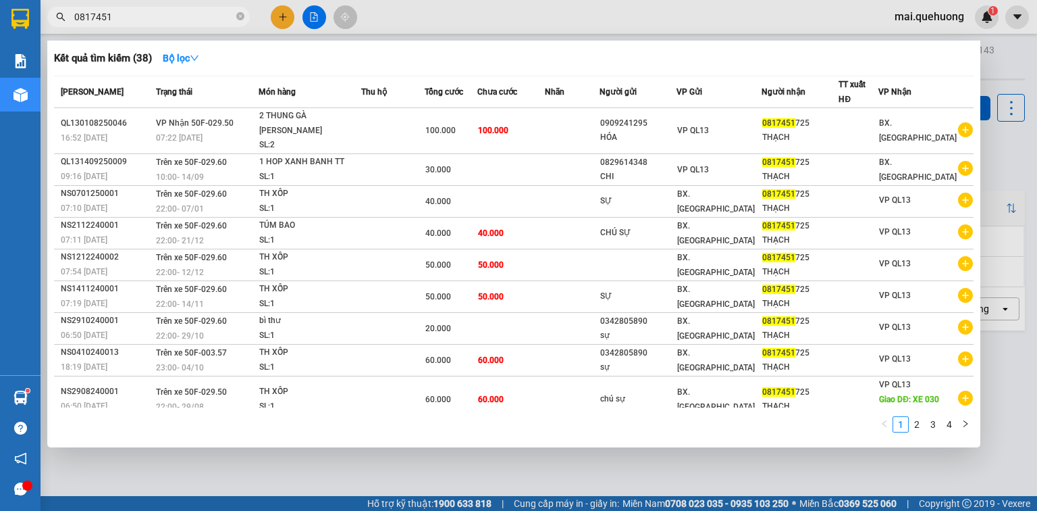
click at [540, 9] on div at bounding box center [518, 255] width 1037 height 511
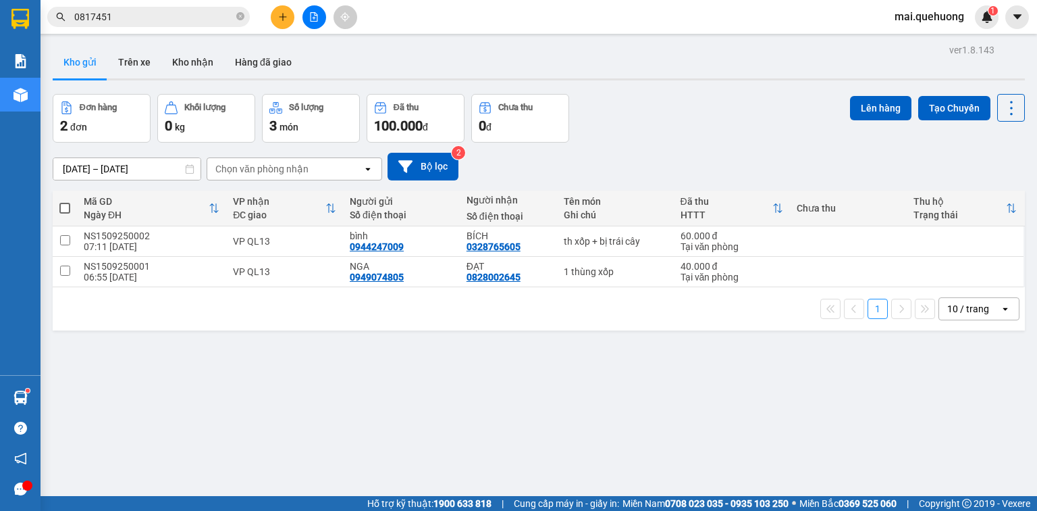
click at [63, 205] on span at bounding box center [64, 208] width 11 height 11
click at [65, 201] on input "checkbox" at bounding box center [65, 201] width 0 height 0
checkbox input "true"
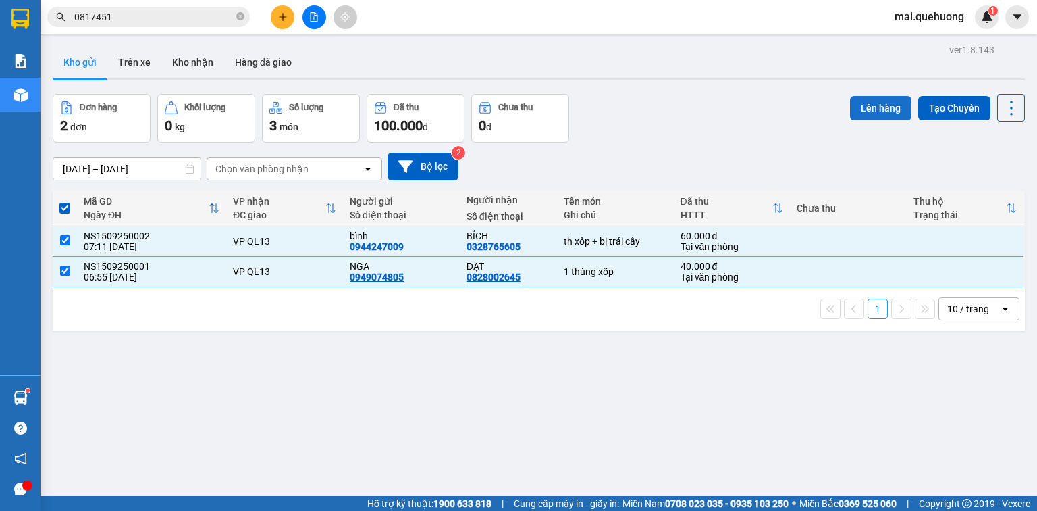
click at [882, 103] on button "Lên hàng" at bounding box center [880, 108] width 61 height 24
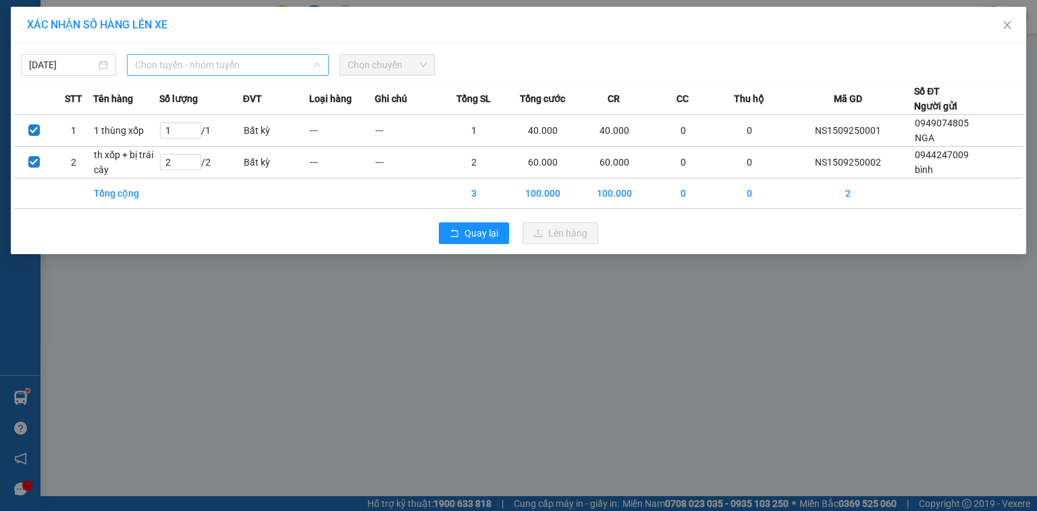
click at [178, 66] on span "Chọn tuyến - nhóm tuyến" at bounding box center [228, 65] width 186 height 20
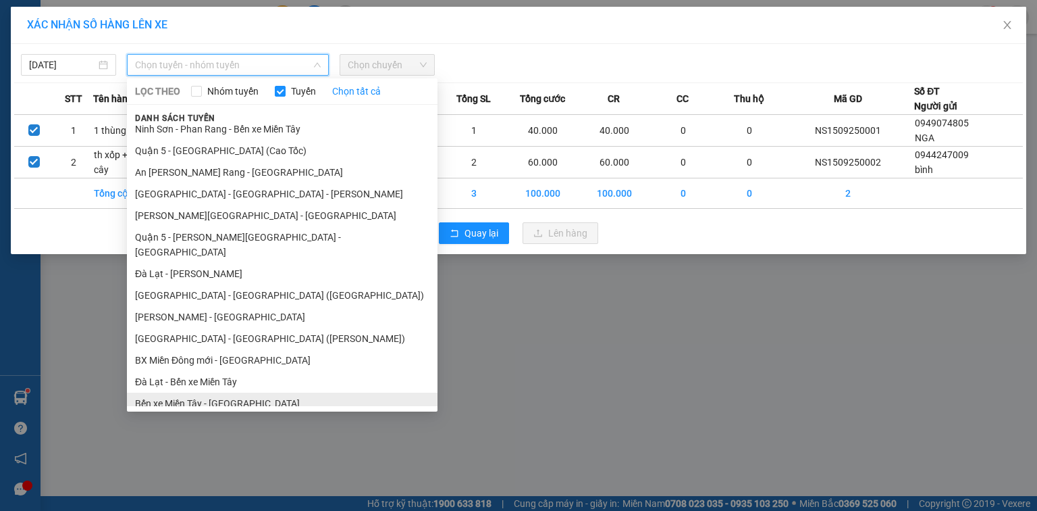
scroll to position [238, 0]
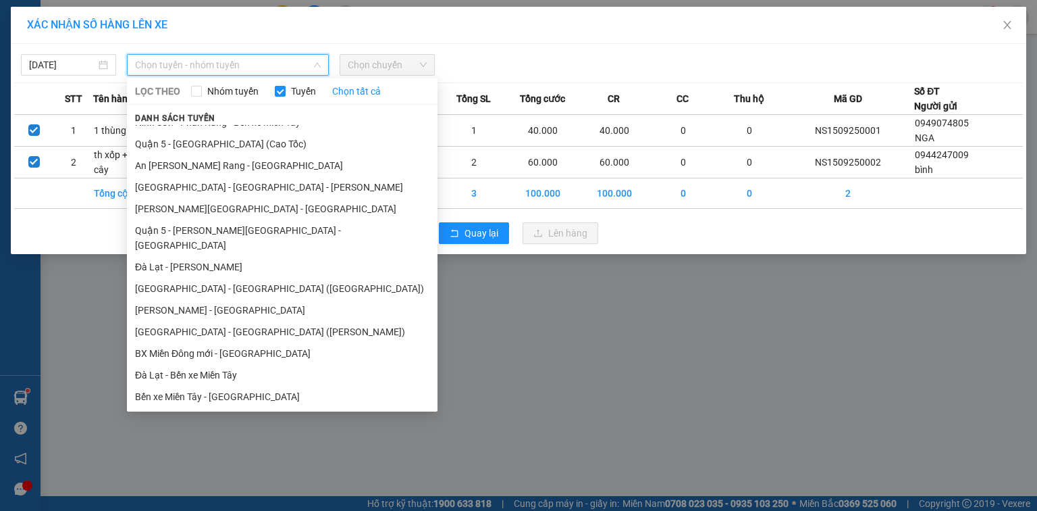
click at [185, 429] on li "Ninh Sơn - Phan Rang - [GEOGRAPHIC_DATA]" at bounding box center [282, 440] width 311 height 22
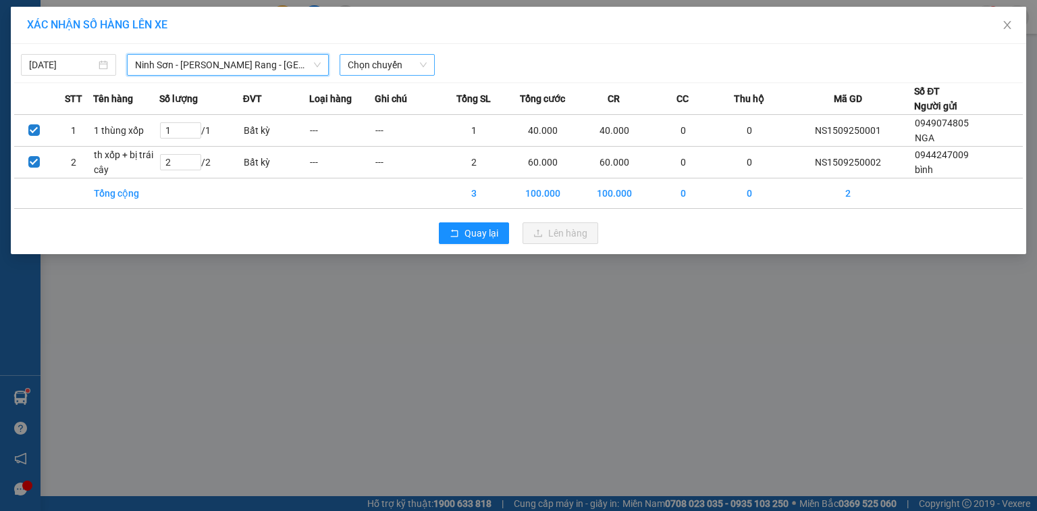
click at [405, 62] on span "Chọn chuyến" at bounding box center [387, 65] width 79 height 20
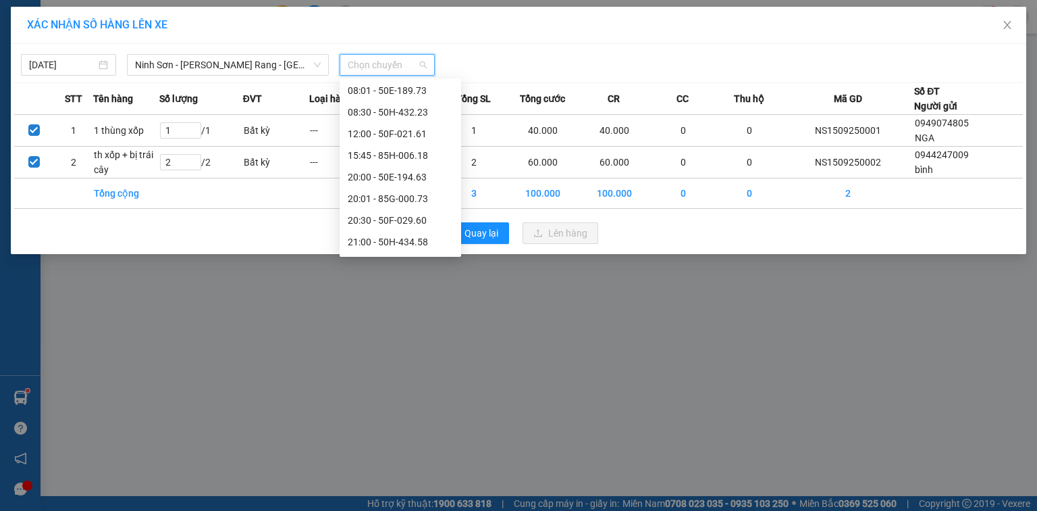
scroll to position [0, 0]
click at [400, 155] on div "08:30 - 50H-432.23" at bounding box center [400, 156] width 105 height 15
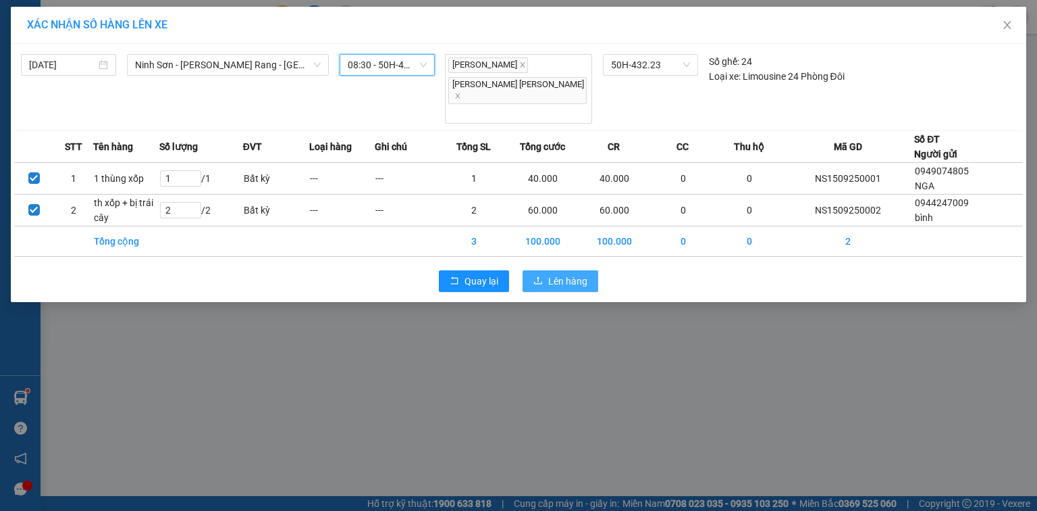
click at [546, 270] on button "Lên hàng" at bounding box center [561, 281] width 76 height 22
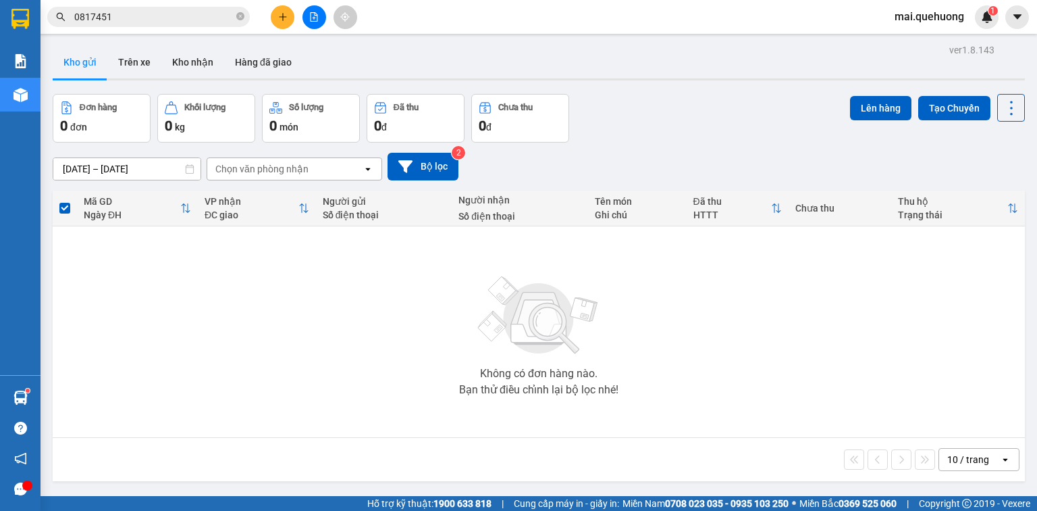
click at [170, 9] on input "0817451" at bounding box center [153, 16] width 159 height 15
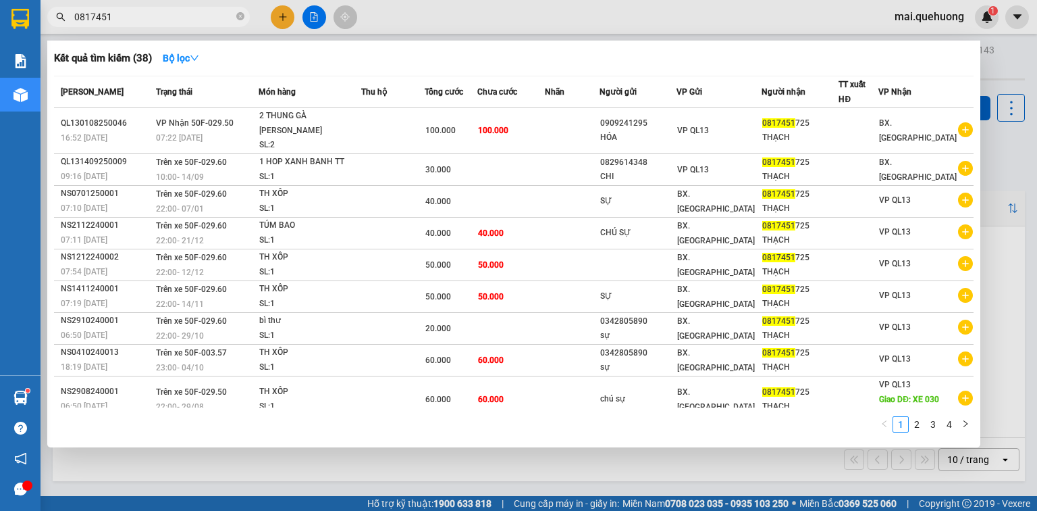
click at [170, 9] on input "0817451" at bounding box center [153, 16] width 159 height 15
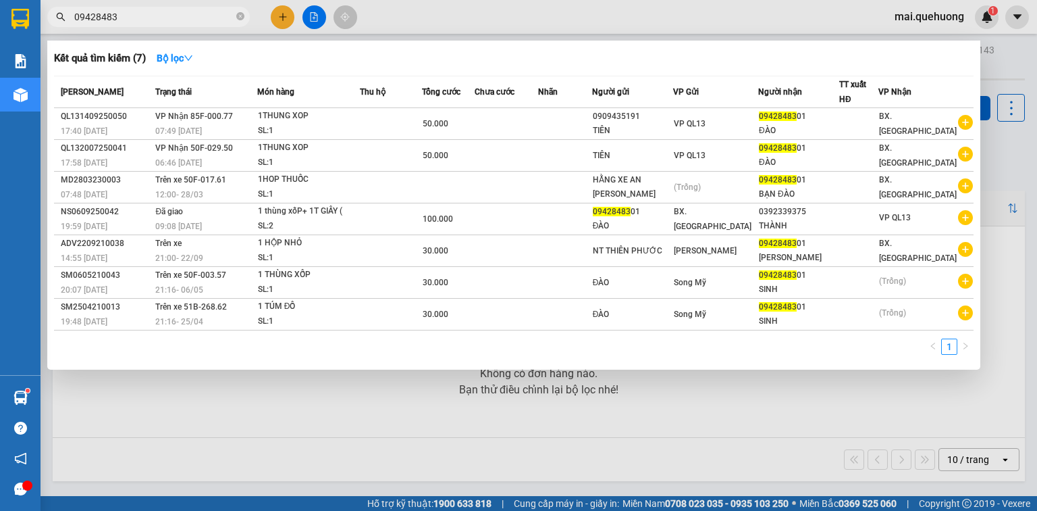
click at [196, 14] on input "09428483" at bounding box center [153, 16] width 159 height 15
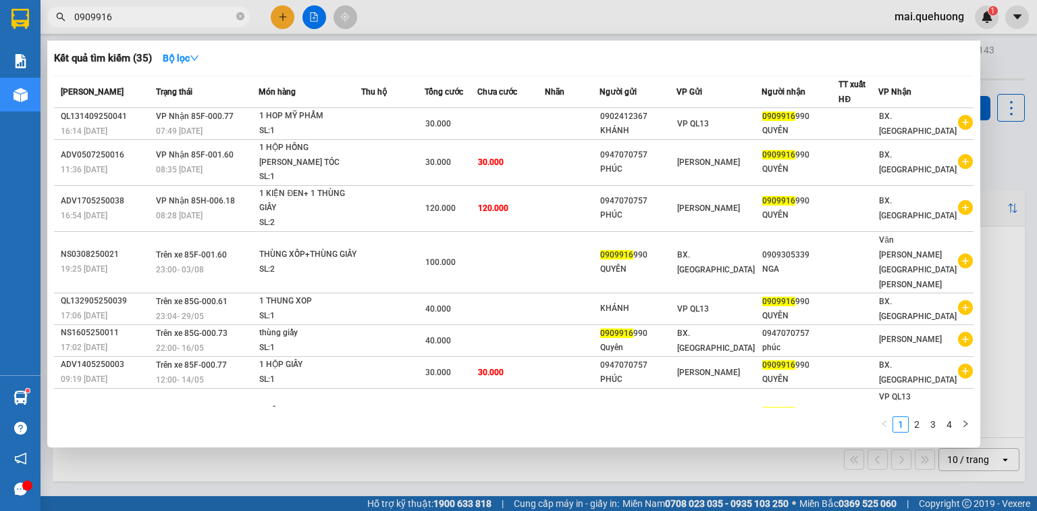
click at [195, 21] on input "0909916" at bounding box center [153, 16] width 159 height 15
click at [195, 20] on input "0909916" at bounding box center [153, 16] width 159 height 15
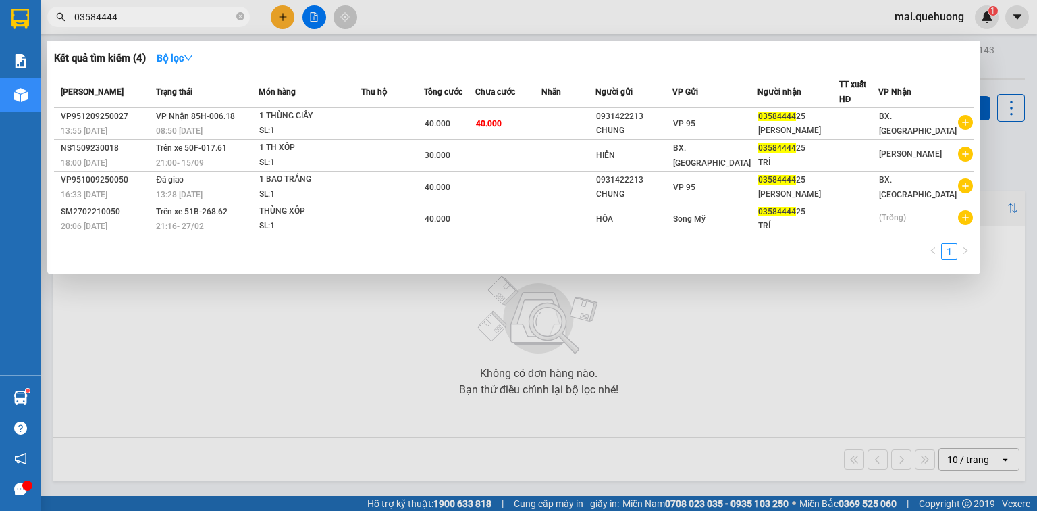
click at [182, 18] on input "03584444" at bounding box center [153, 16] width 159 height 15
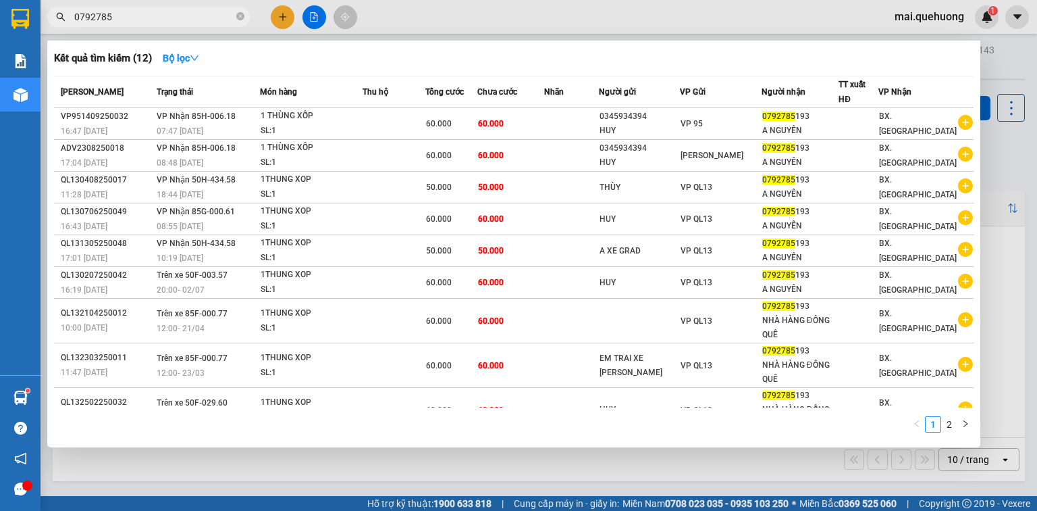
click at [192, 19] on input "0792785" at bounding box center [153, 16] width 159 height 15
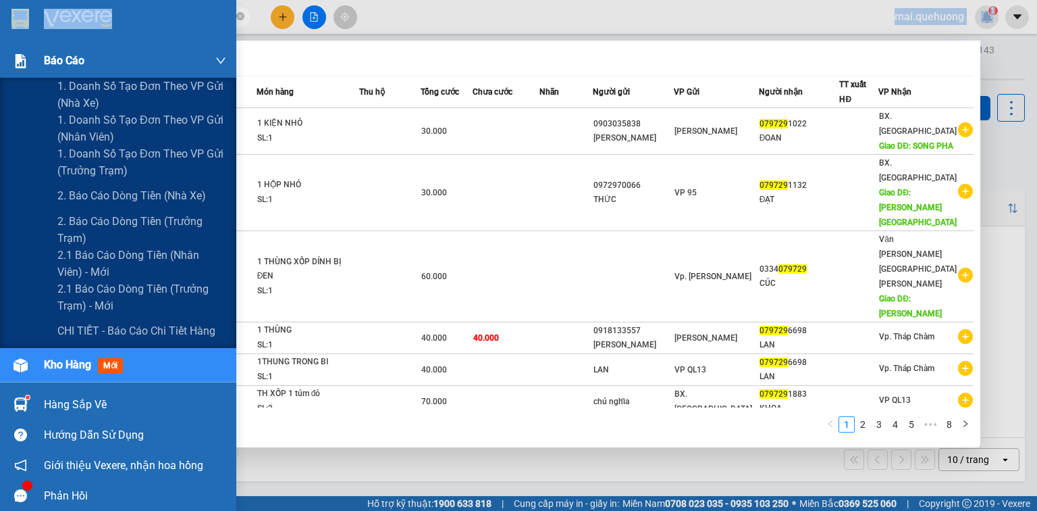
drag, startPoint x: 190, startPoint y: 8, endPoint x: 0, endPoint y: 53, distance: 195.8
click at [0, 53] on section "Kết quả tìm kiếm ( 78 ) Bộ lọc Mã ĐH Trạng thái Món hàng Thu hộ Tổng cước Chưa …" at bounding box center [518, 255] width 1037 height 511
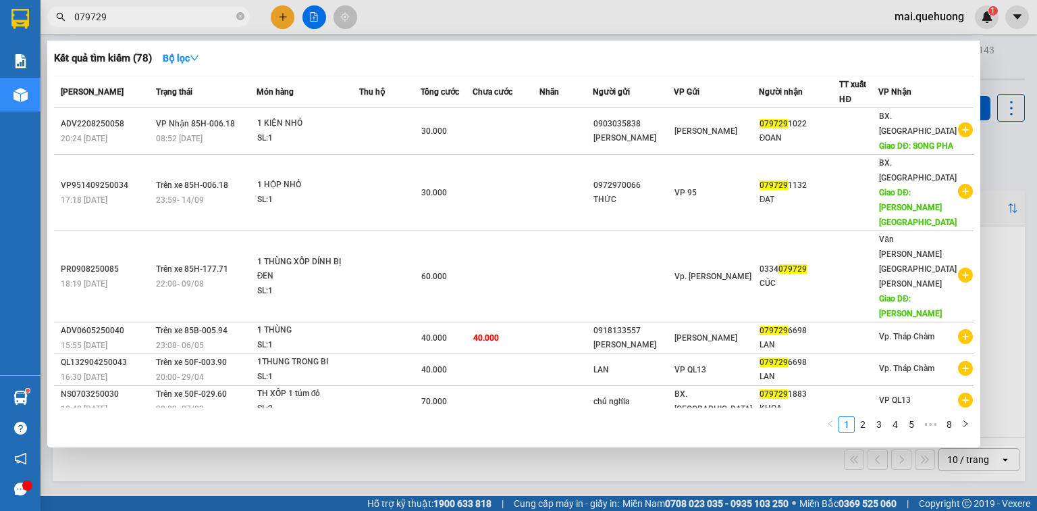
click at [195, 8] on span "079729" at bounding box center [148, 17] width 203 height 20
click at [213, 8] on span "079729" at bounding box center [148, 17] width 203 height 20
click at [209, 18] on input "079729" at bounding box center [153, 16] width 159 height 15
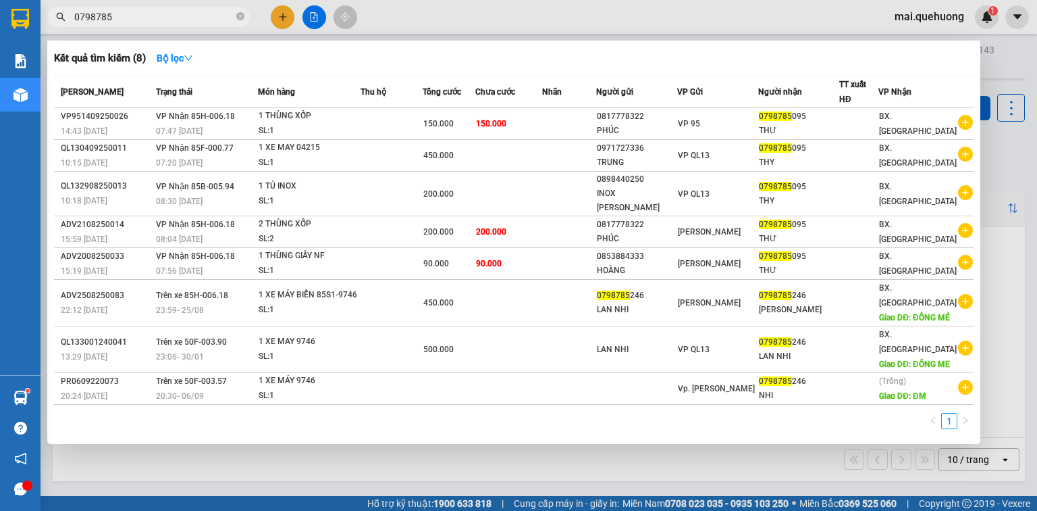
type input "0798785"
